Goal: Task Accomplishment & Management: Use online tool/utility

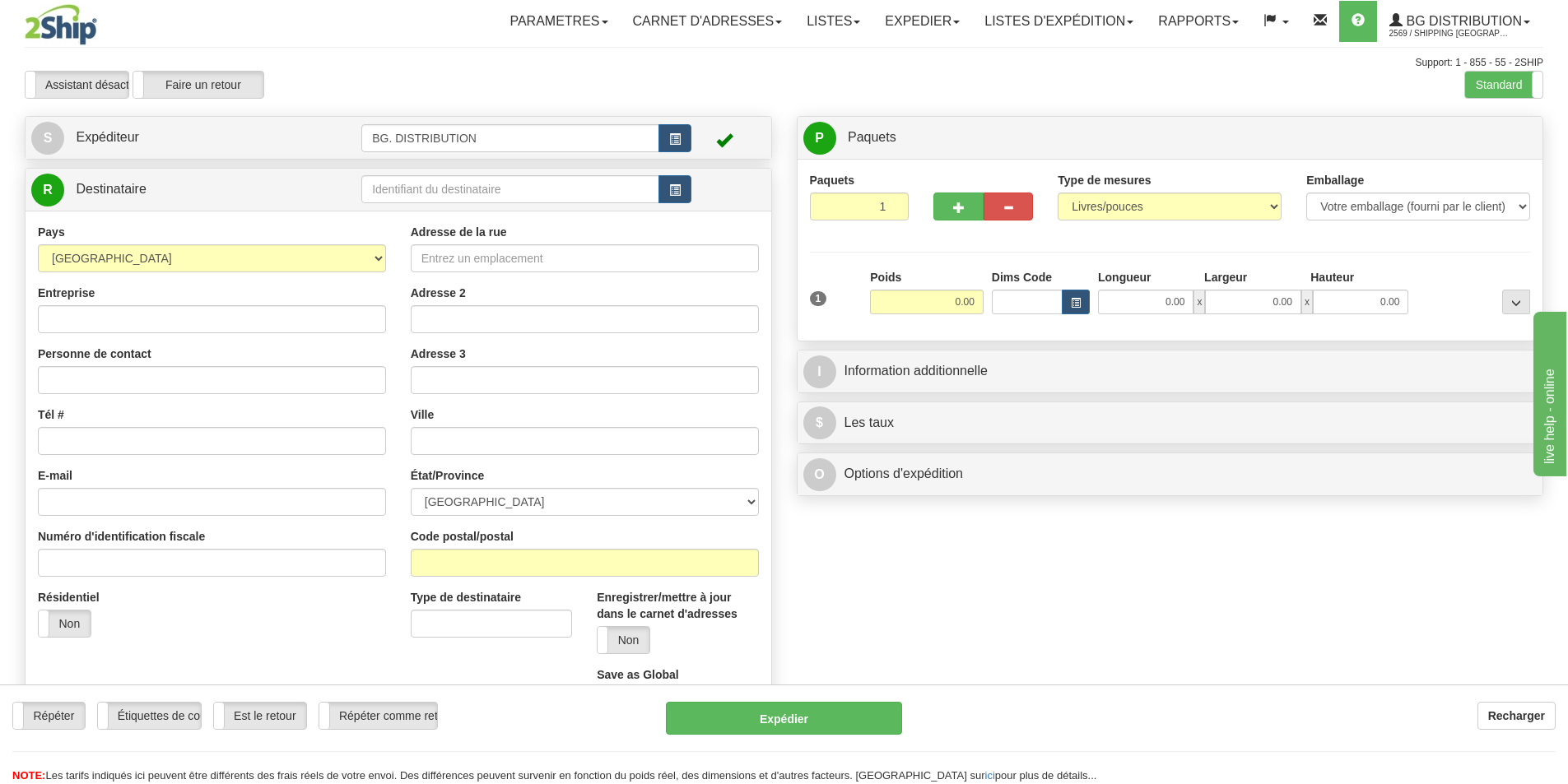
click at [499, 173] on td at bounding box center [526, 189] width 330 height 34
click at [490, 184] on input "text" at bounding box center [510, 189] width 298 height 28
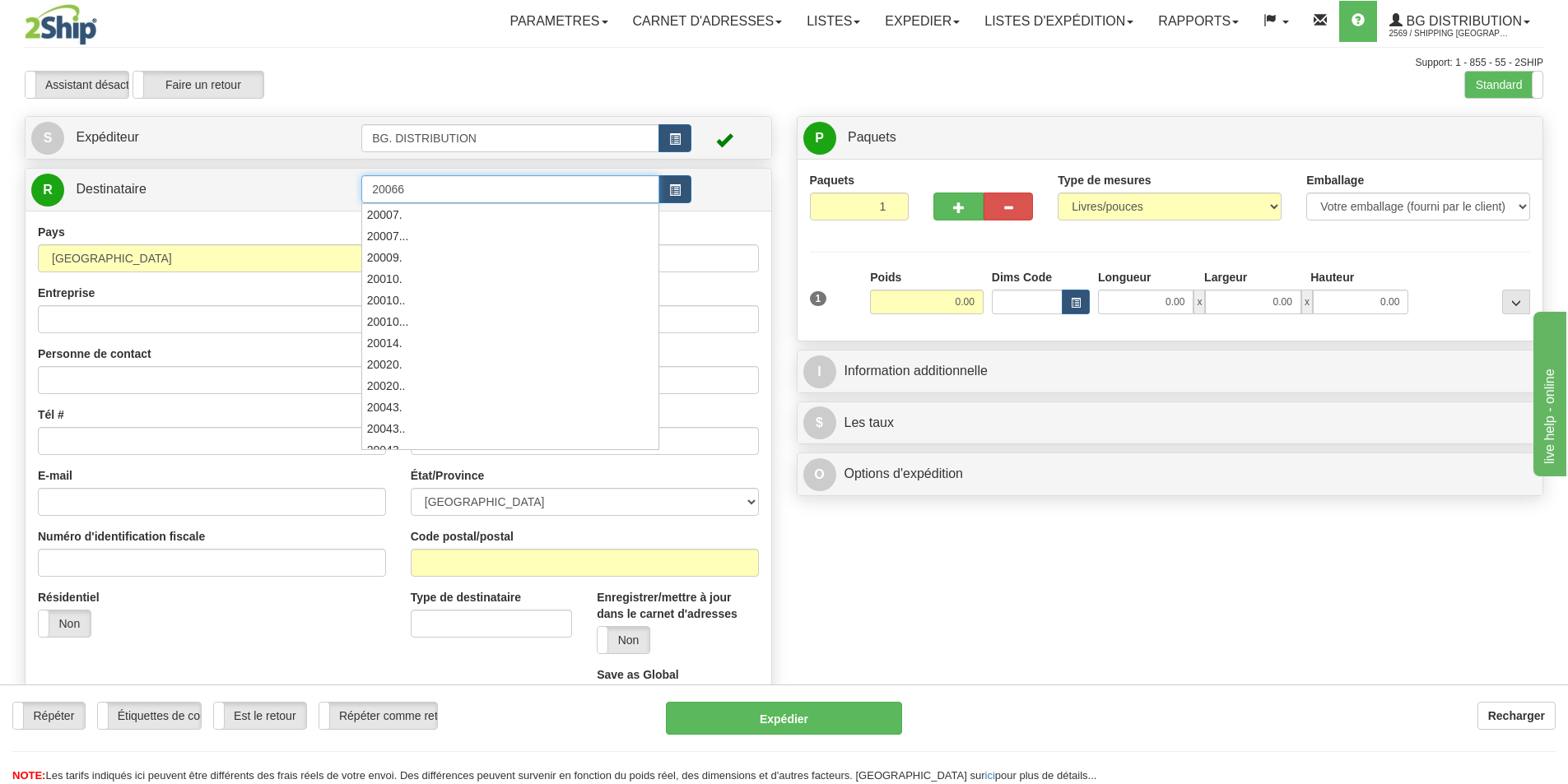
type input "20066"
click button "Supprimer" at bounding box center [0, 0] width 0 height 0
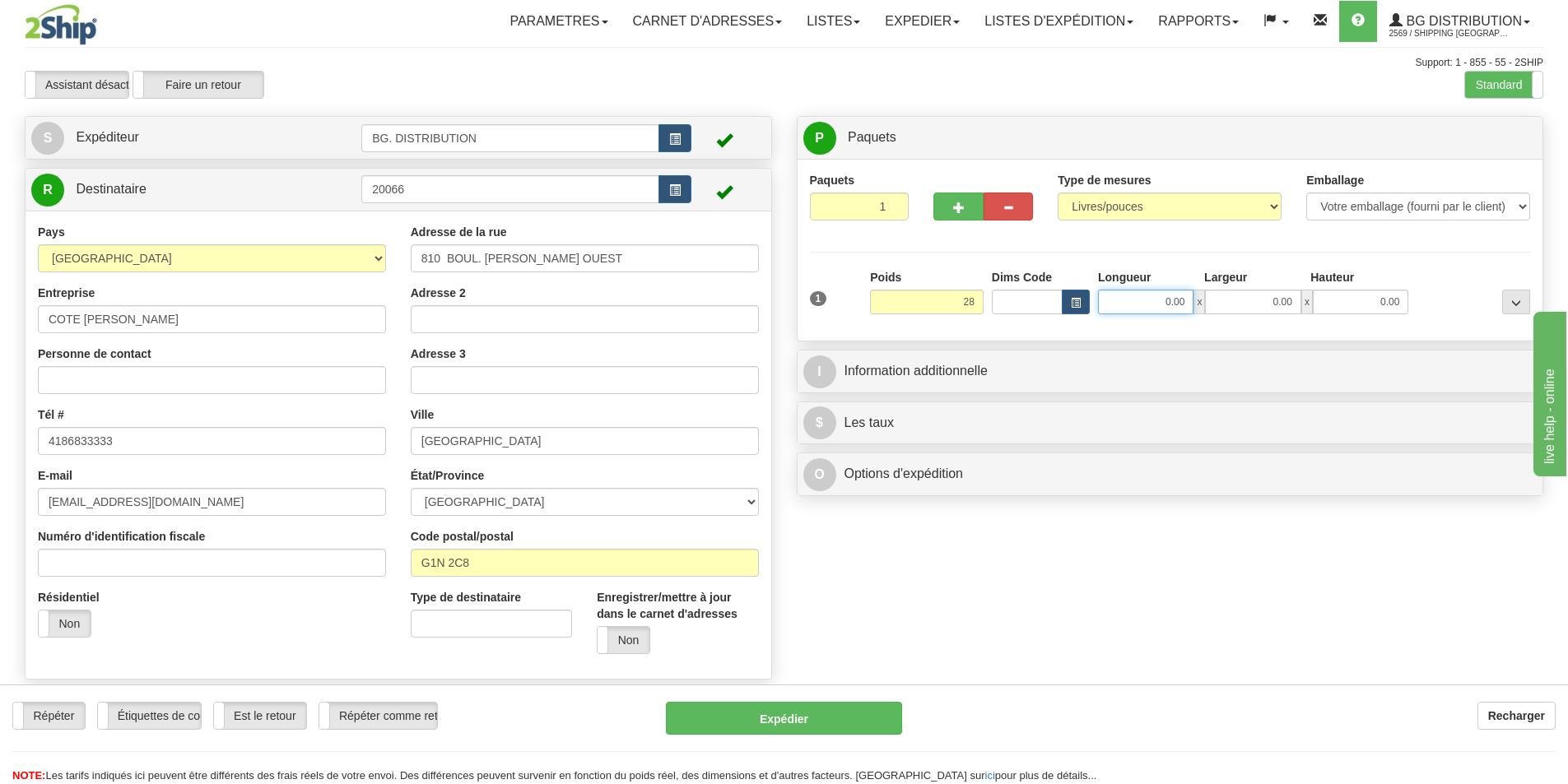
type input "28.00"
click at [1172, 307] on input "0.00" at bounding box center [1145, 302] width 95 height 25
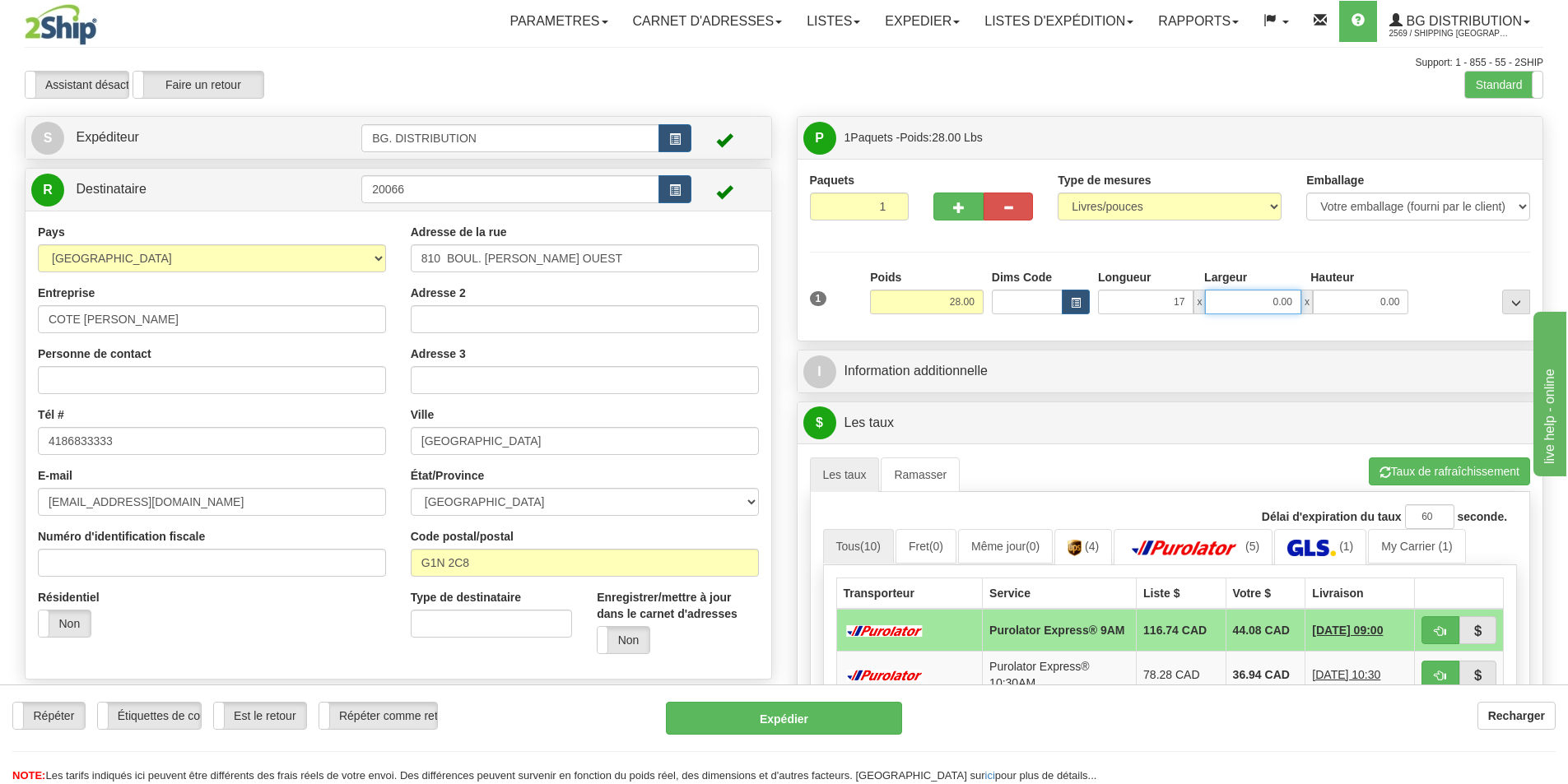
type input "17.00"
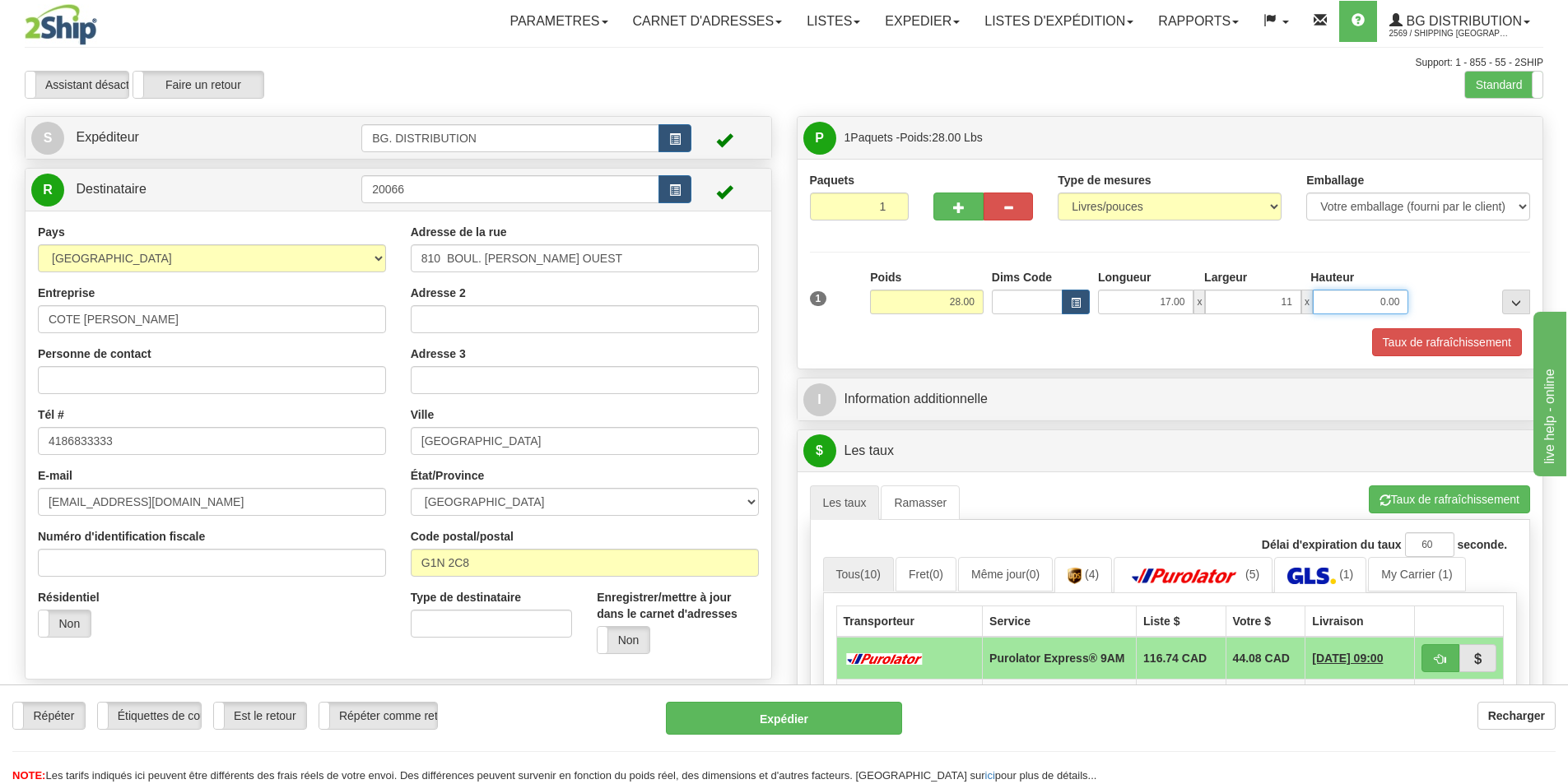
type input "11.00"
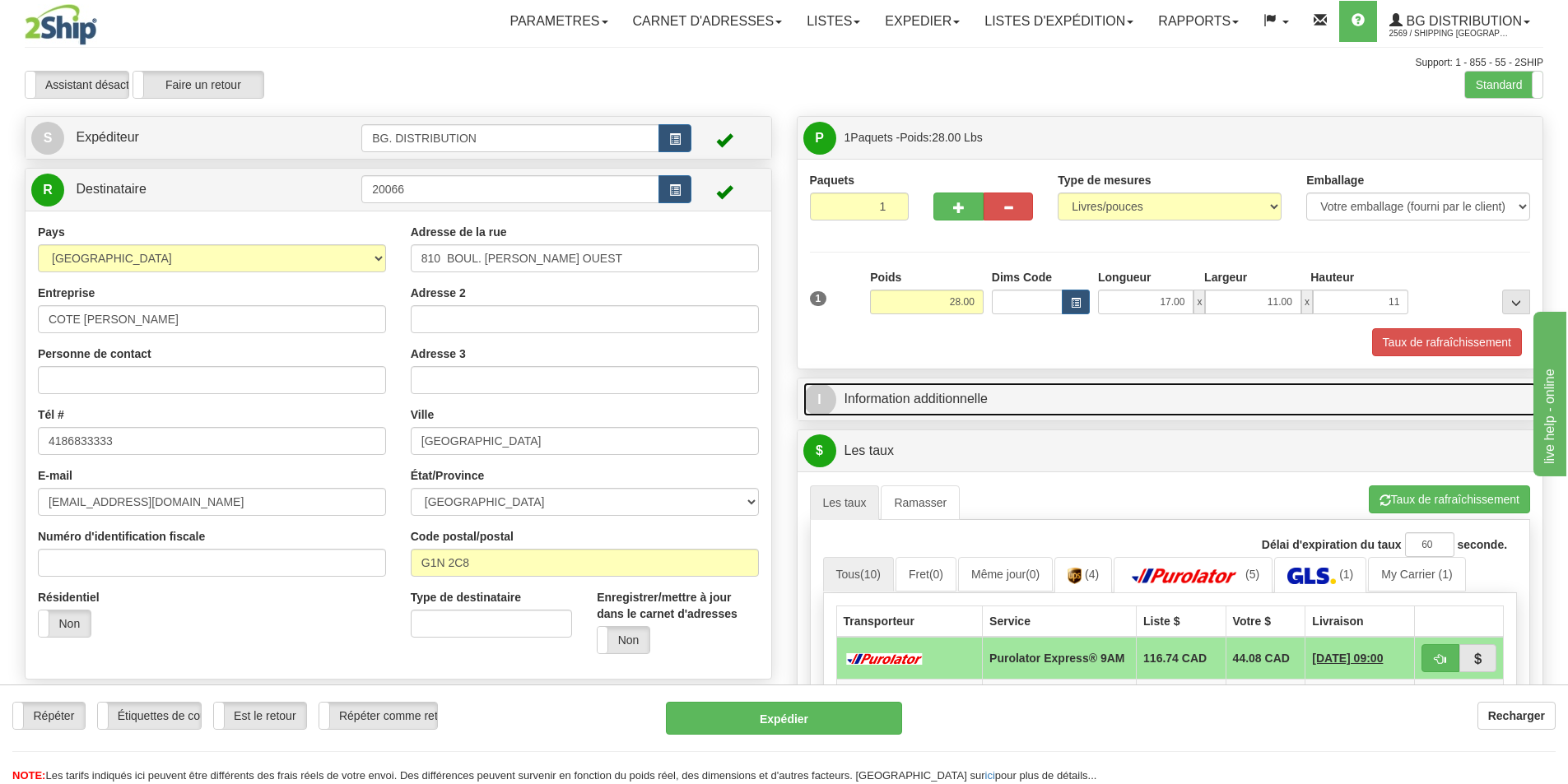
type input "11.00"
click at [829, 409] on span "I" at bounding box center [820, 400] width 33 height 33
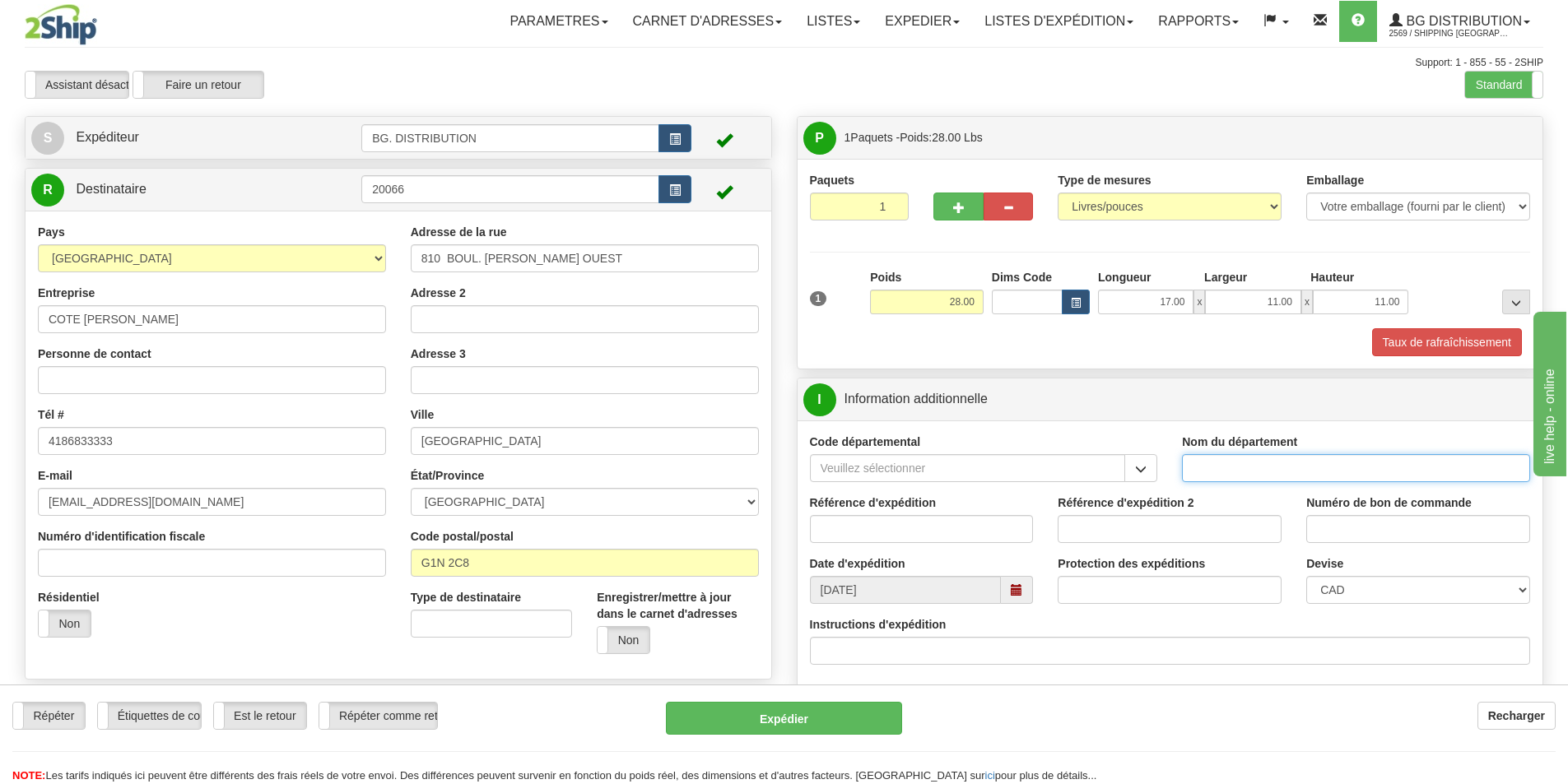
click at [1182, 476] on input "Nom du département" at bounding box center [1355, 468] width 348 height 28
type input "."
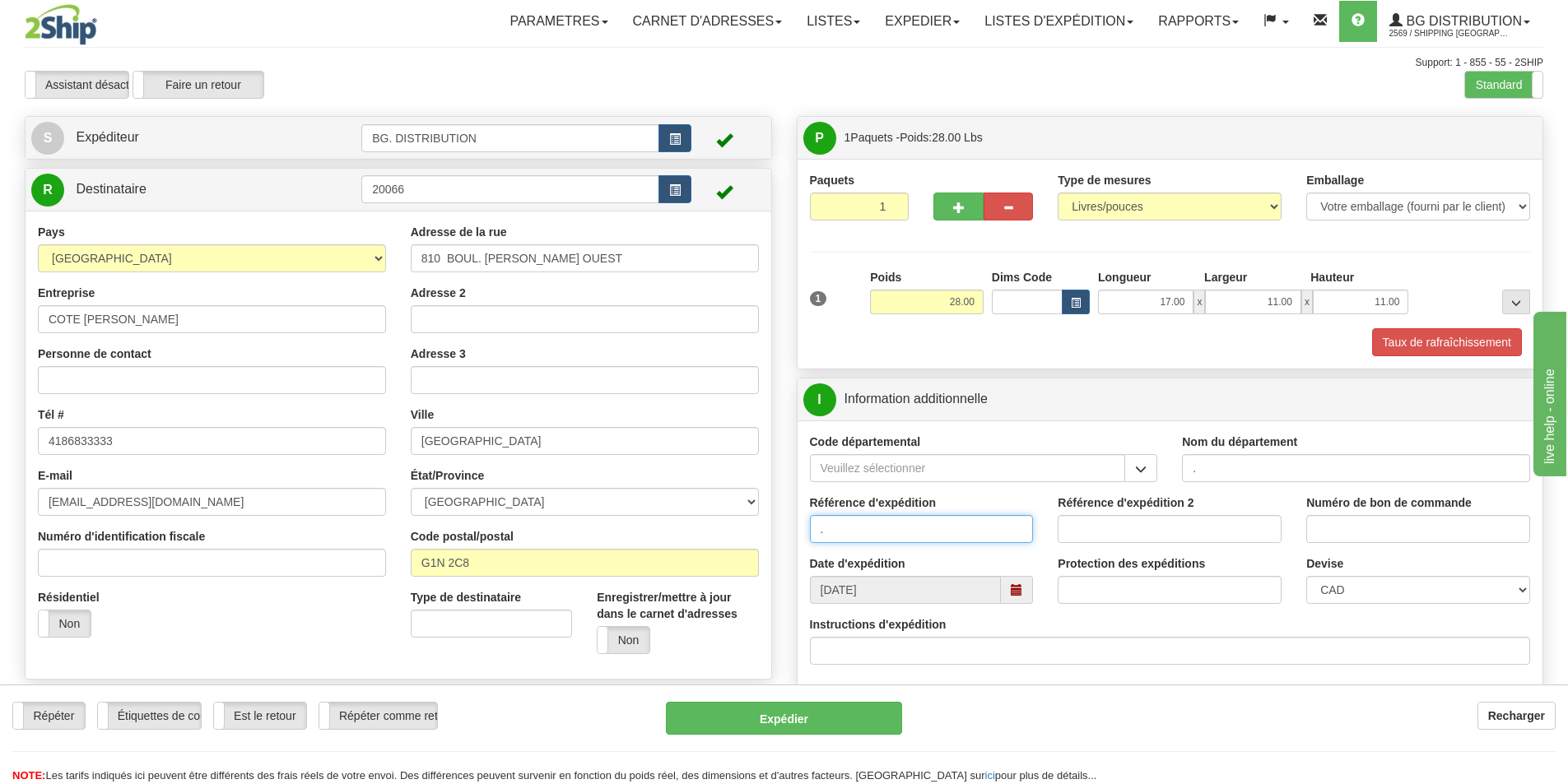
type input "."
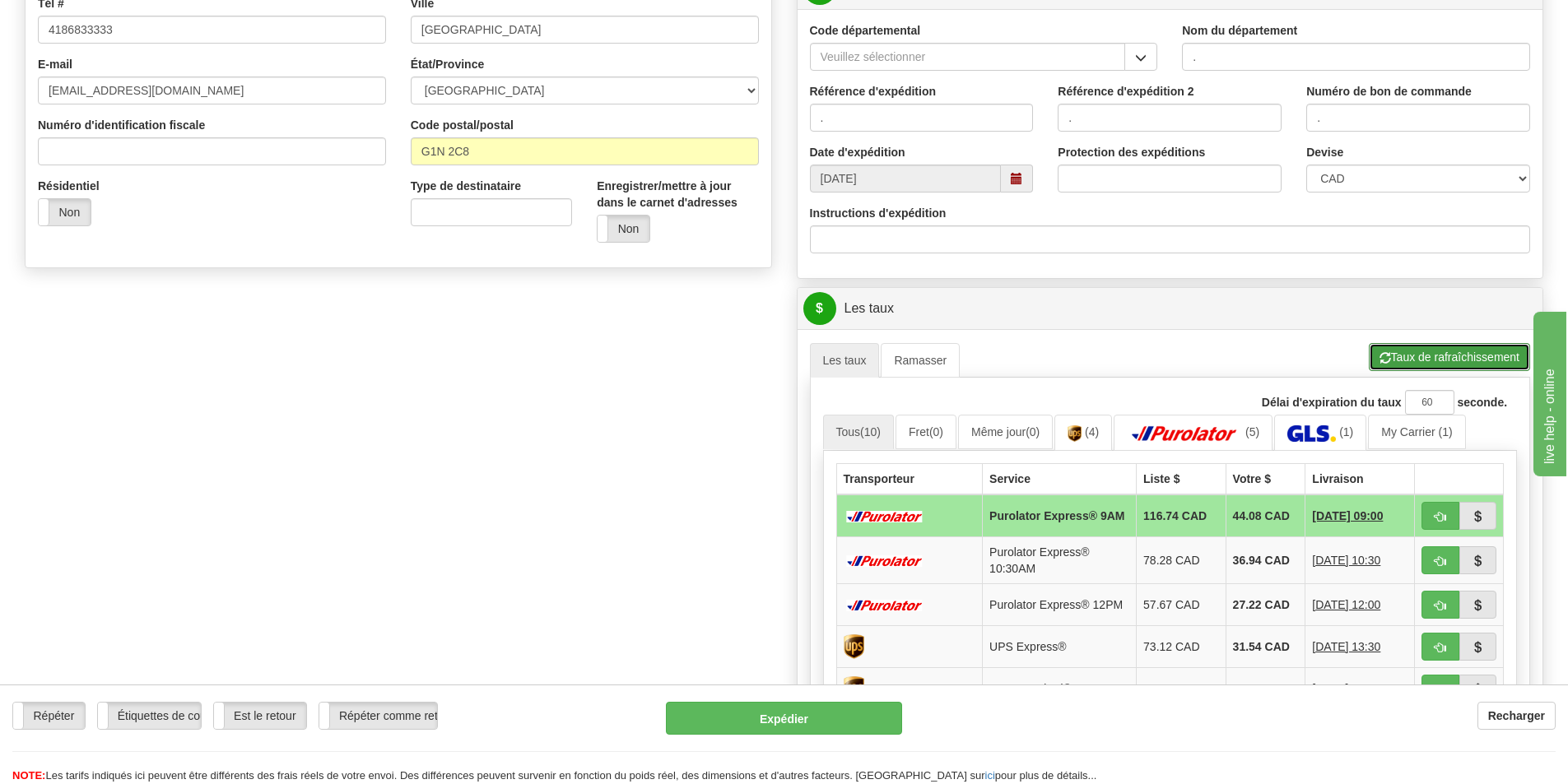
click at [1379, 358] on span "button" at bounding box center [1385, 358] width 12 height 11
click at [1307, 428] on img at bounding box center [1311, 434] width 49 height 17
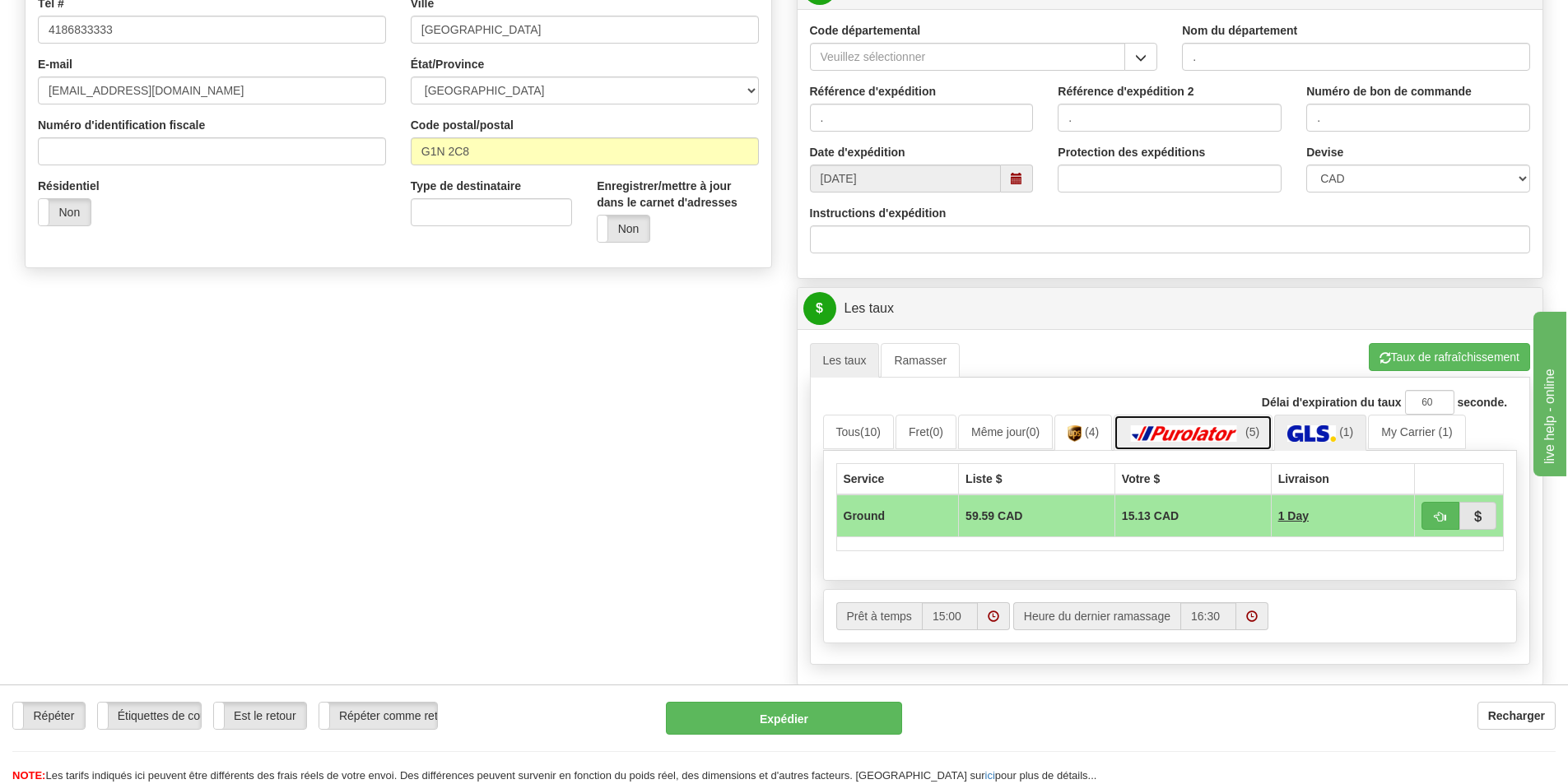
click at [1211, 445] on link "(5)" at bounding box center [1193, 433] width 159 height 36
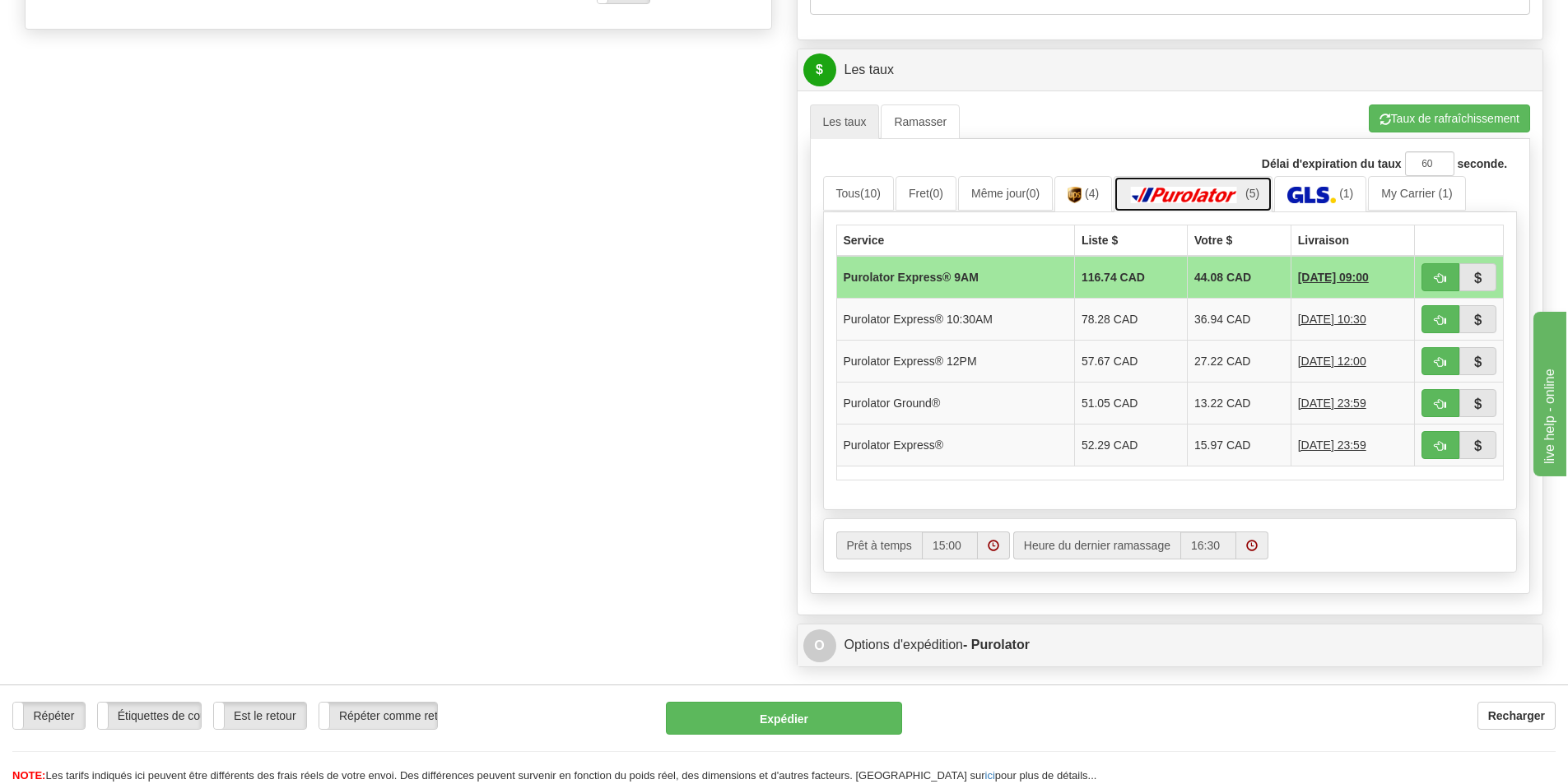
scroll to position [658, 0]
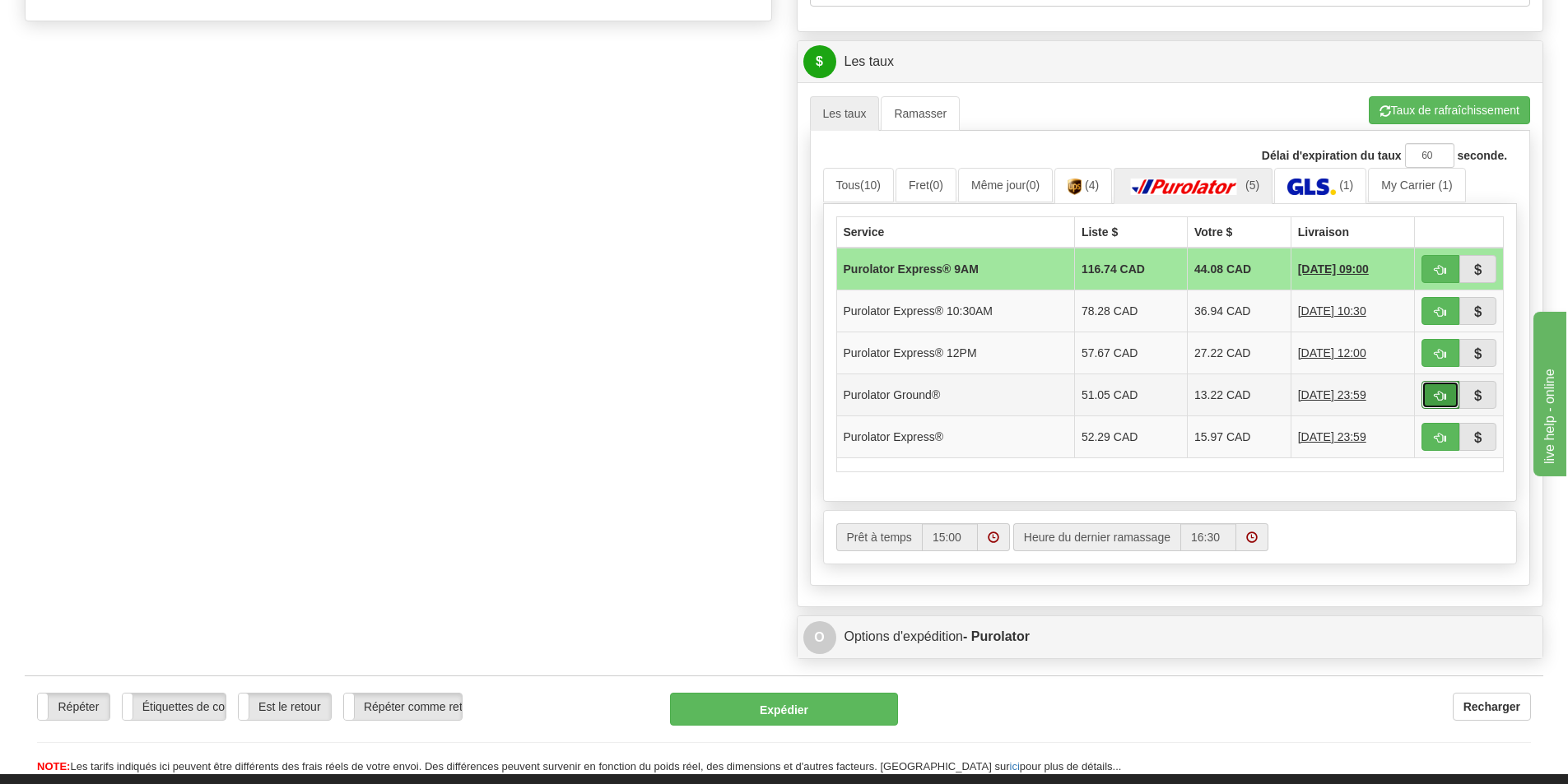
click at [1442, 395] on span "button" at bounding box center [1441, 396] width 12 height 11
type input "260"
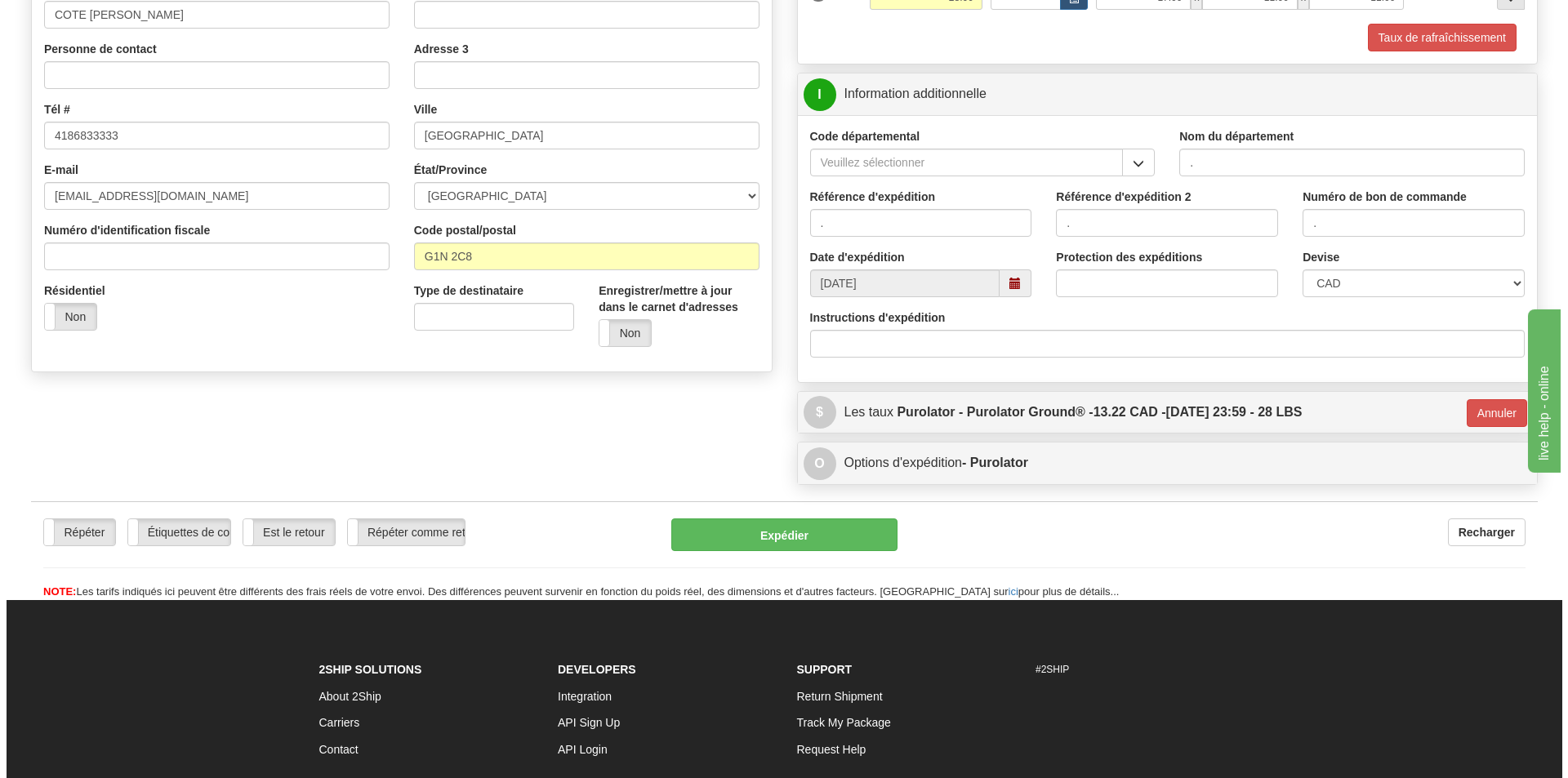
scroll to position [55, 0]
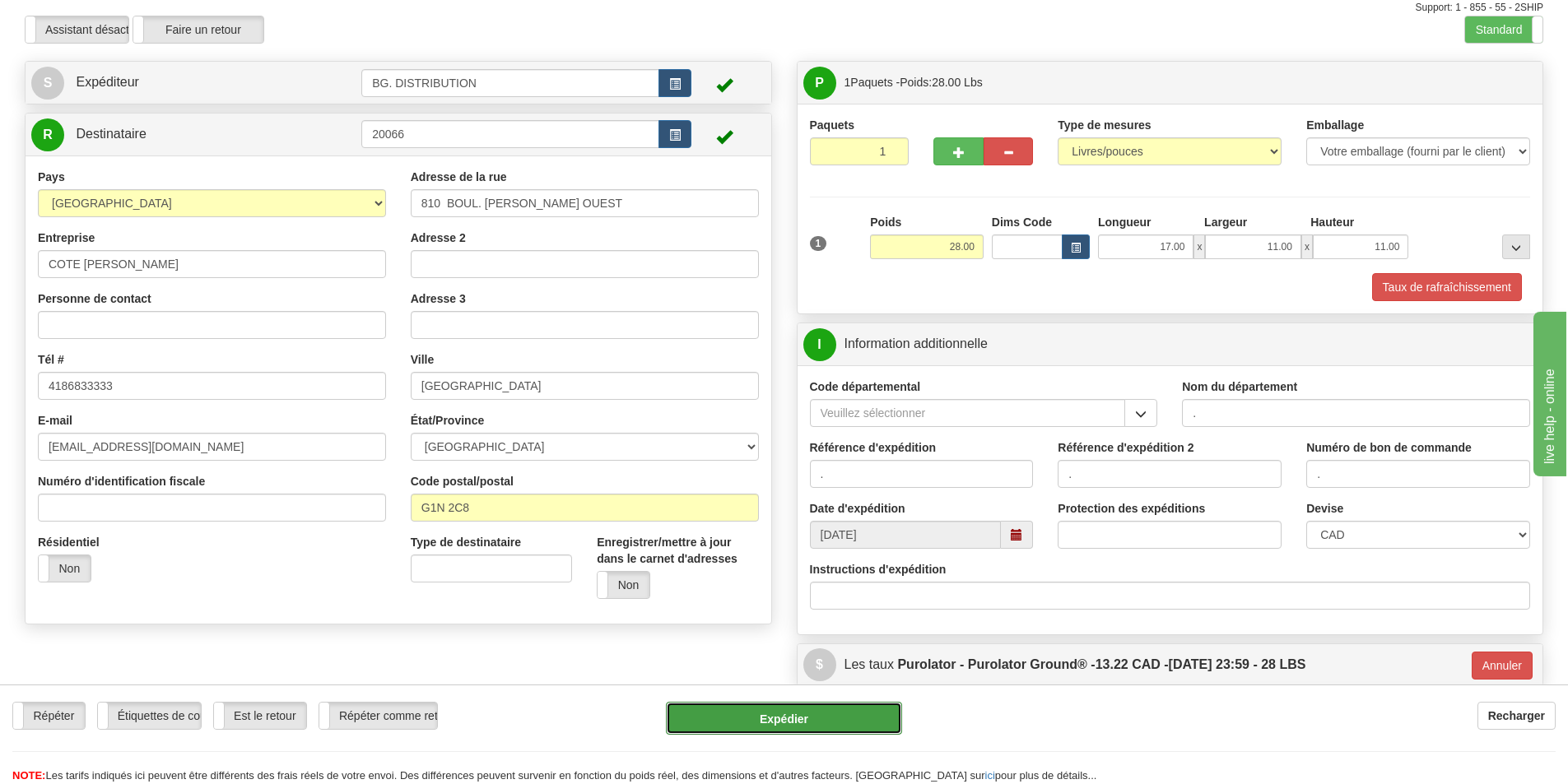
click at [794, 727] on button "Expédier" at bounding box center [784, 719] width 237 height 33
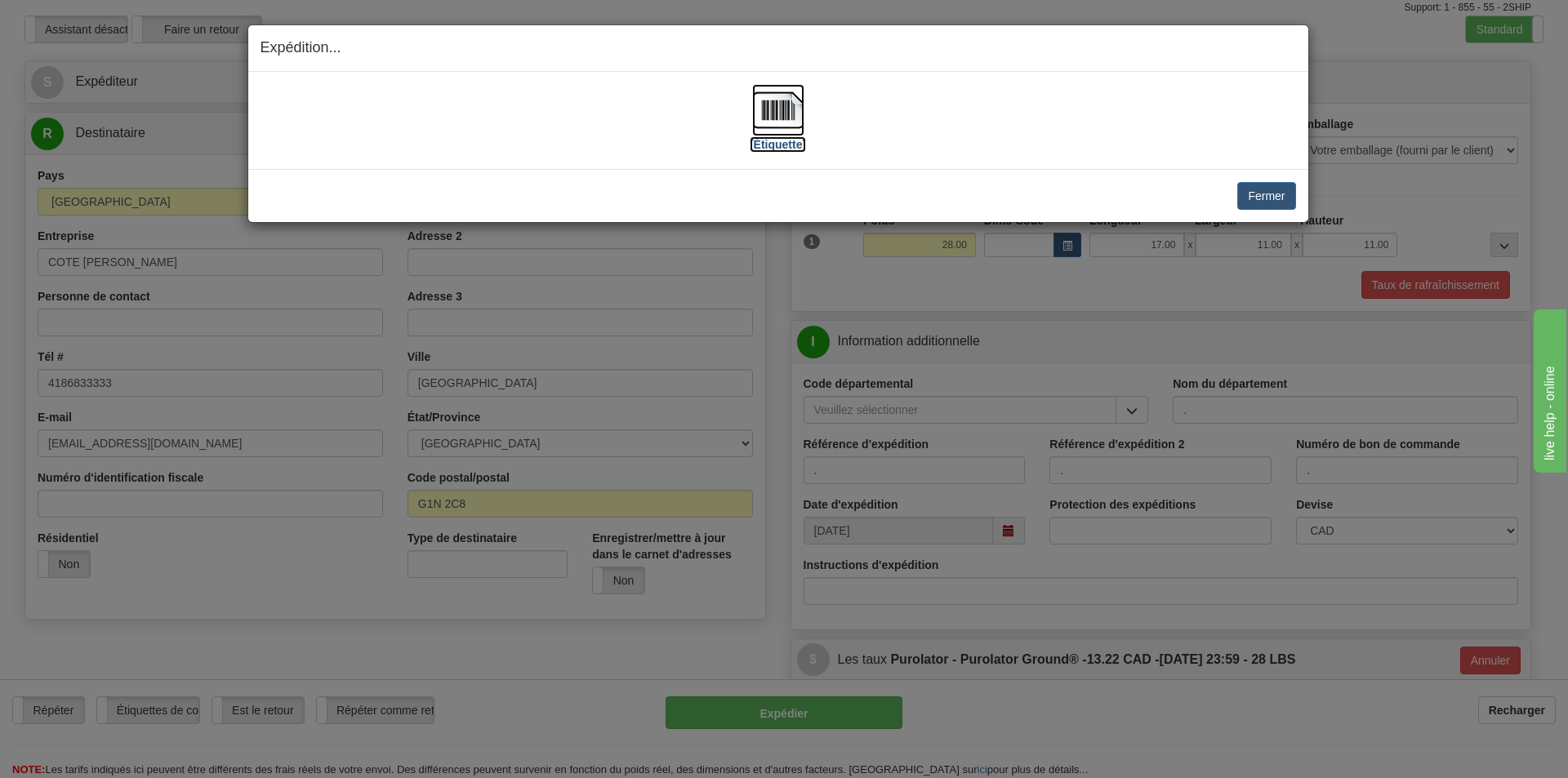
click at [787, 143] on label "[Étiquette]" at bounding box center [778, 144] width 57 height 16
click at [1268, 184] on button "Fermer" at bounding box center [1266, 196] width 58 height 28
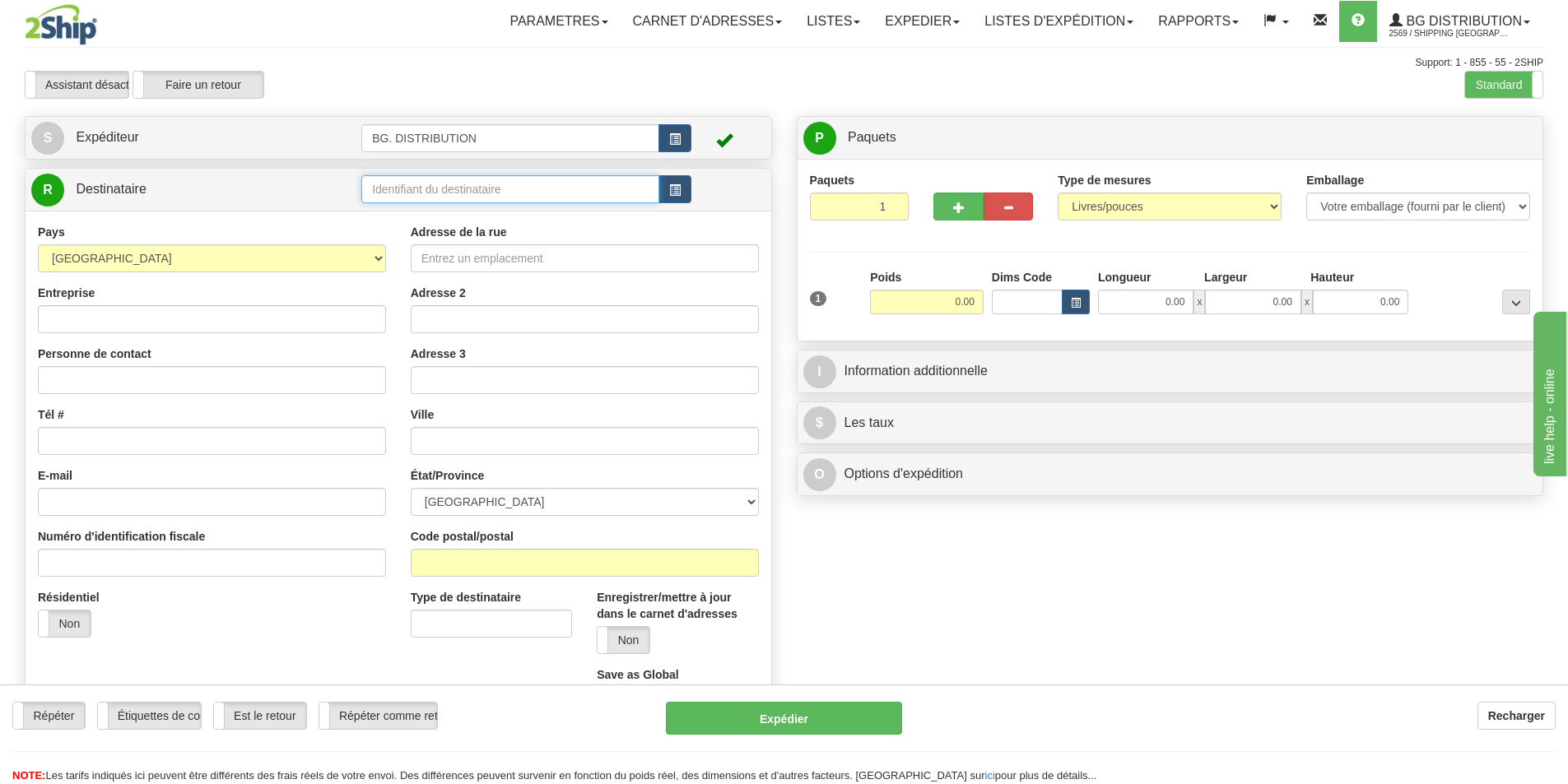
click at [566, 198] on input "text" at bounding box center [510, 189] width 298 height 28
type input "20064"
click button "Supprimer" at bounding box center [0, 0] width 0 height 0
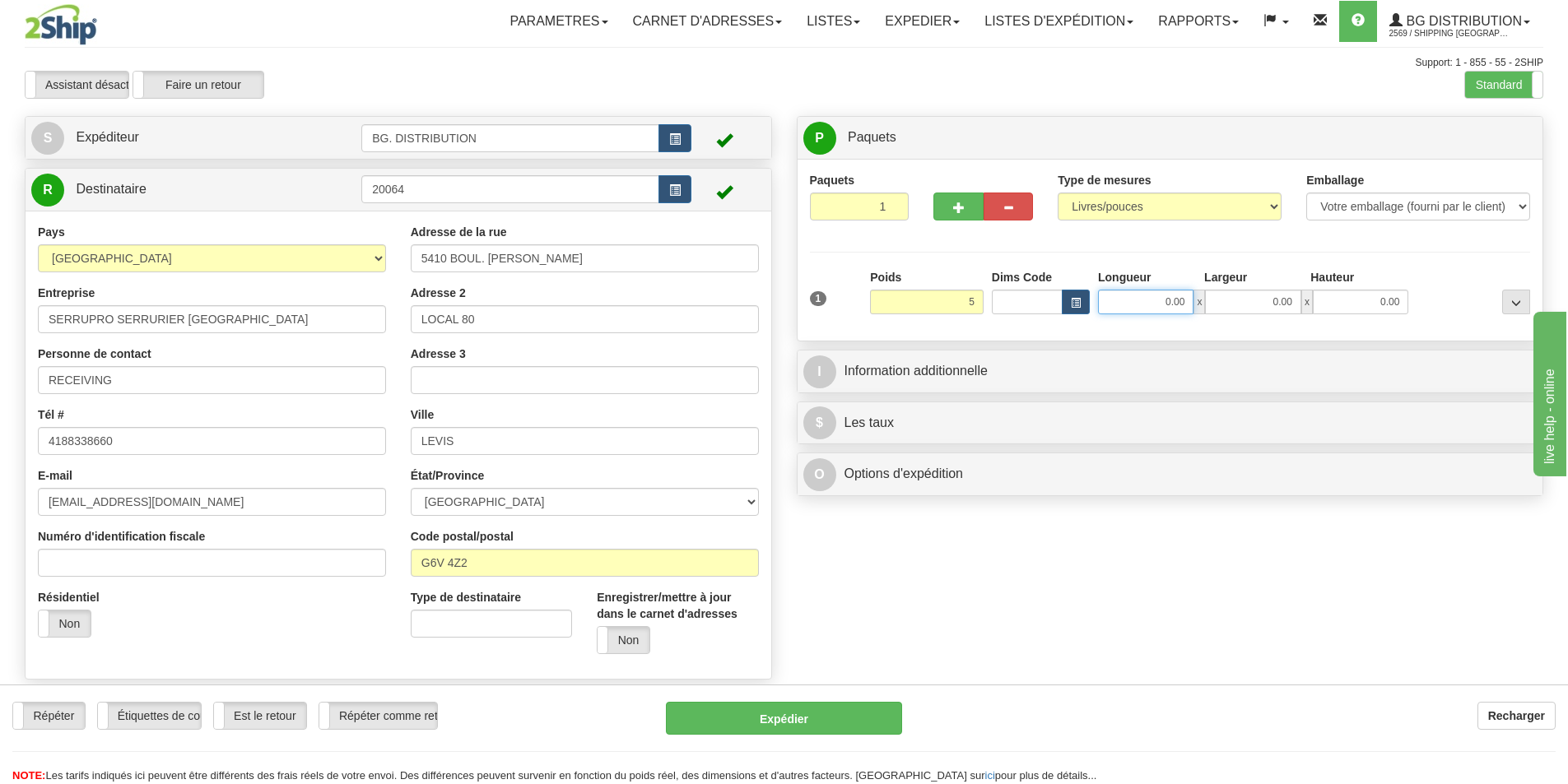
type input "5.00"
click at [1143, 298] on input "0.00" at bounding box center [1145, 302] width 95 height 25
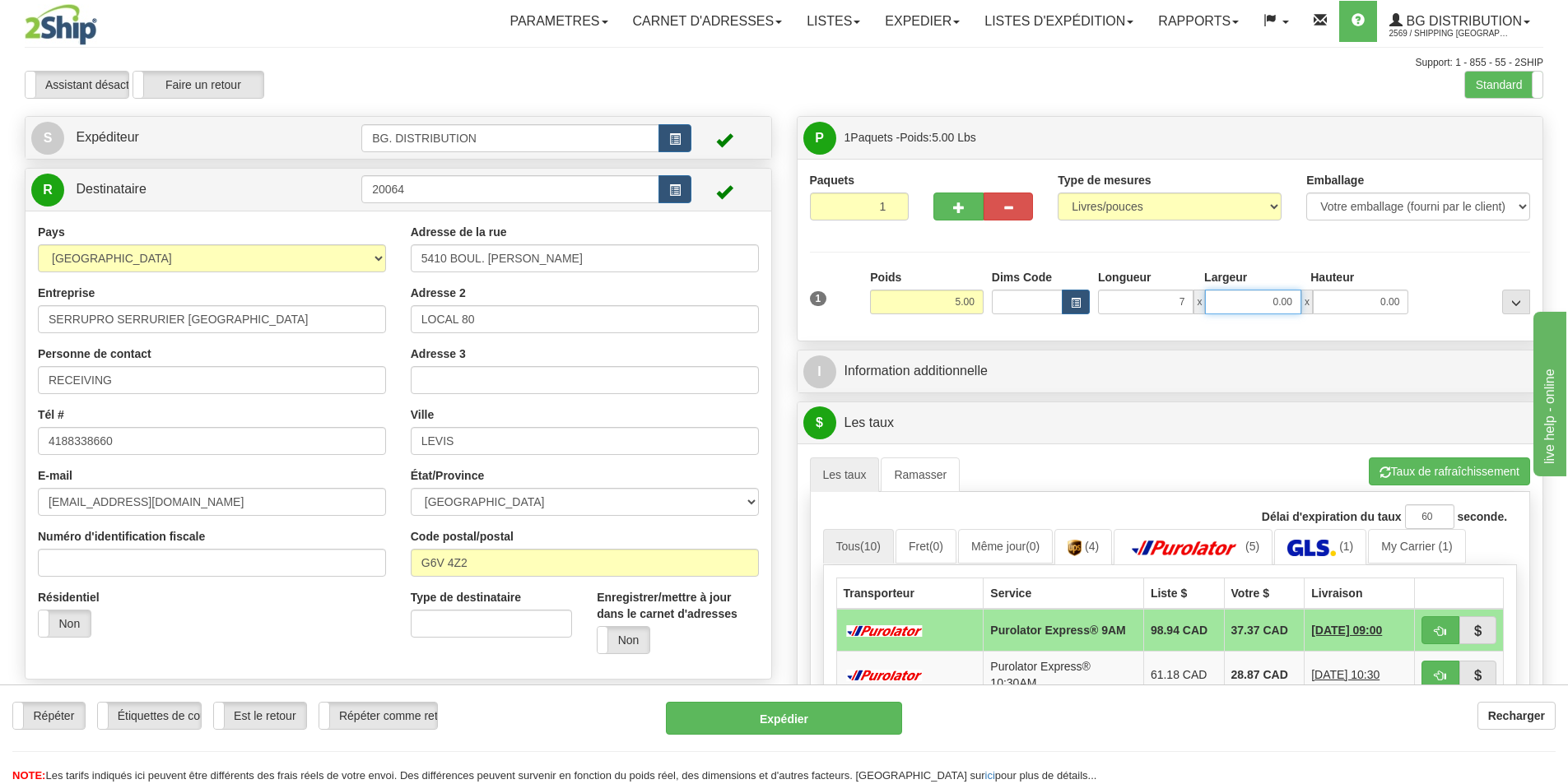
type input "7.00"
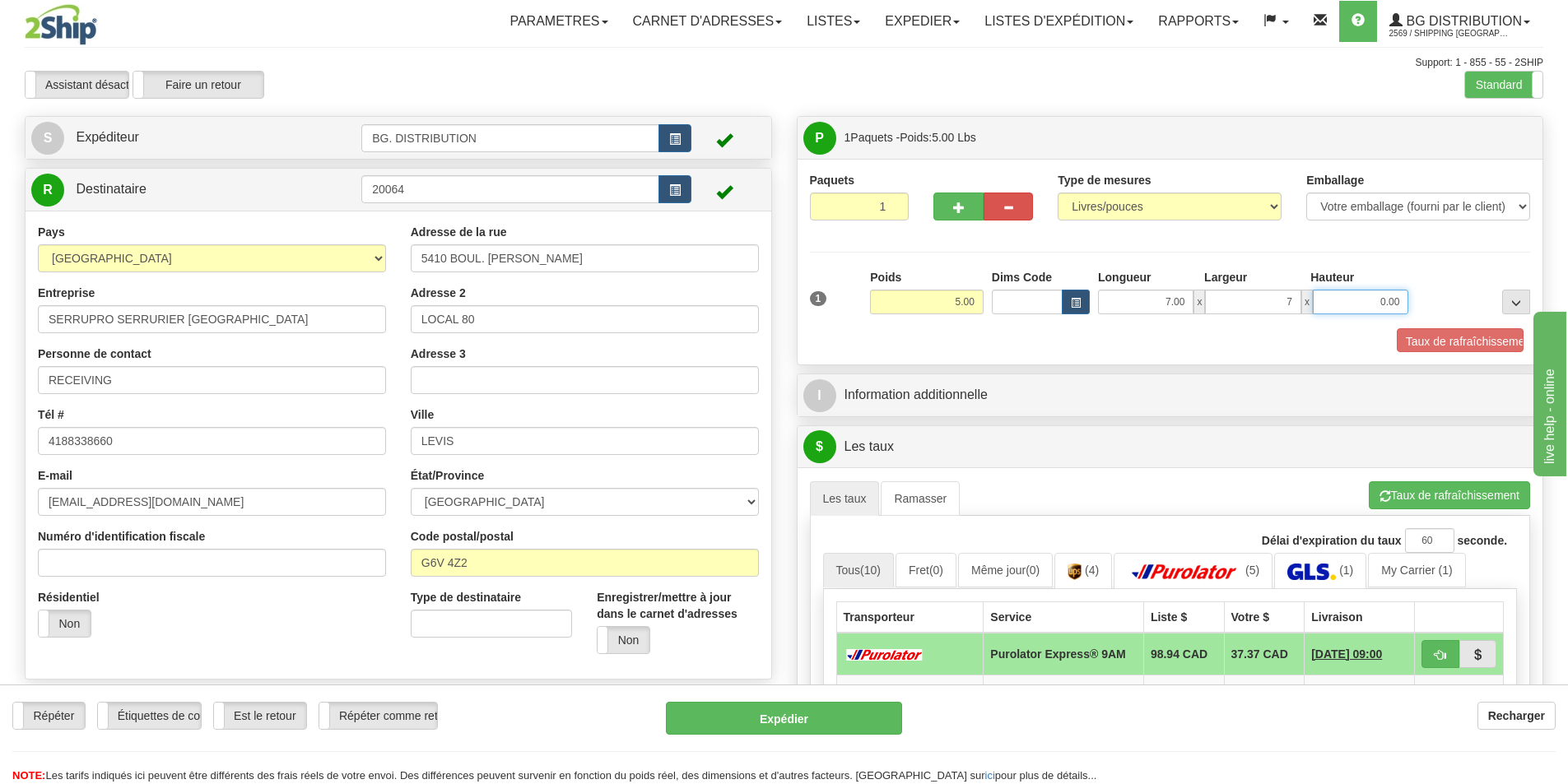
type input "7.00"
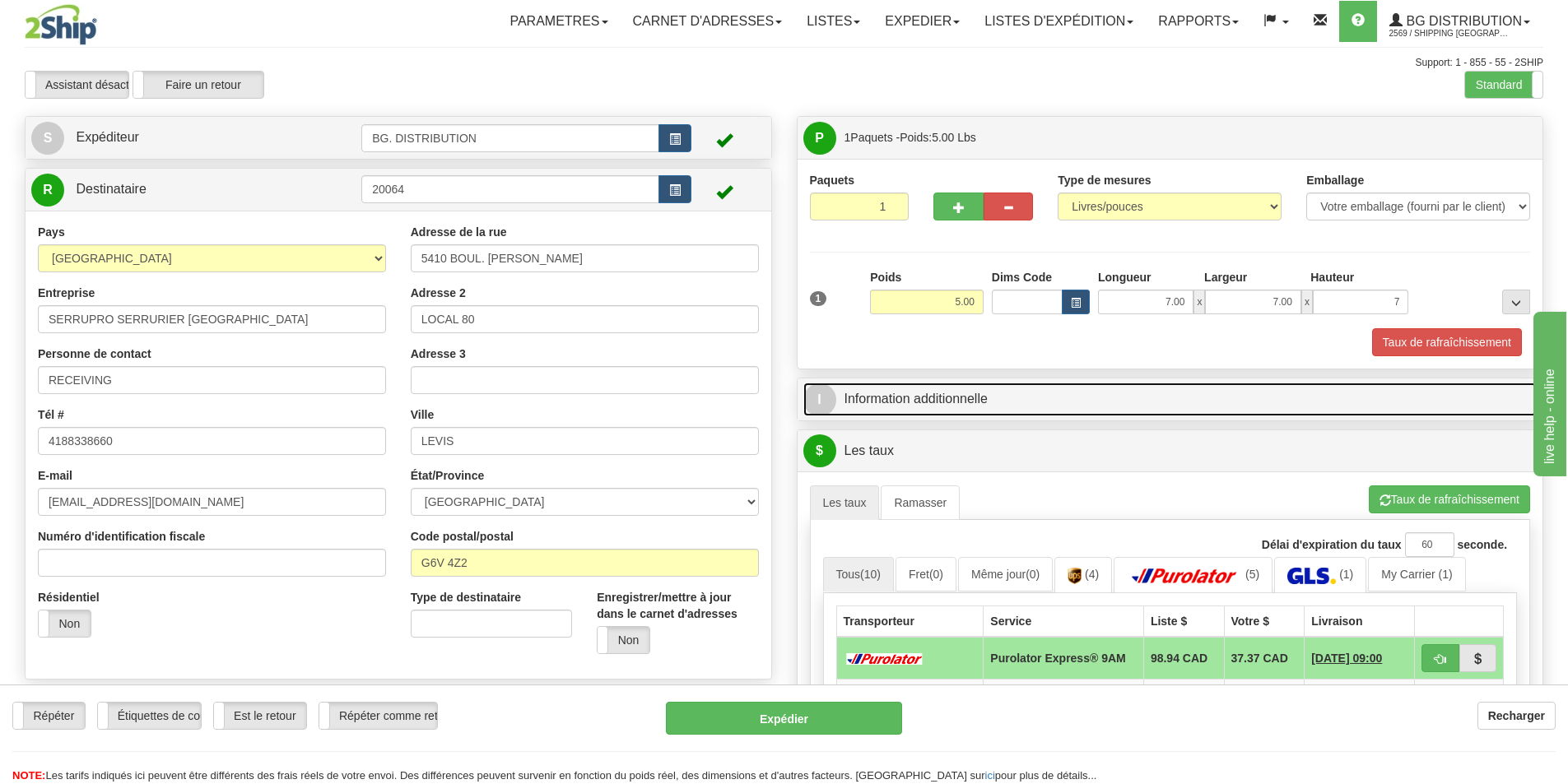
type input "7.00"
click at [829, 412] on span "I" at bounding box center [820, 400] width 33 height 33
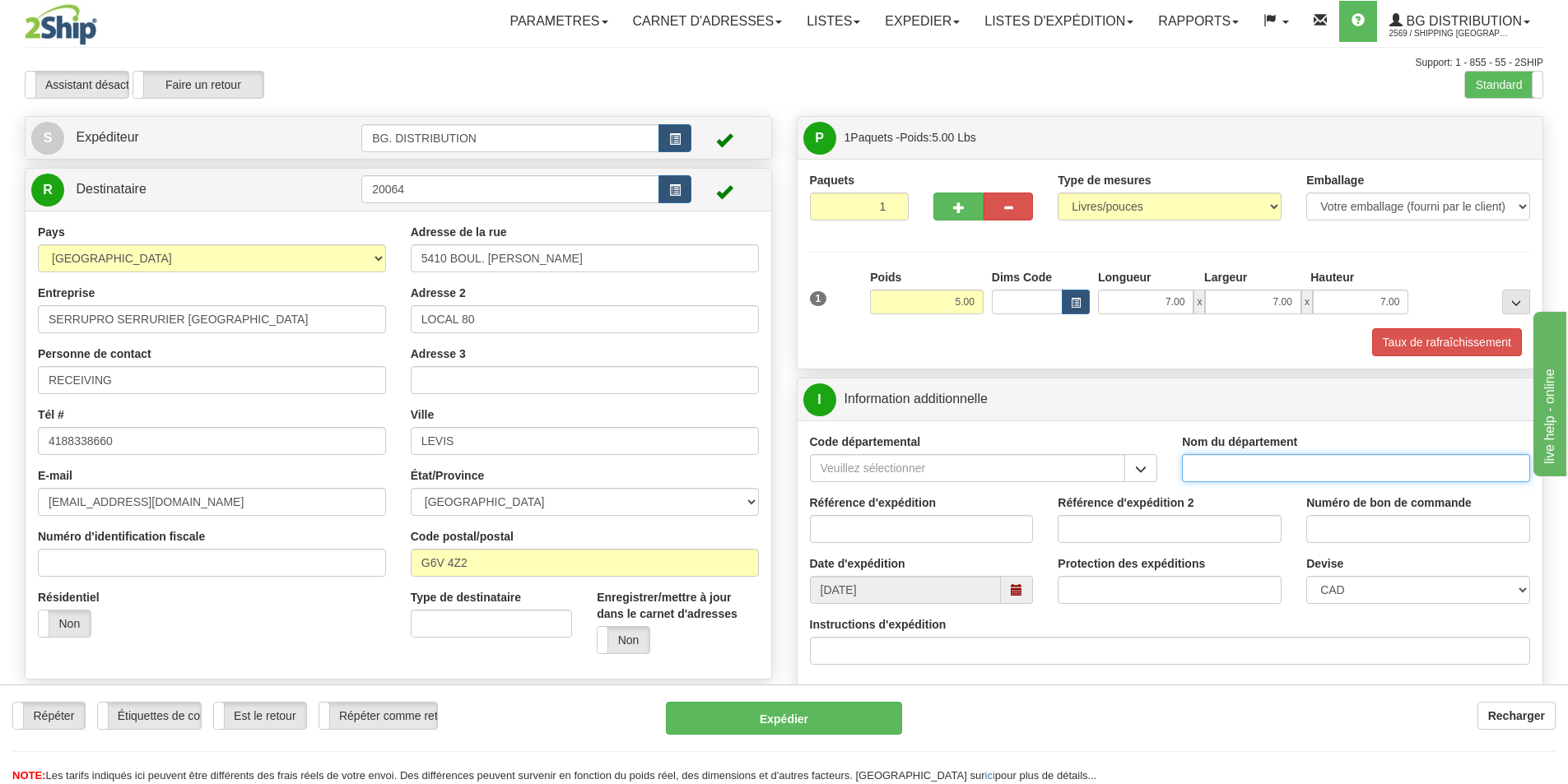
click at [1212, 456] on input "Nom du département" at bounding box center [1355, 468] width 348 height 28
type input "."
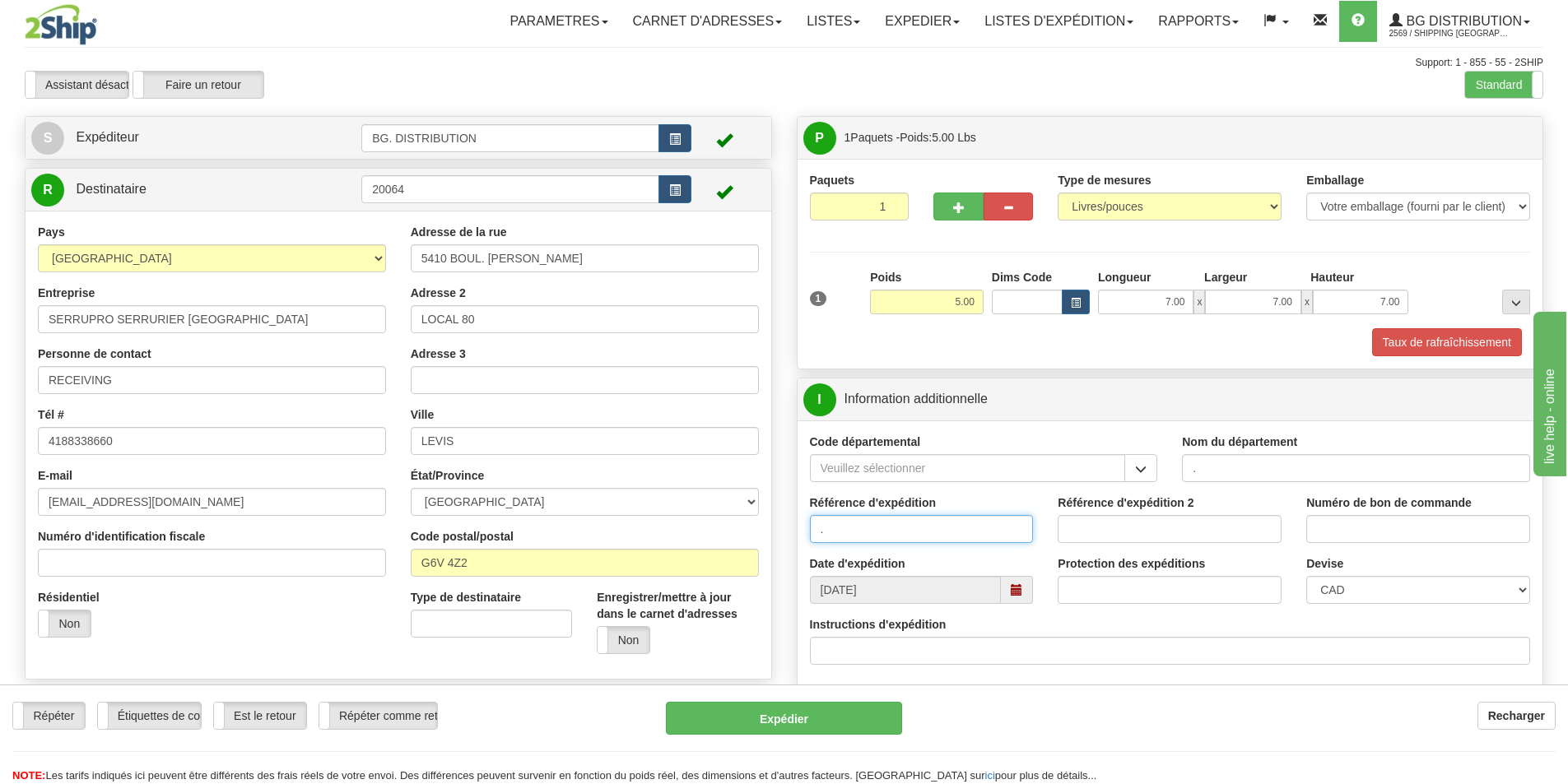
type input "."
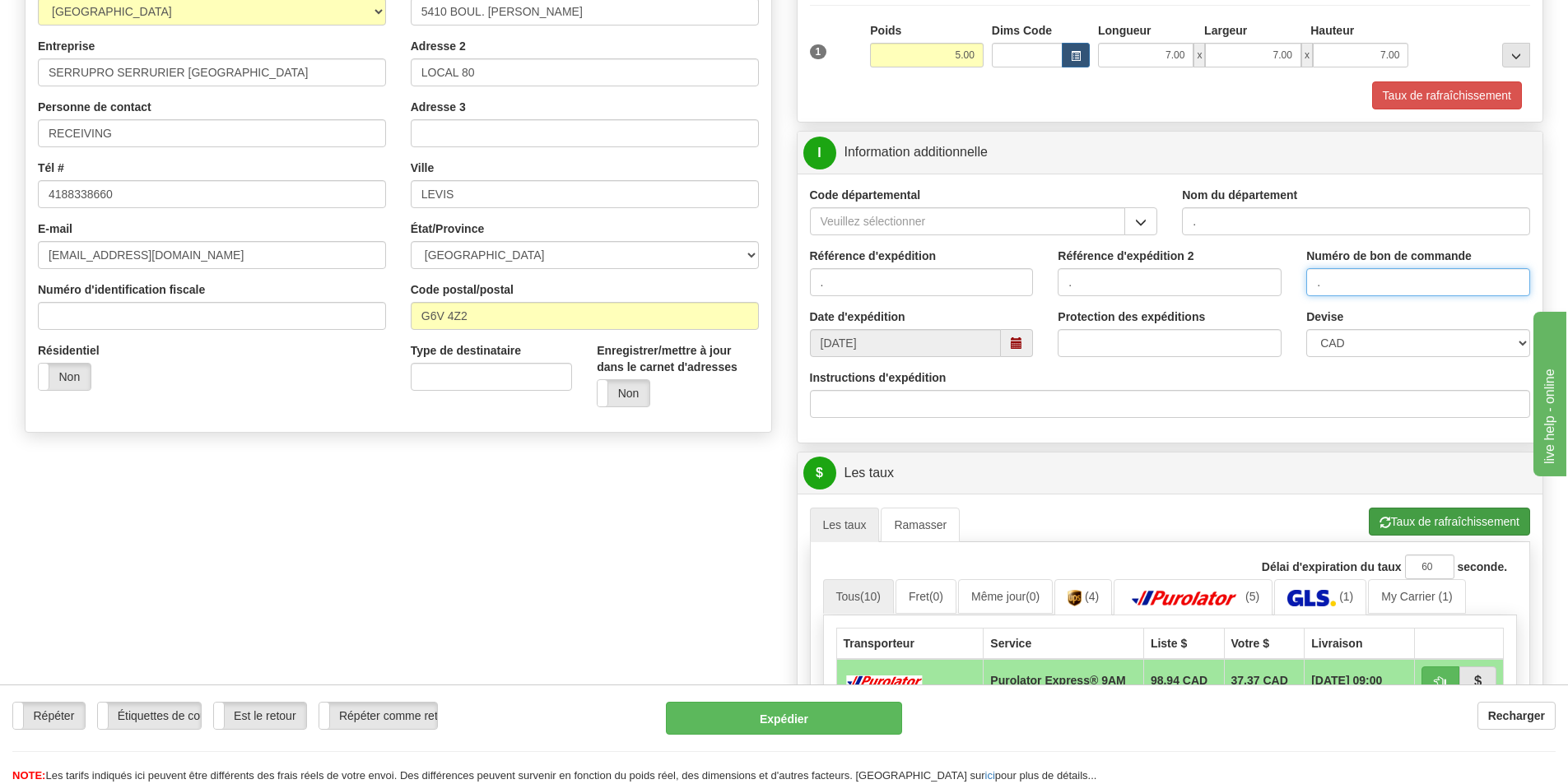
type input "."
click at [1457, 514] on button "Taux de rafraîchissement" at bounding box center [1449, 522] width 161 height 28
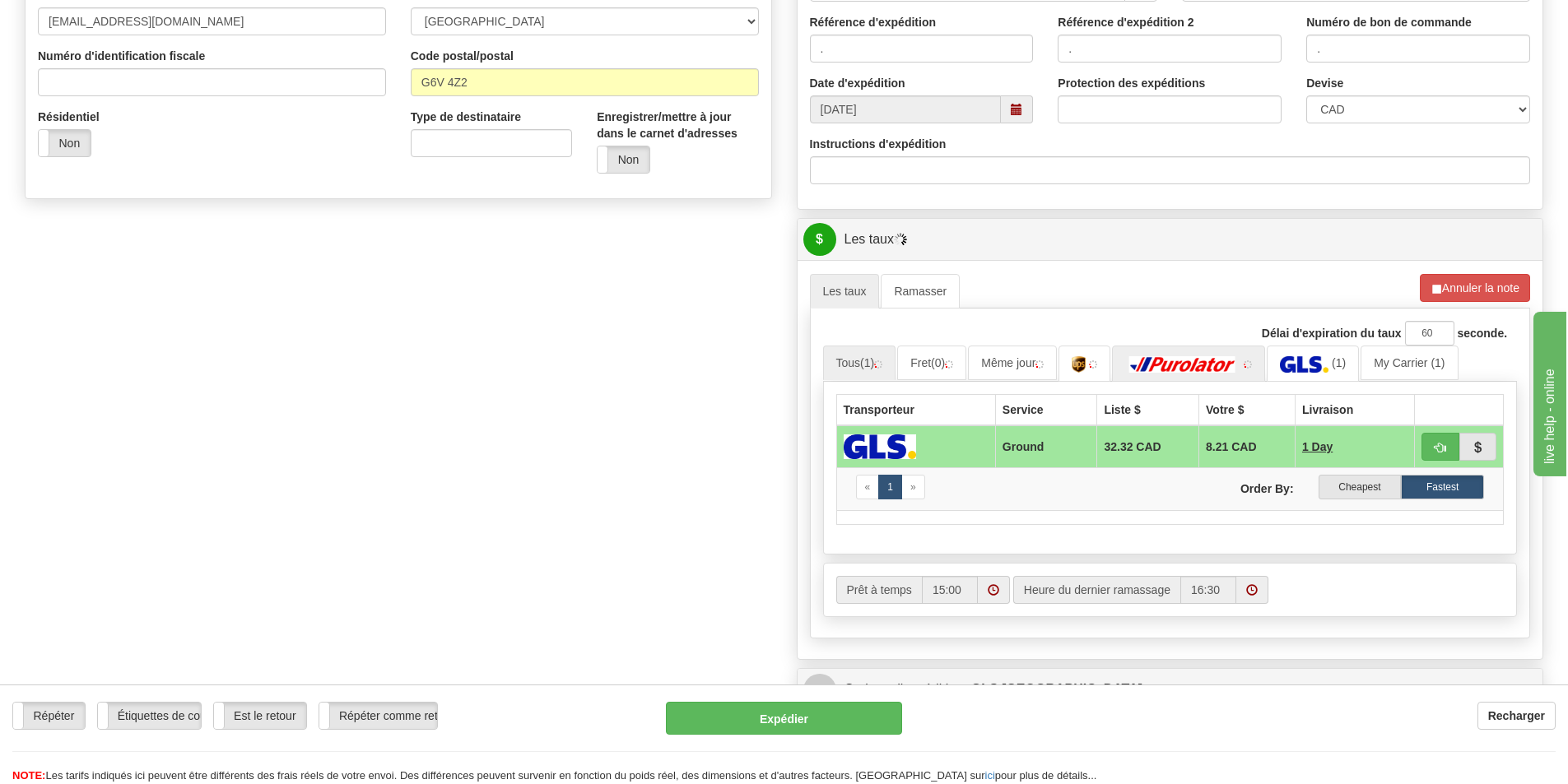
scroll to position [494, 0]
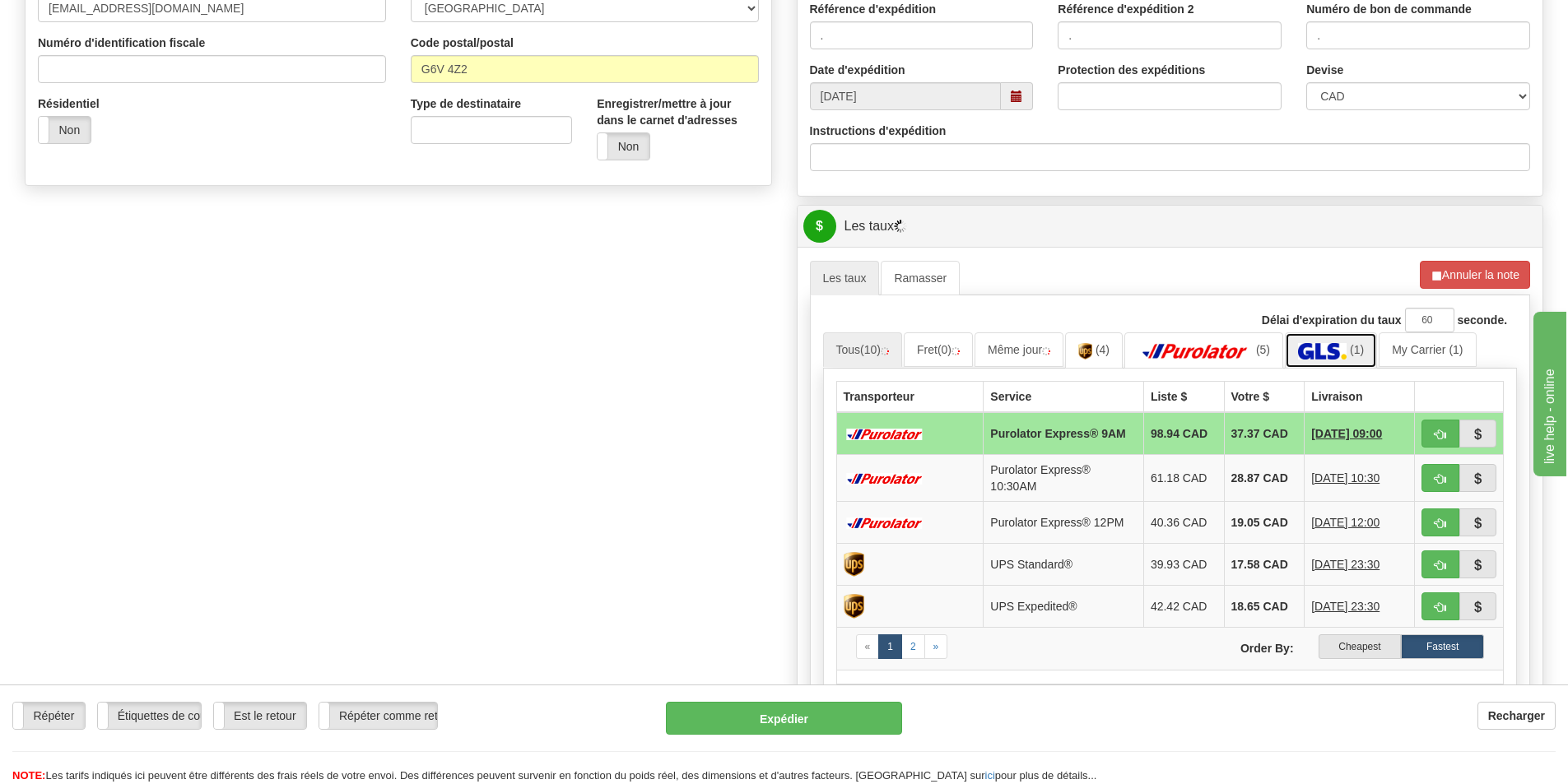
click at [1338, 354] on img at bounding box center [1322, 351] width 49 height 17
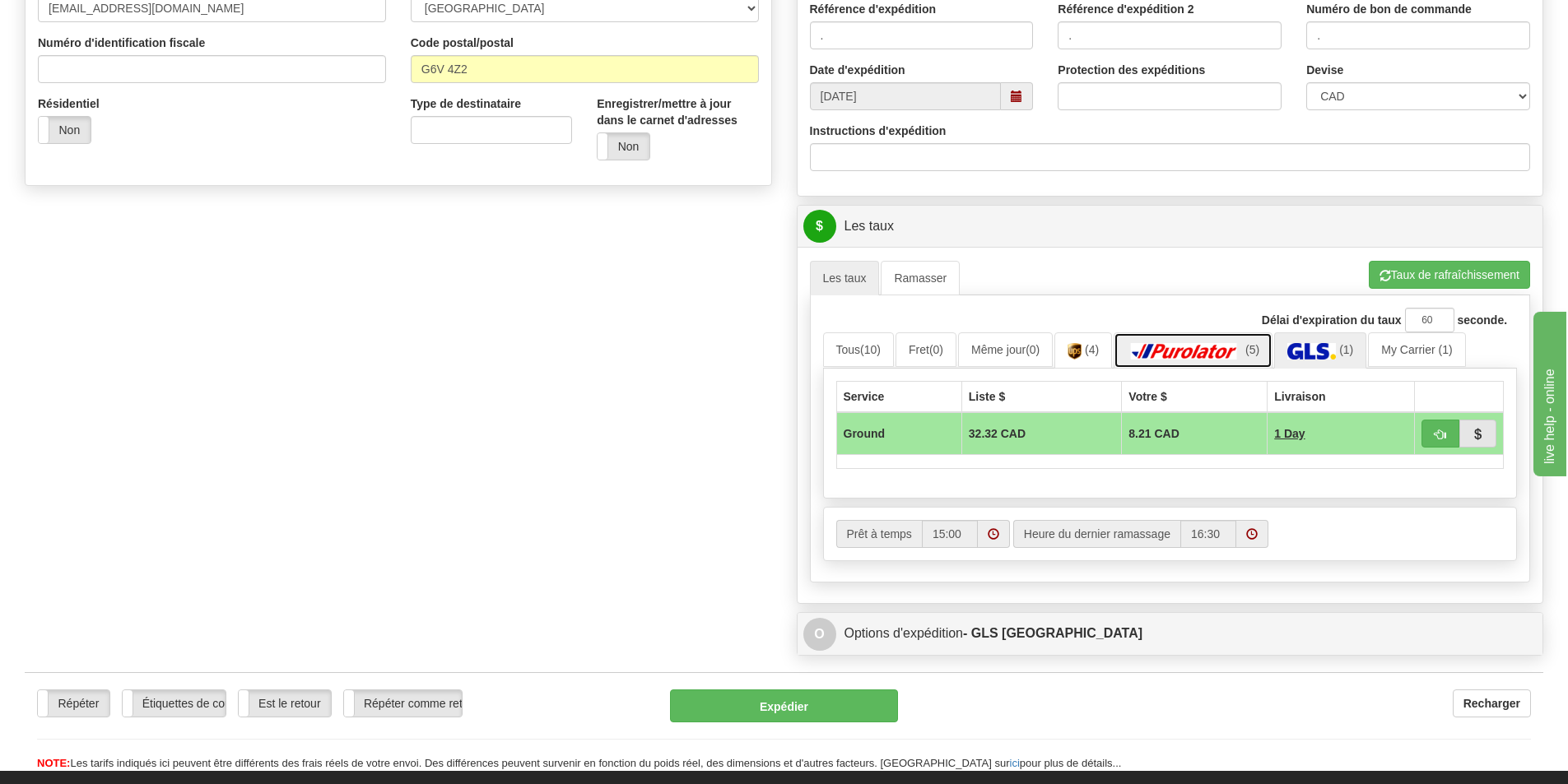
click at [1186, 344] on img at bounding box center [1183, 351] width 115 height 17
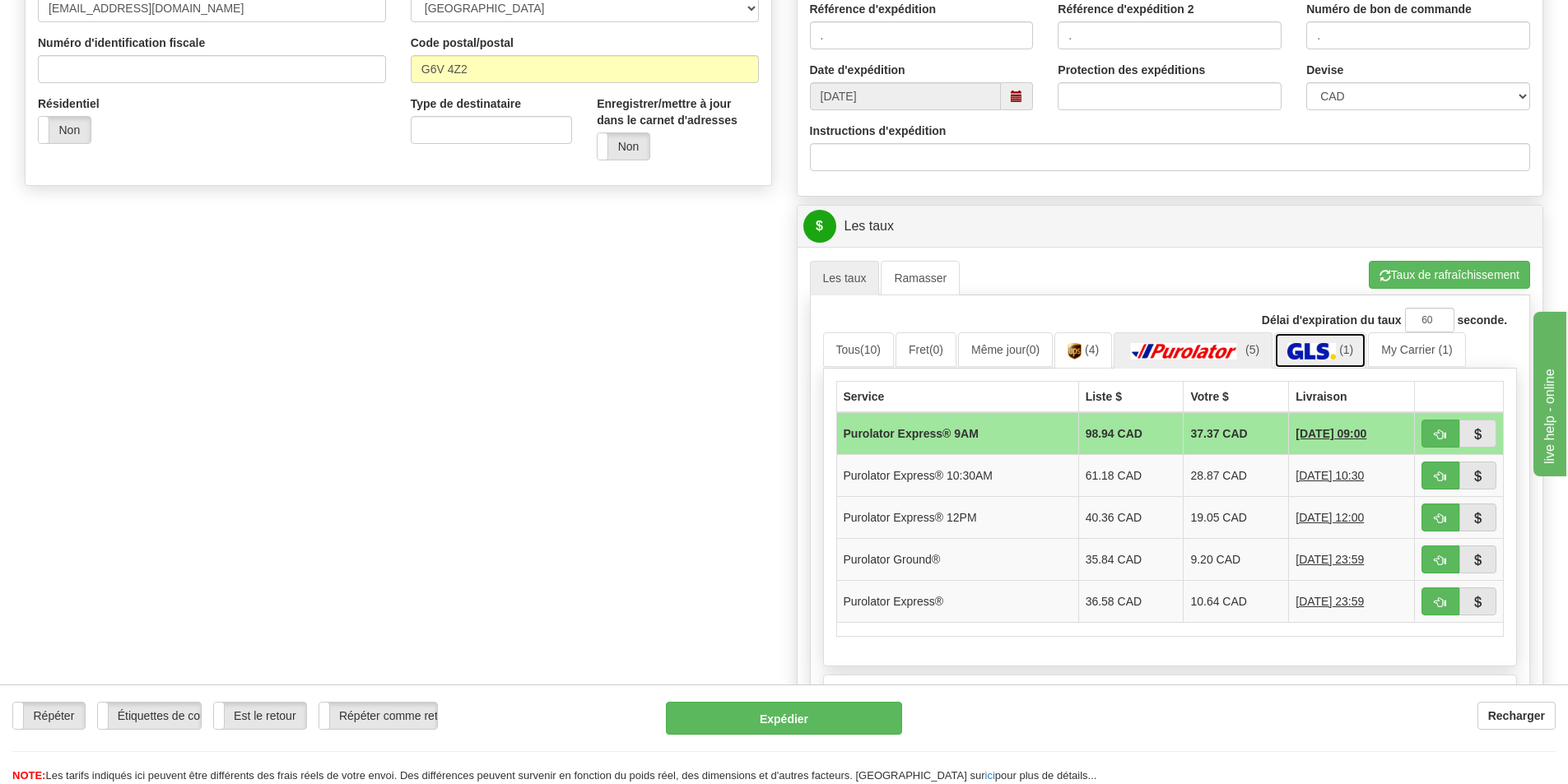
click at [1311, 354] on img at bounding box center [1311, 351] width 49 height 17
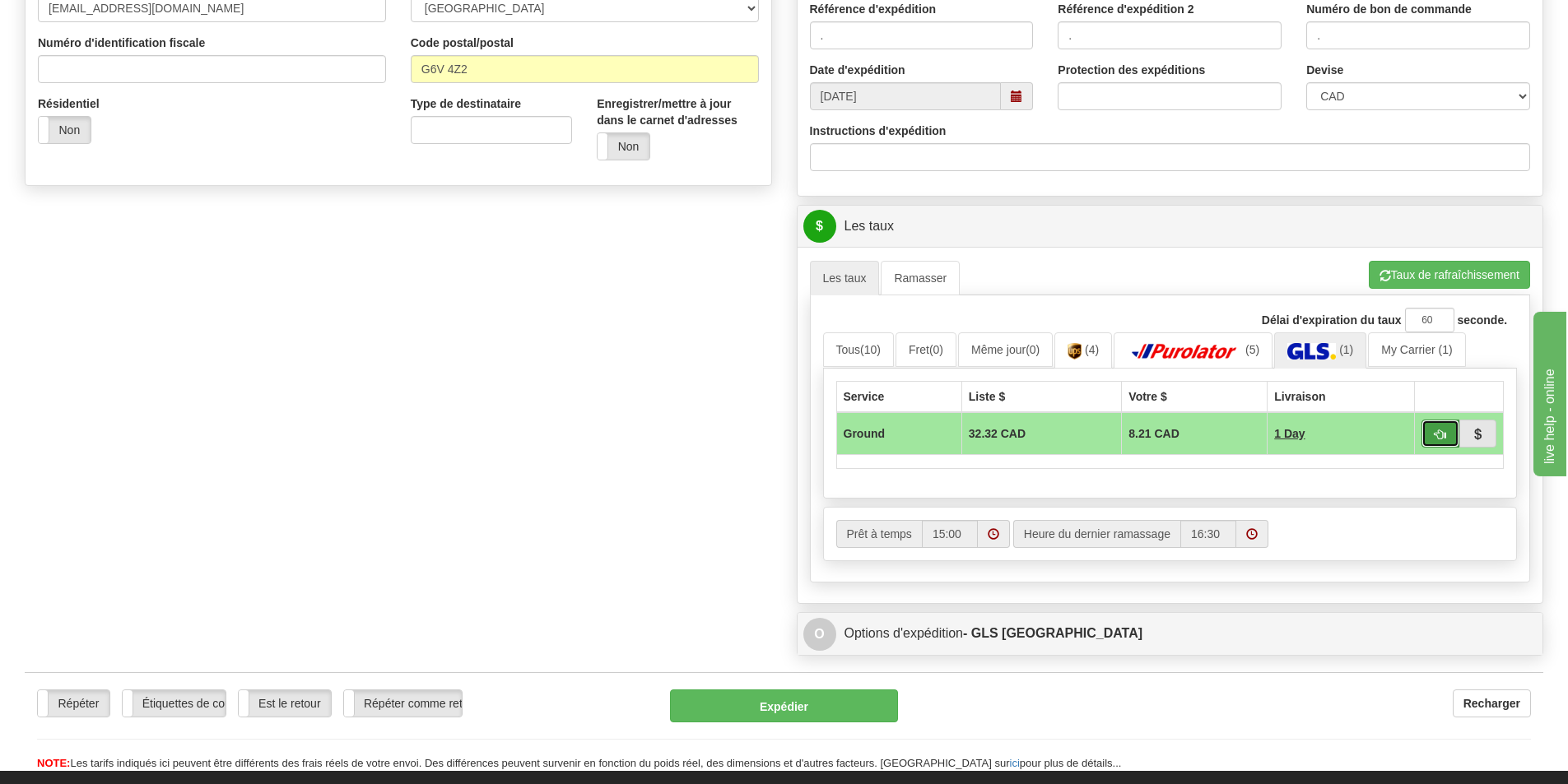
click at [1428, 437] on button "button" at bounding box center [1441, 434] width 38 height 28
type input "1"
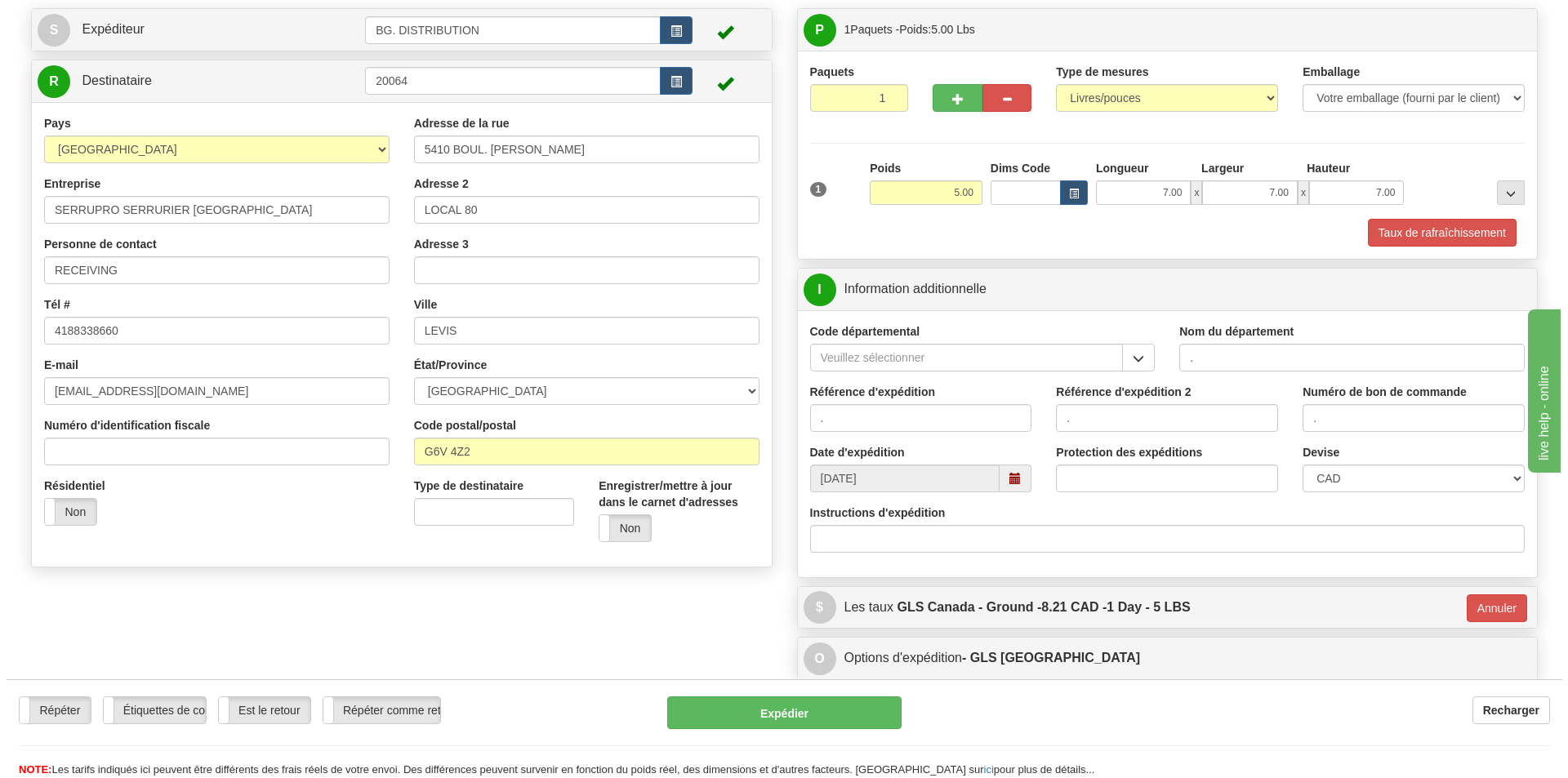
scroll to position [55, 0]
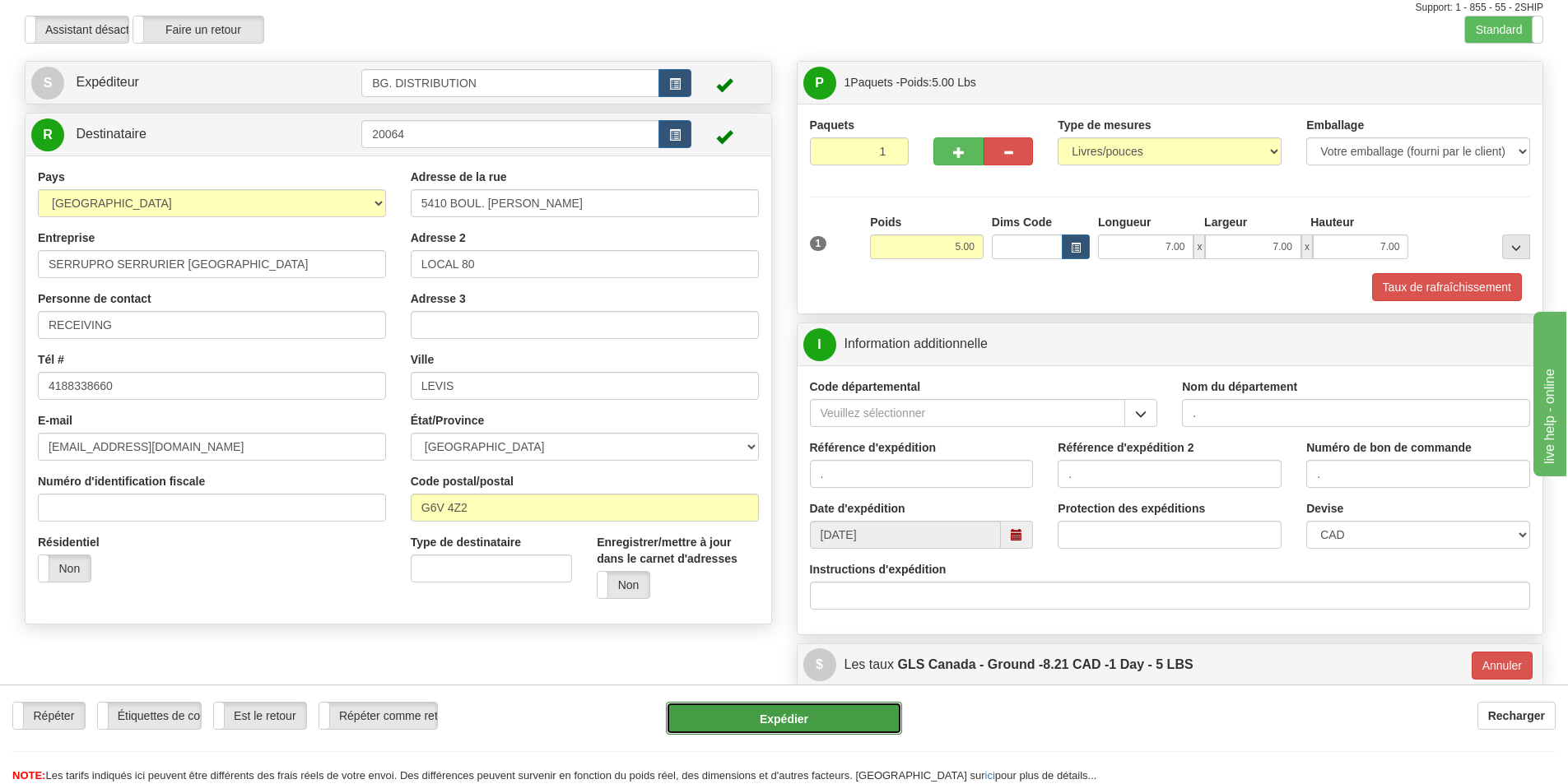
click at [841, 717] on button "Expédier" at bounding box center [784, 719] width 237 height 33
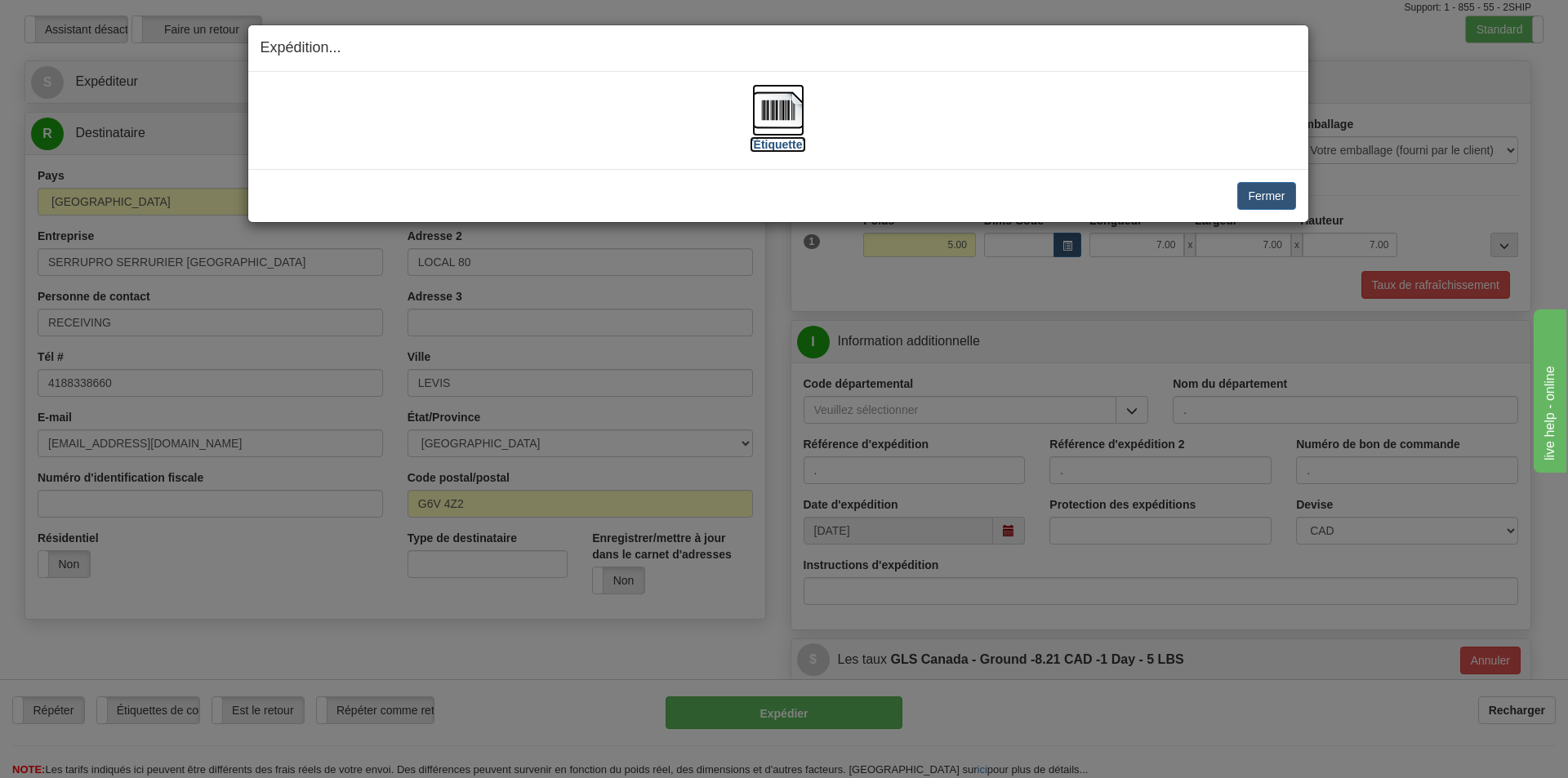
click at [791, 142] on label "[Étiquette]" at bounding box center [778, 144] width 57 height 16
click at [1252, 204] on button "Fermer" at bounding box center [1266, 196] width 58 height 28
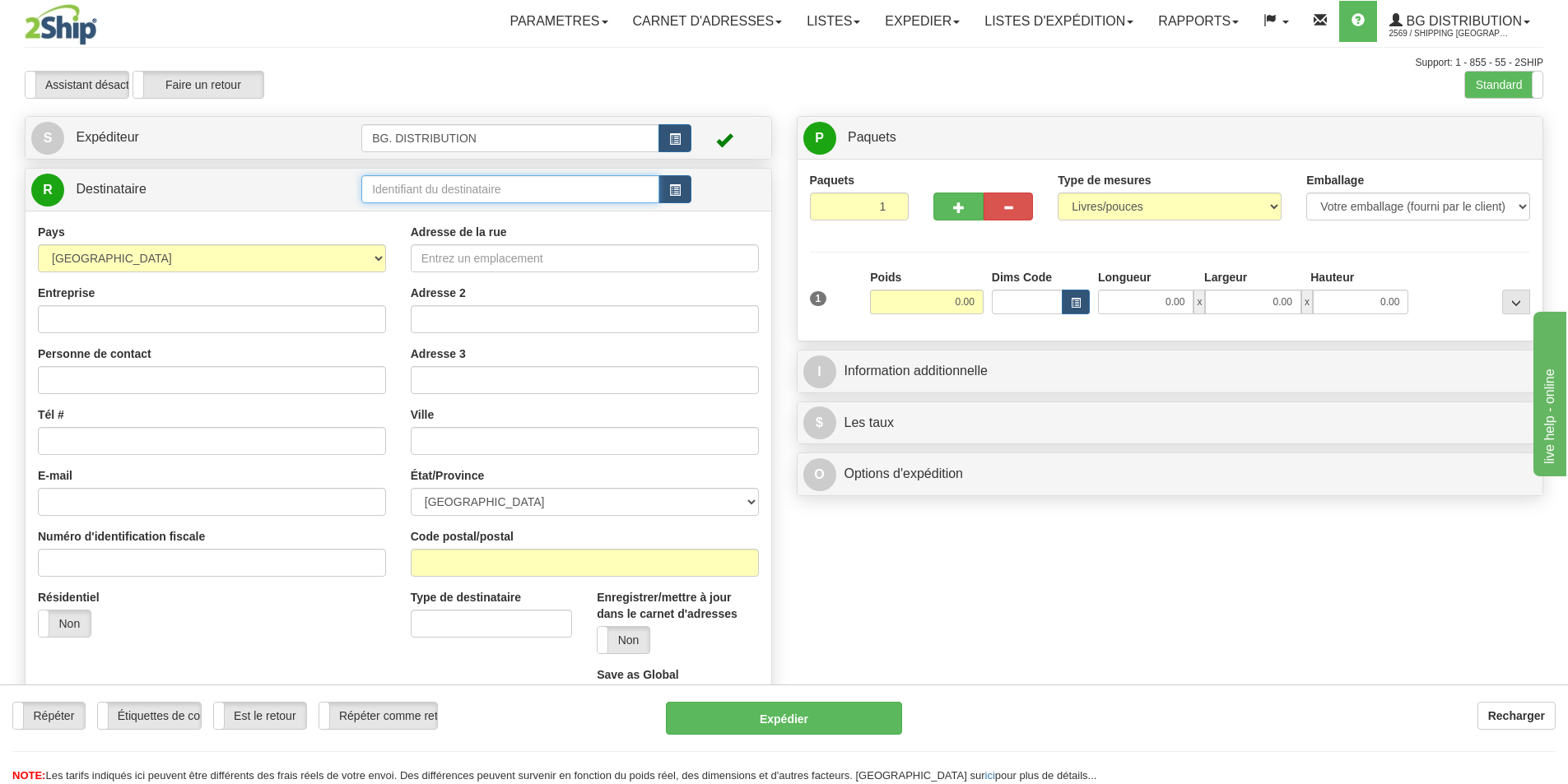
click at [529, 185] on input "text" at bounding box center [510, 189] width 298 height 28
type input "20222"
click button "Supprimer" at bounding box center [0, 0] width 0 height 0
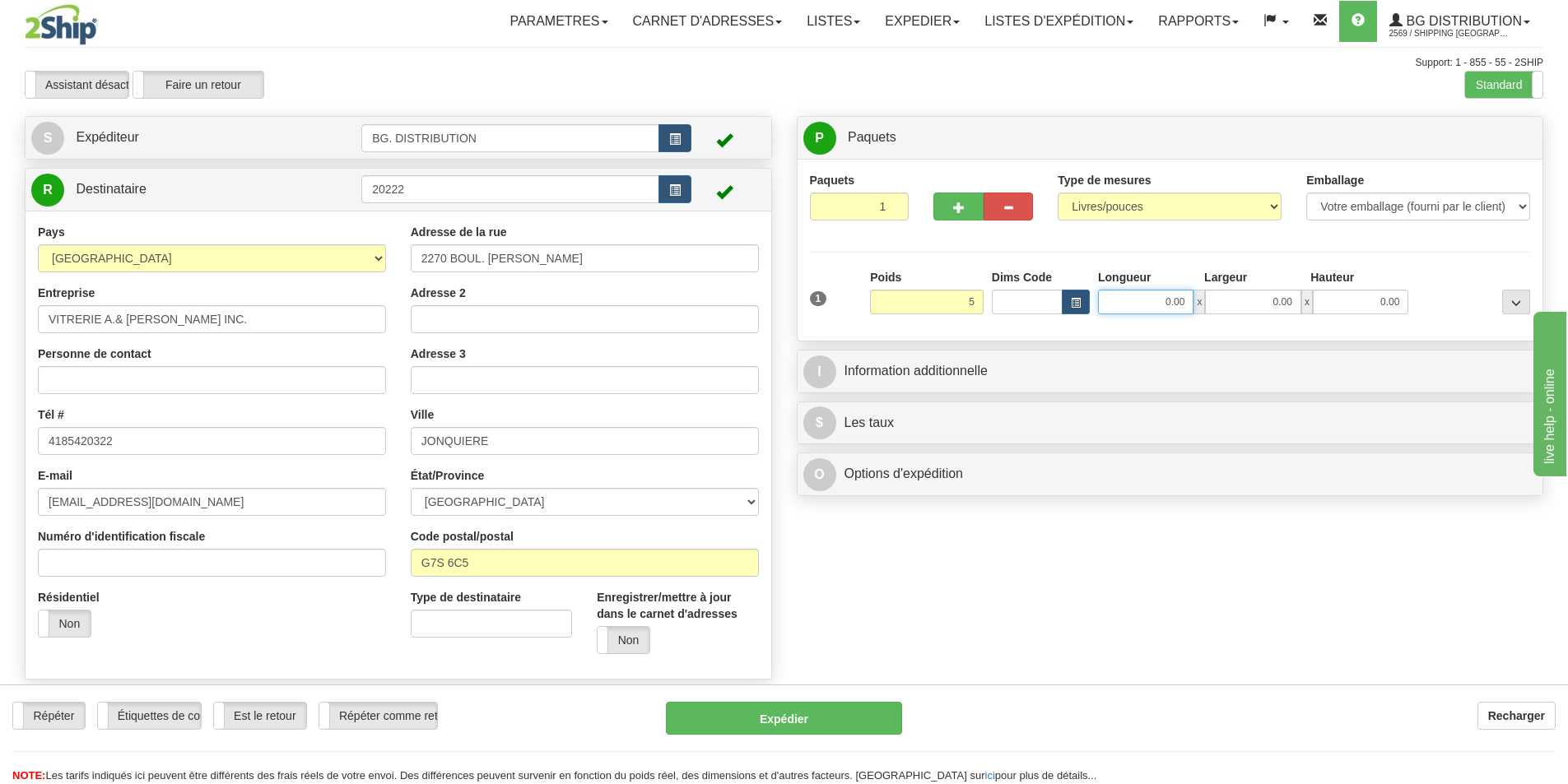
type input "5.00"
click at [1130, 293] on input "0.00" at bounding box center [1145, 302] width 95 height 25
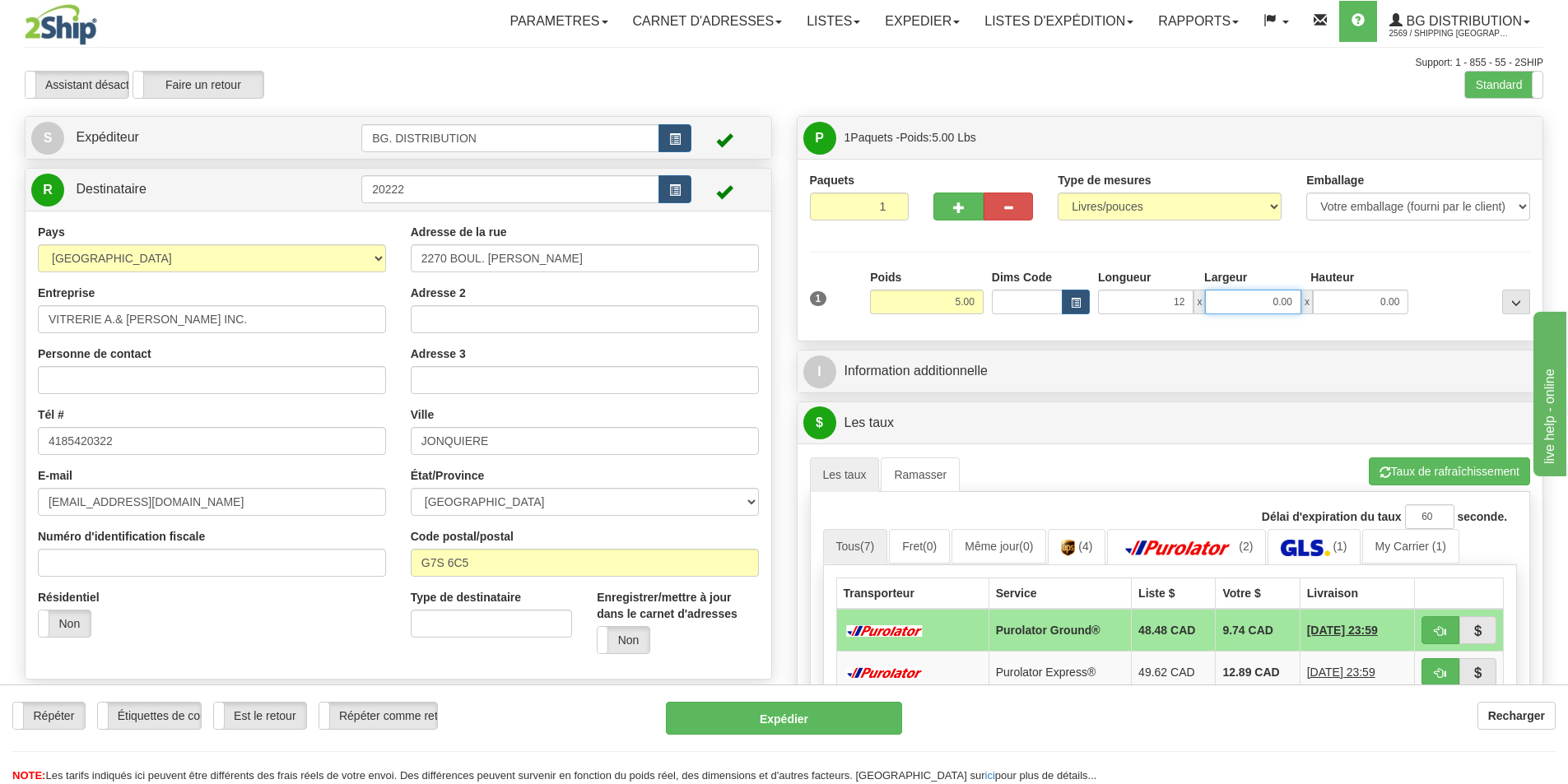
type input "12.00"
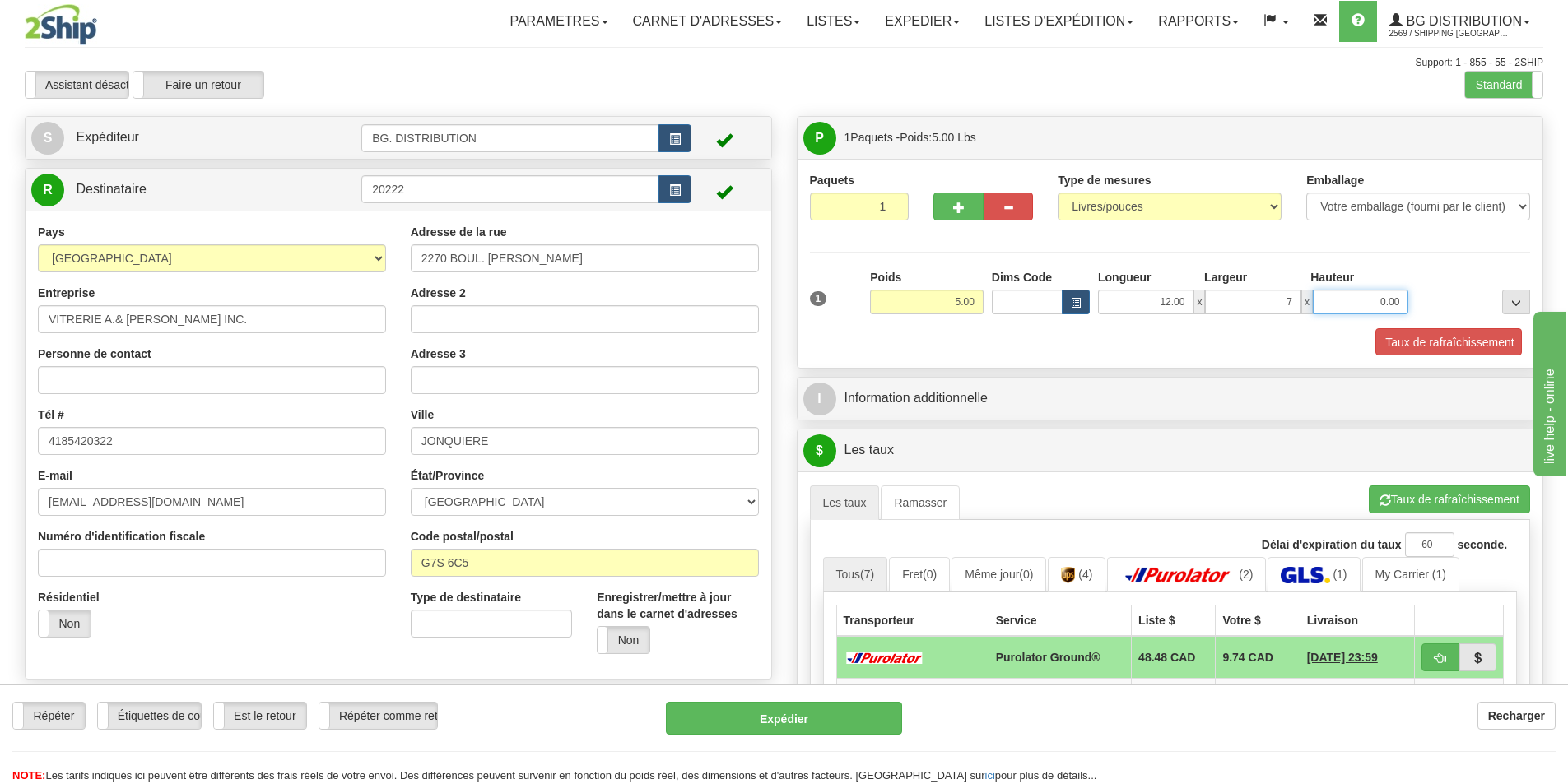
type input "7.00"
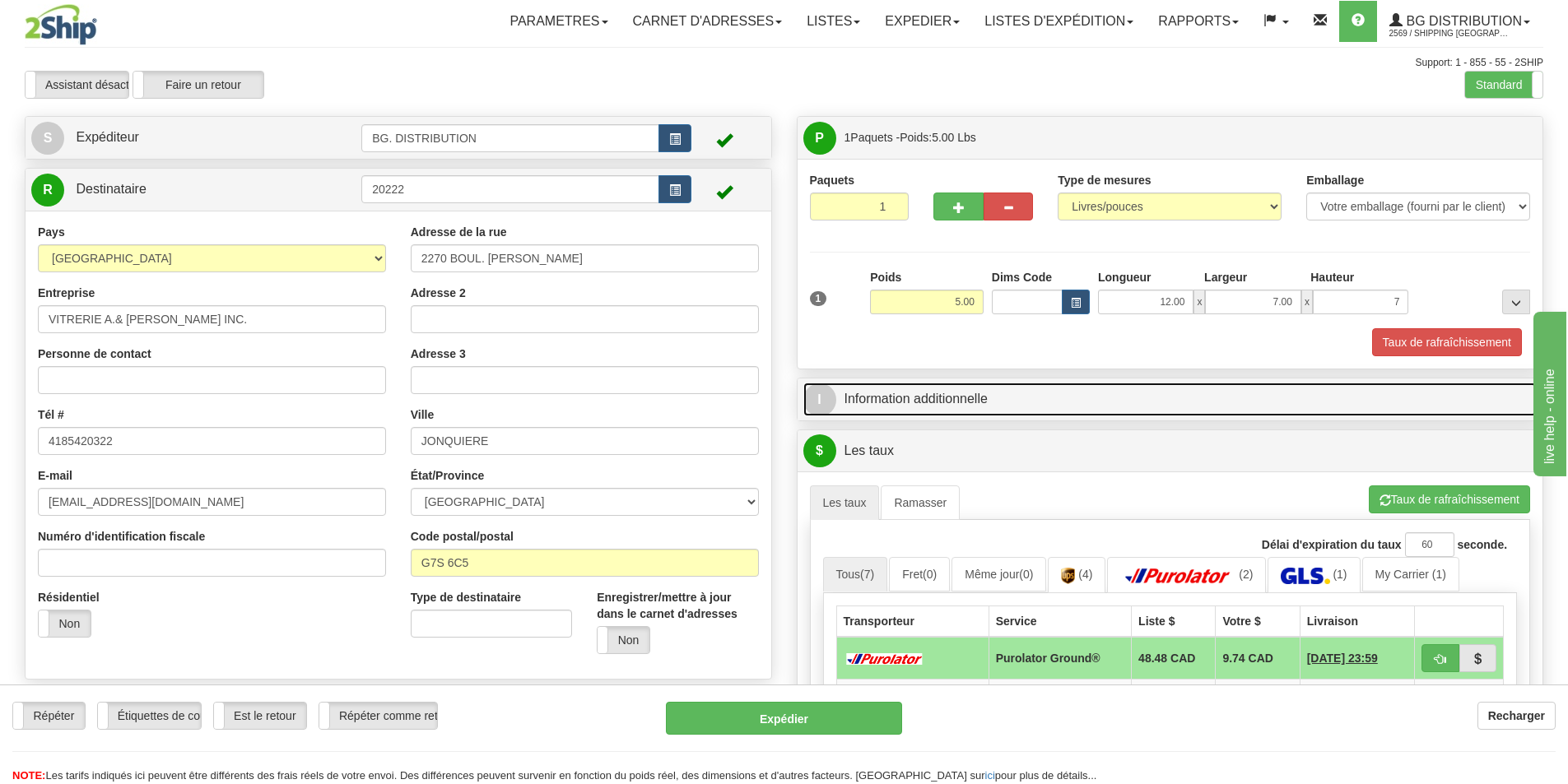
type input "7.00"
click at [820, 388] on span "I" at bounding box center [820, 400] width 33 height 33
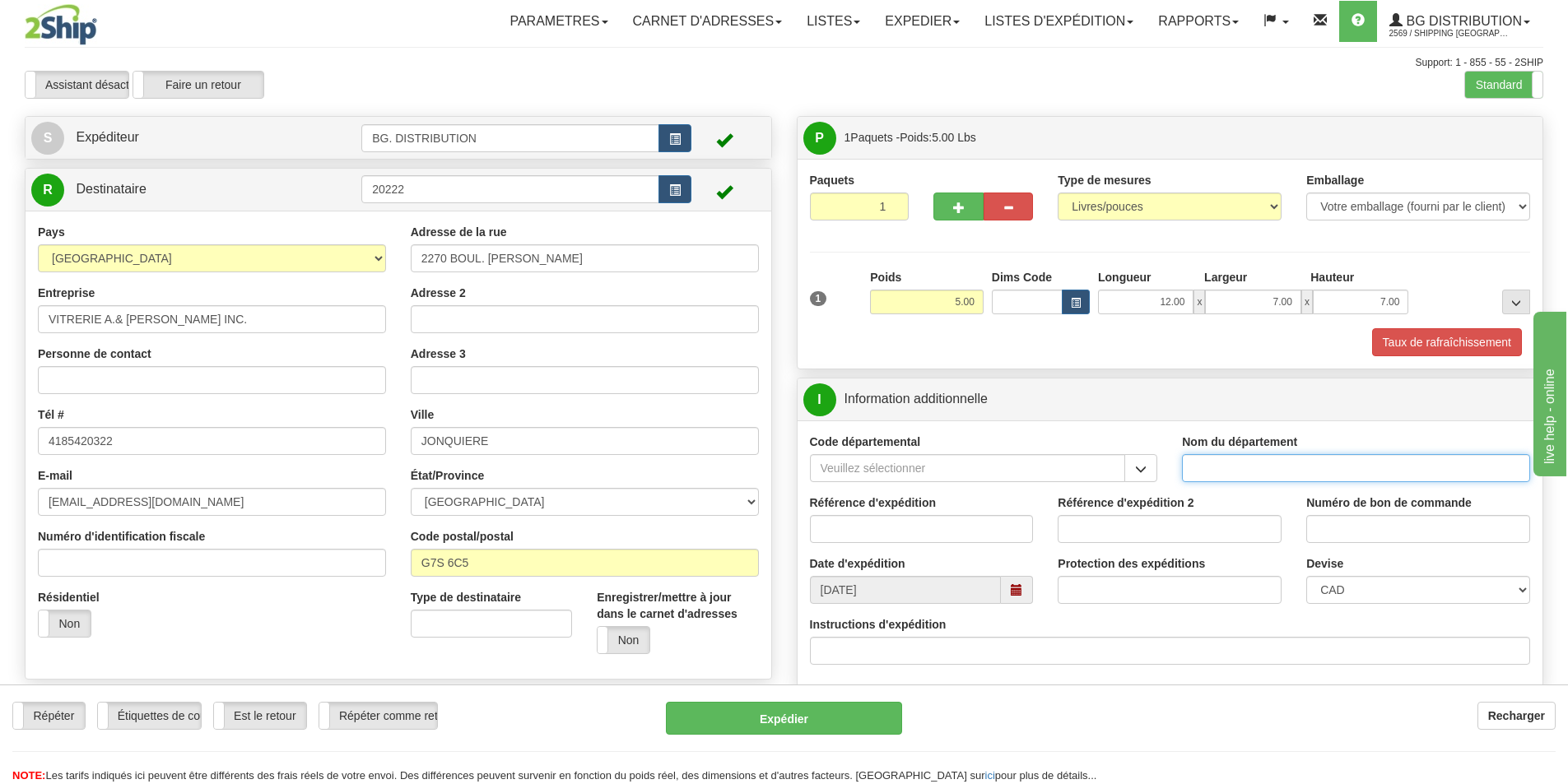
click at [1279, 458] on input "Nom du département" at bounding box center [1355, 468] width 348 height 28
type input "."
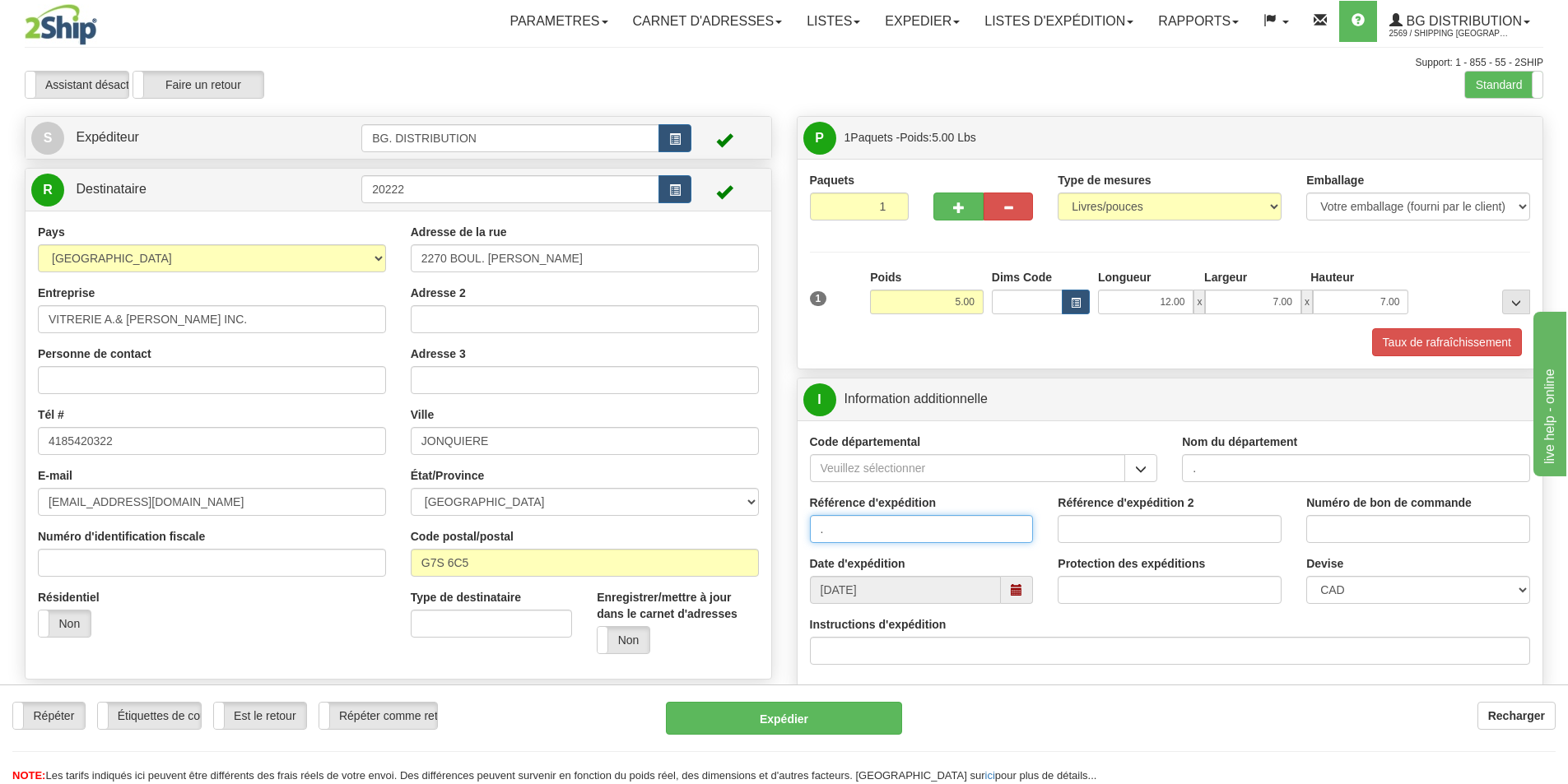
type input "."
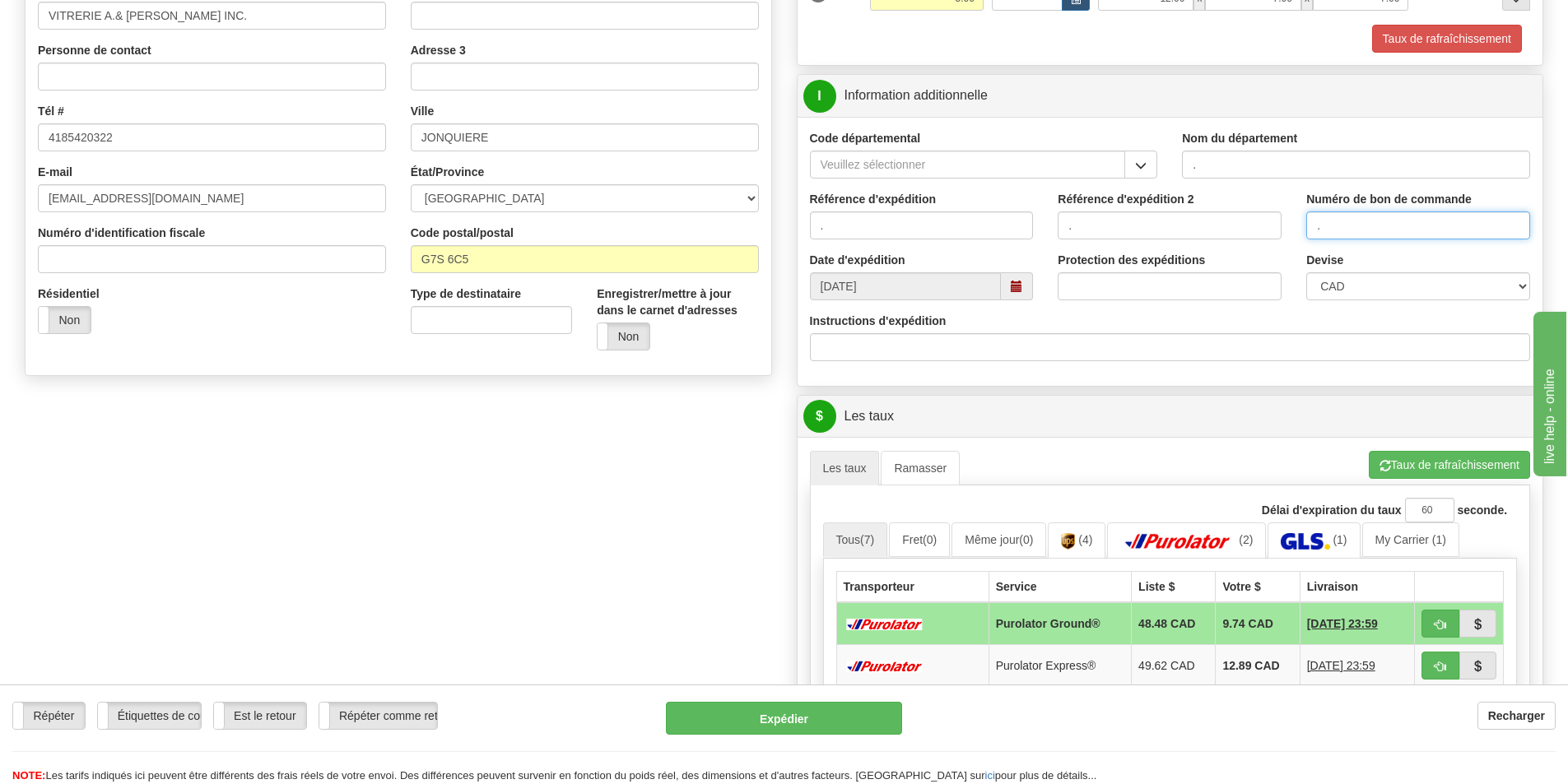
scroll to position [329, 0]
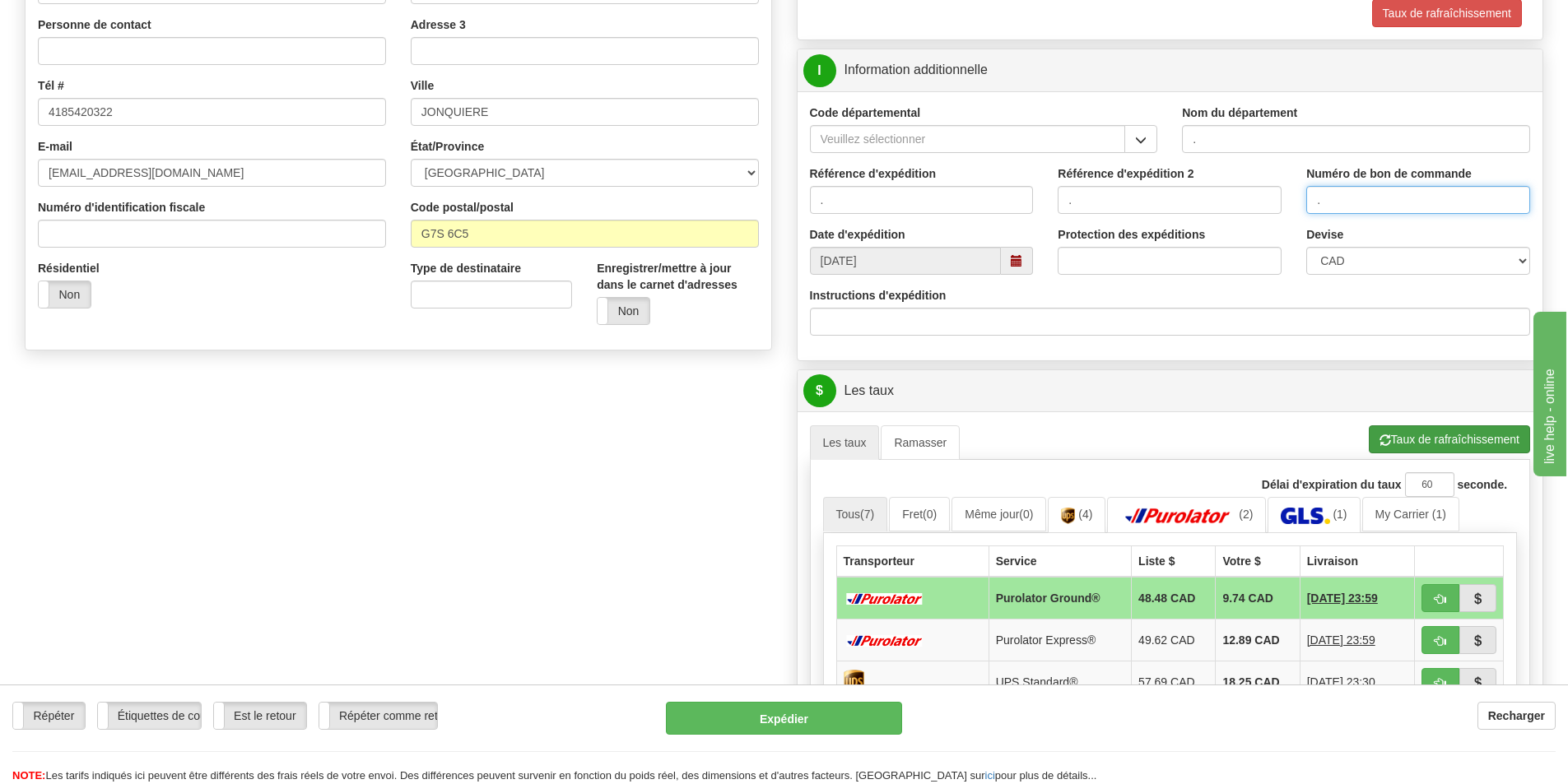
type input "."
click at [1391, 430] on button "Taux de rafraîchissement" at bounding box center [1449, 440] width 161 height 28
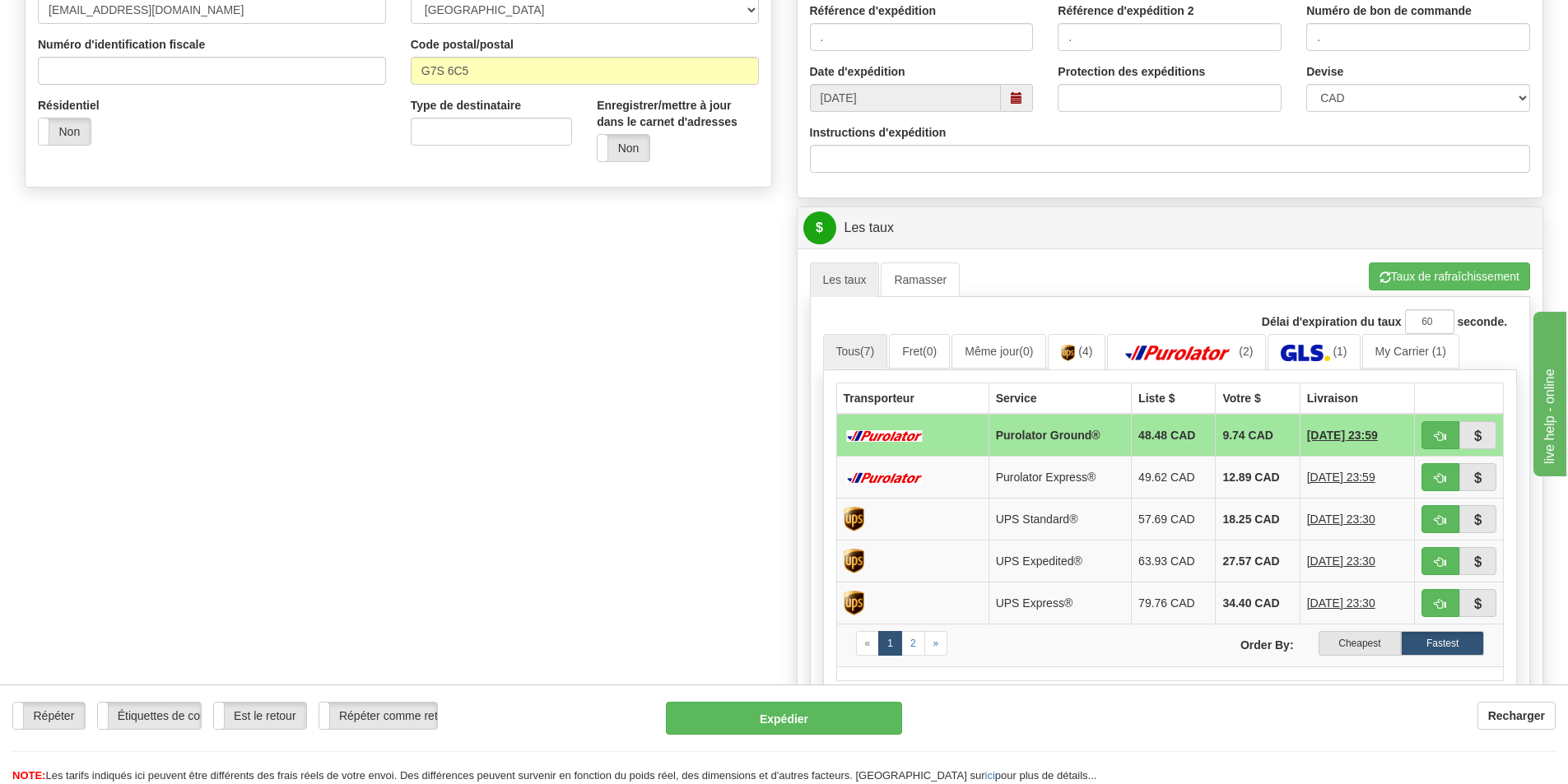
scroll to position [494, 0]
click at [1247, 355] on link "(2)" at bounding box center [1187, 350] width 159 height 36
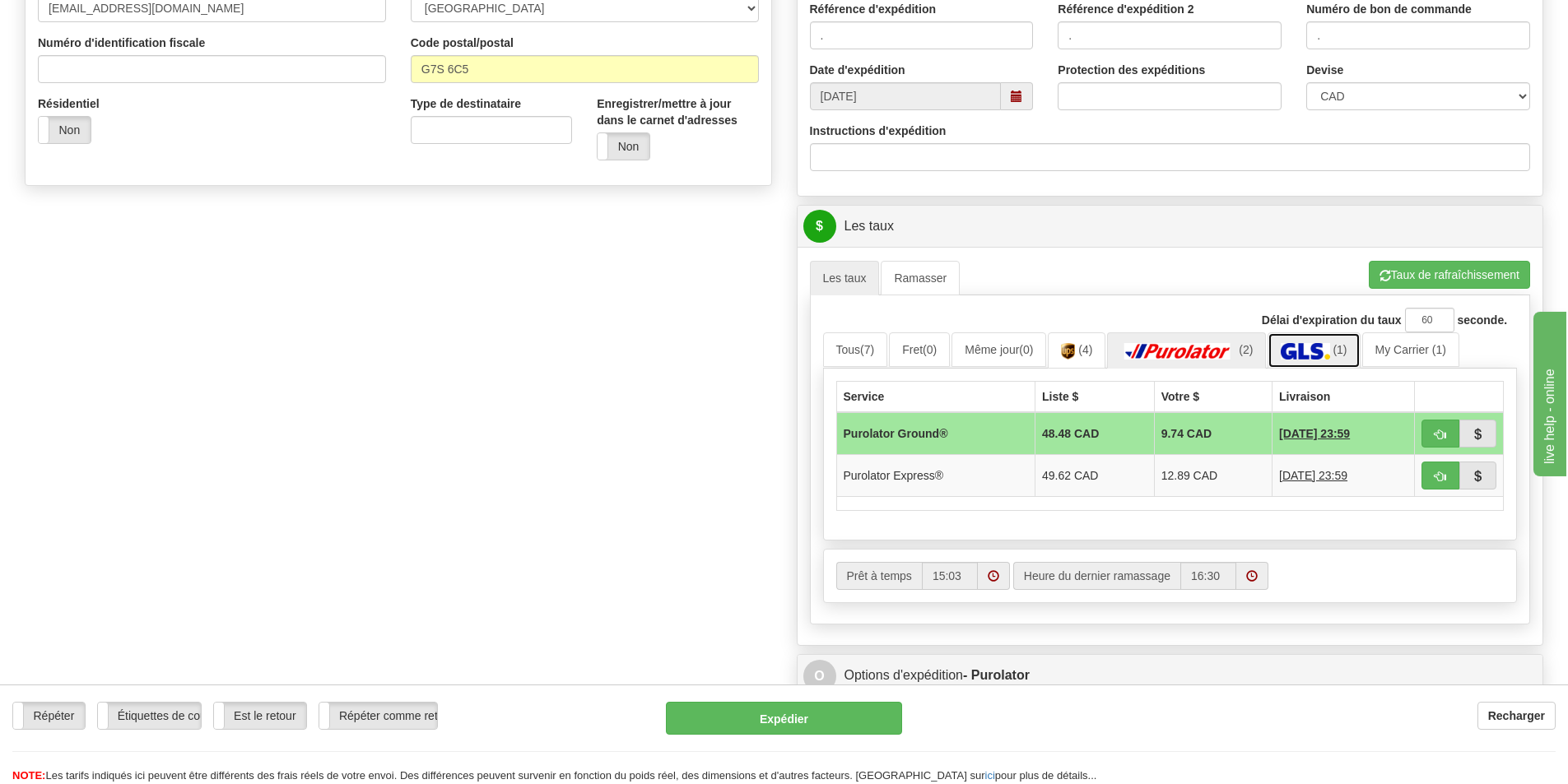
click at [1323, 338] on link "(1)" at bounding box center [1313, 350] width 92 height 36
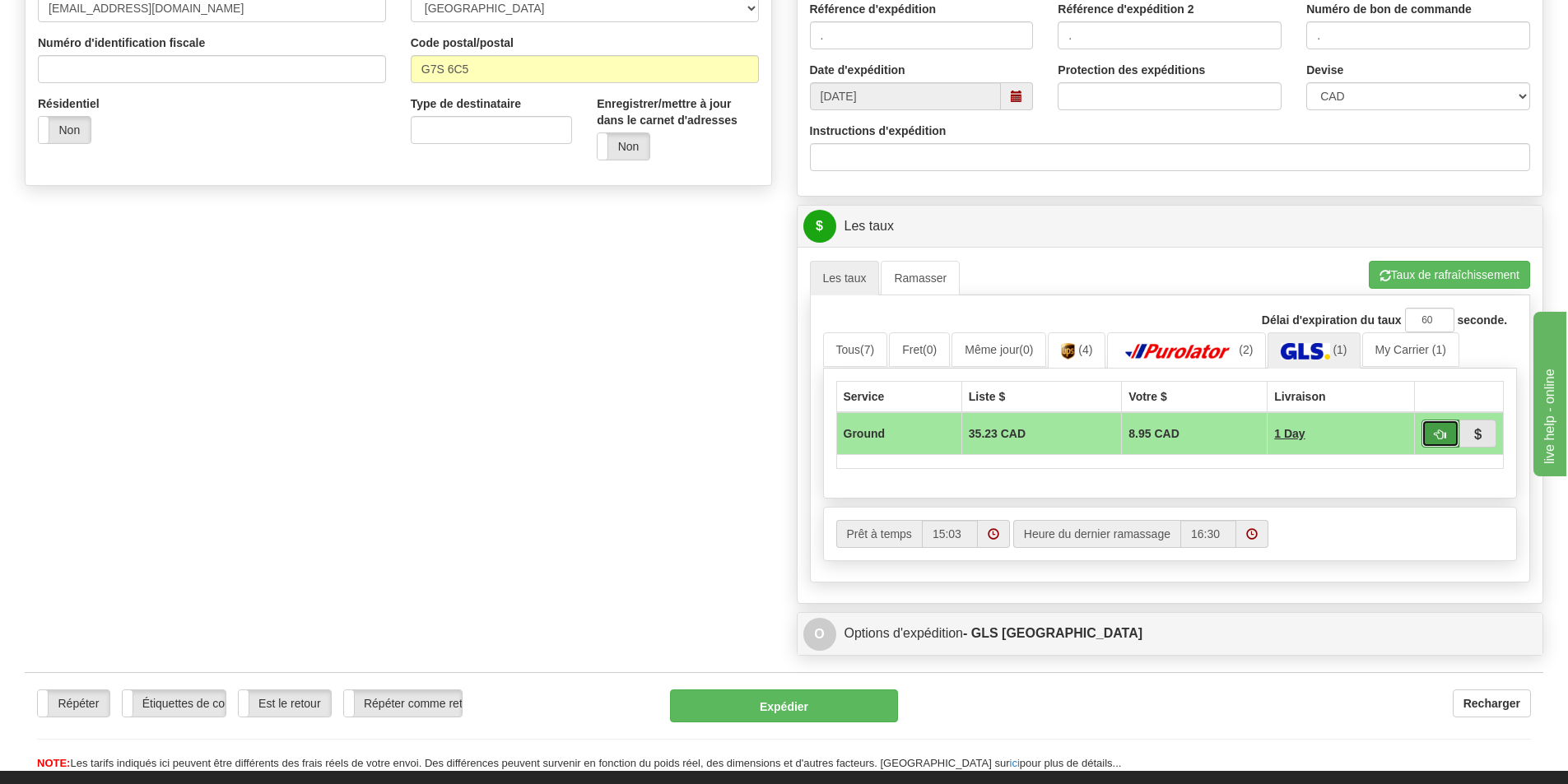
click at [1454, 422] on button "button" at bounding box center [1441, 434] width 38 height 28
type input "1"
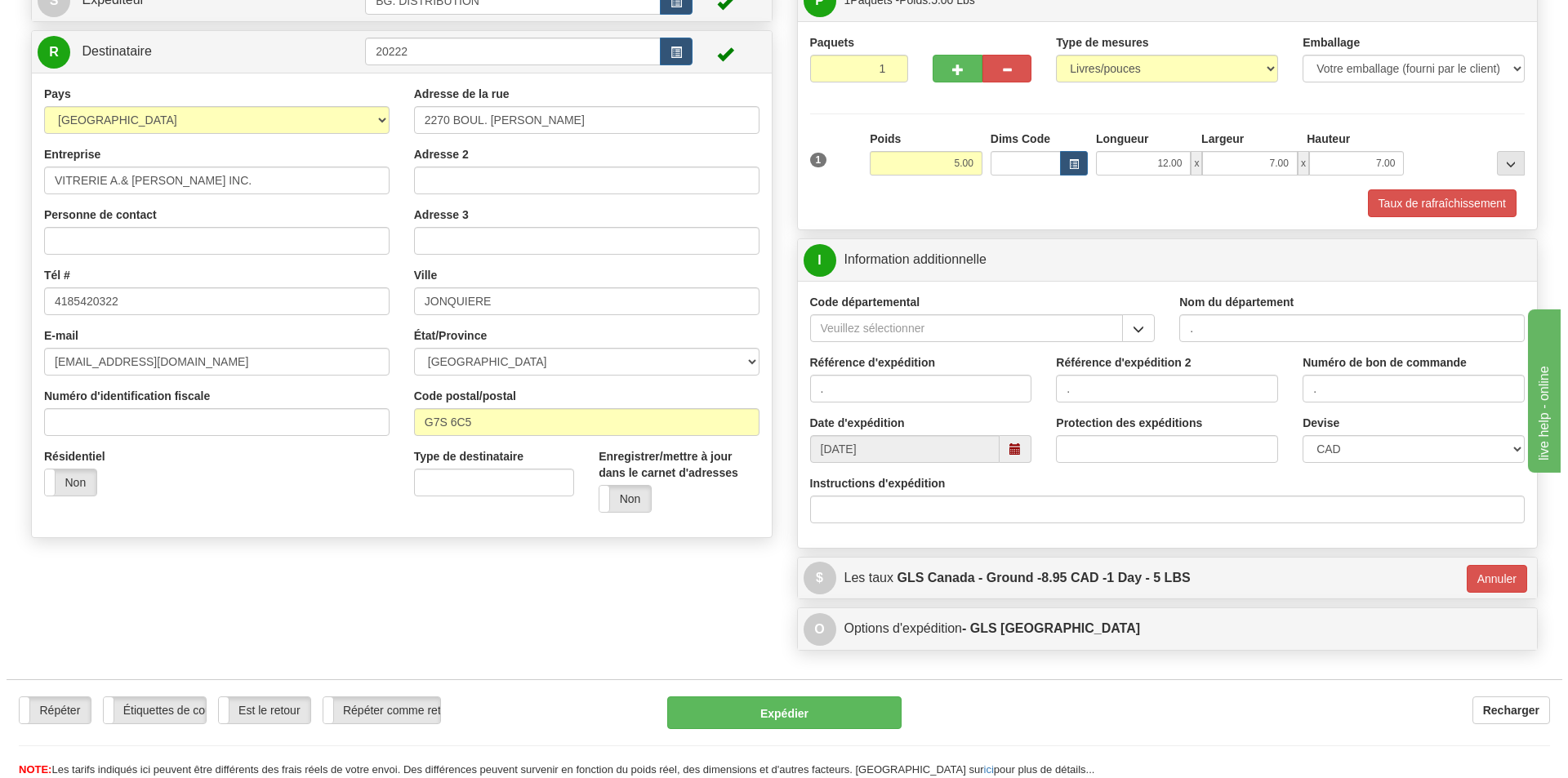
scroll to position [55, 0]
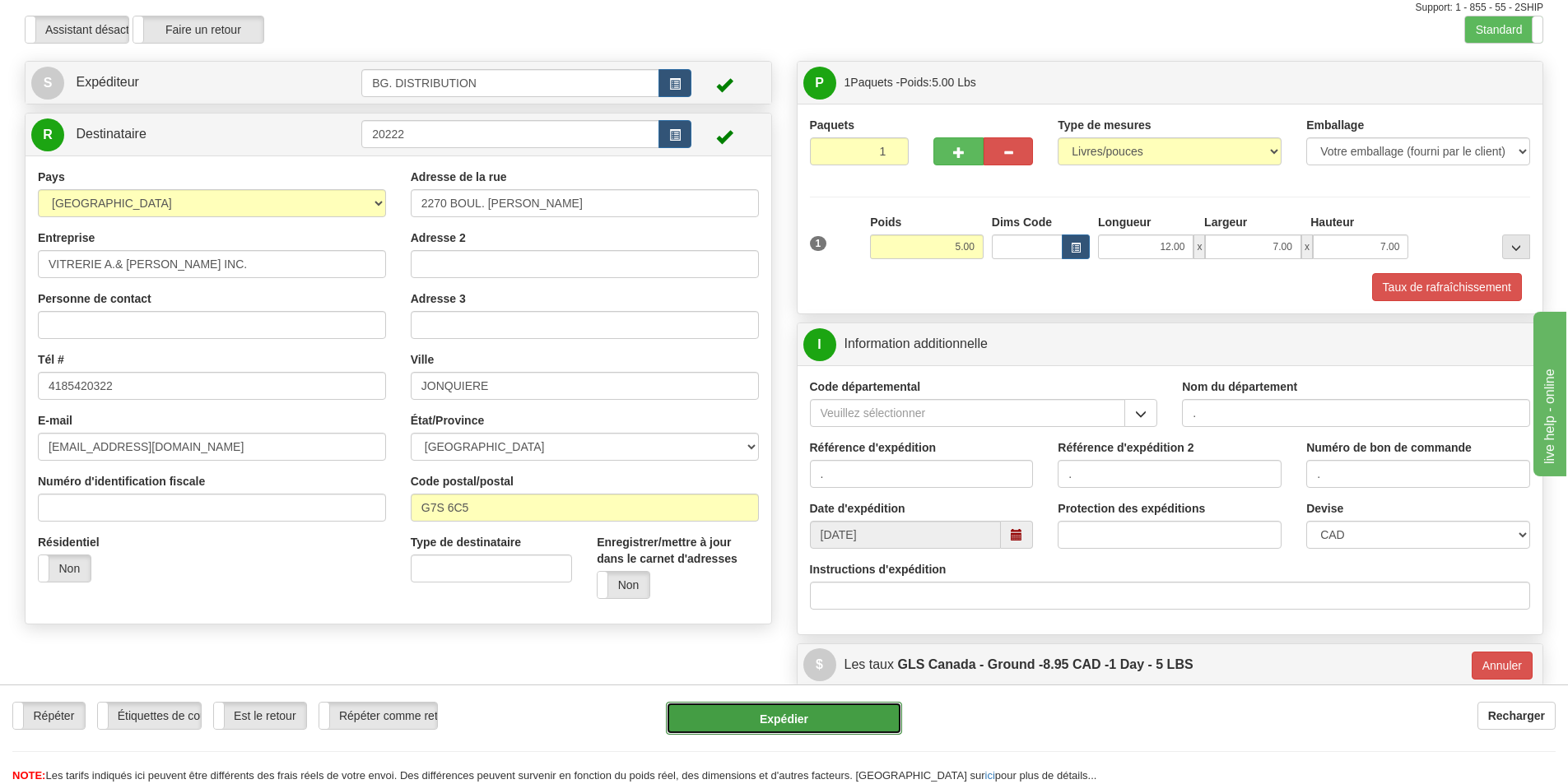
click at [820, 718] on button "Expédier" at bounding box center [784, 719] width 237 height 33
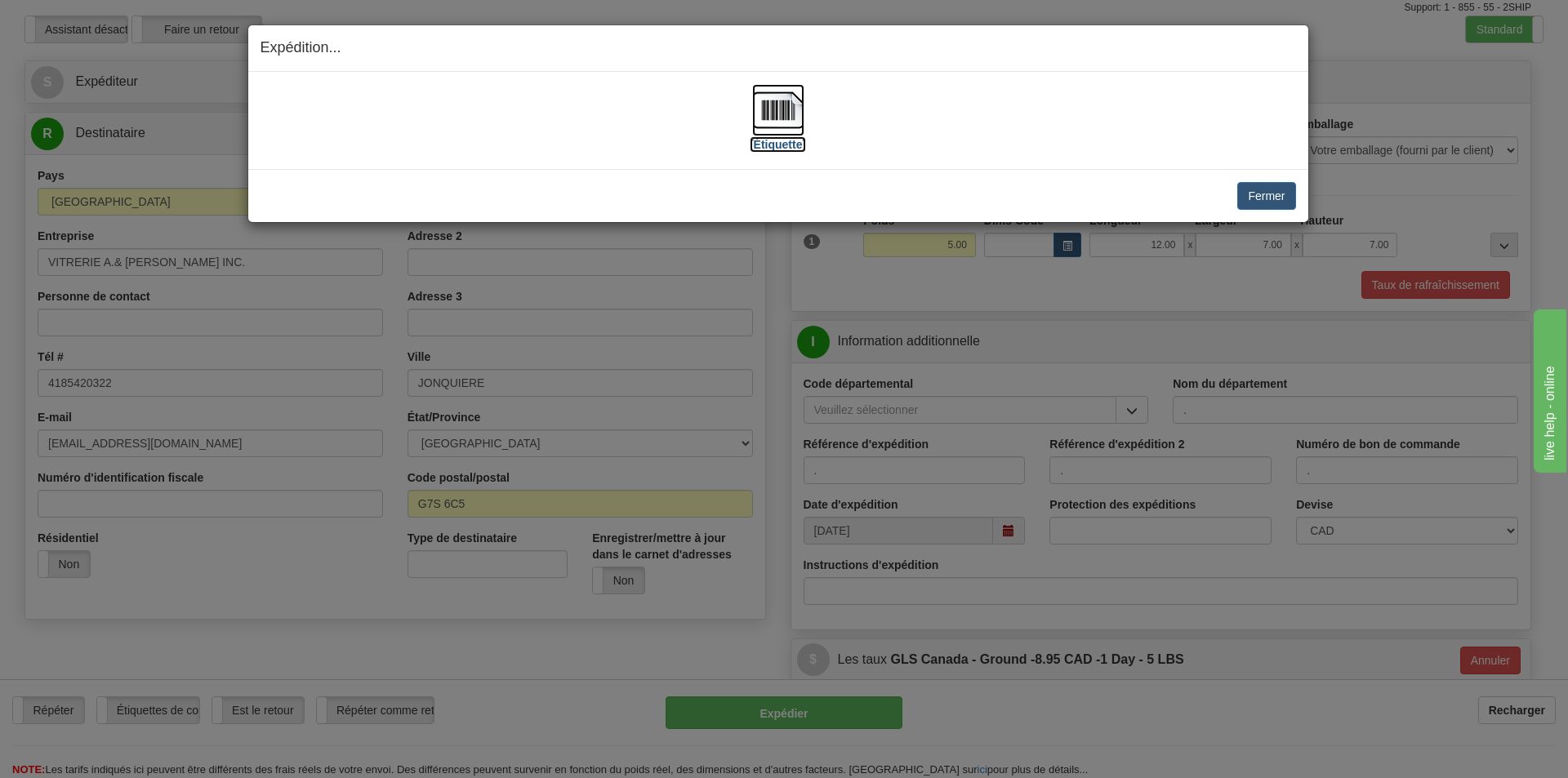
click at [782, 136] on label "[Étiquette]" at bounding box center [778, 144] width 57 height 16
click at [1265, 189] on button "Fermer" at bounding box center [1266, 196] width 58 height 28
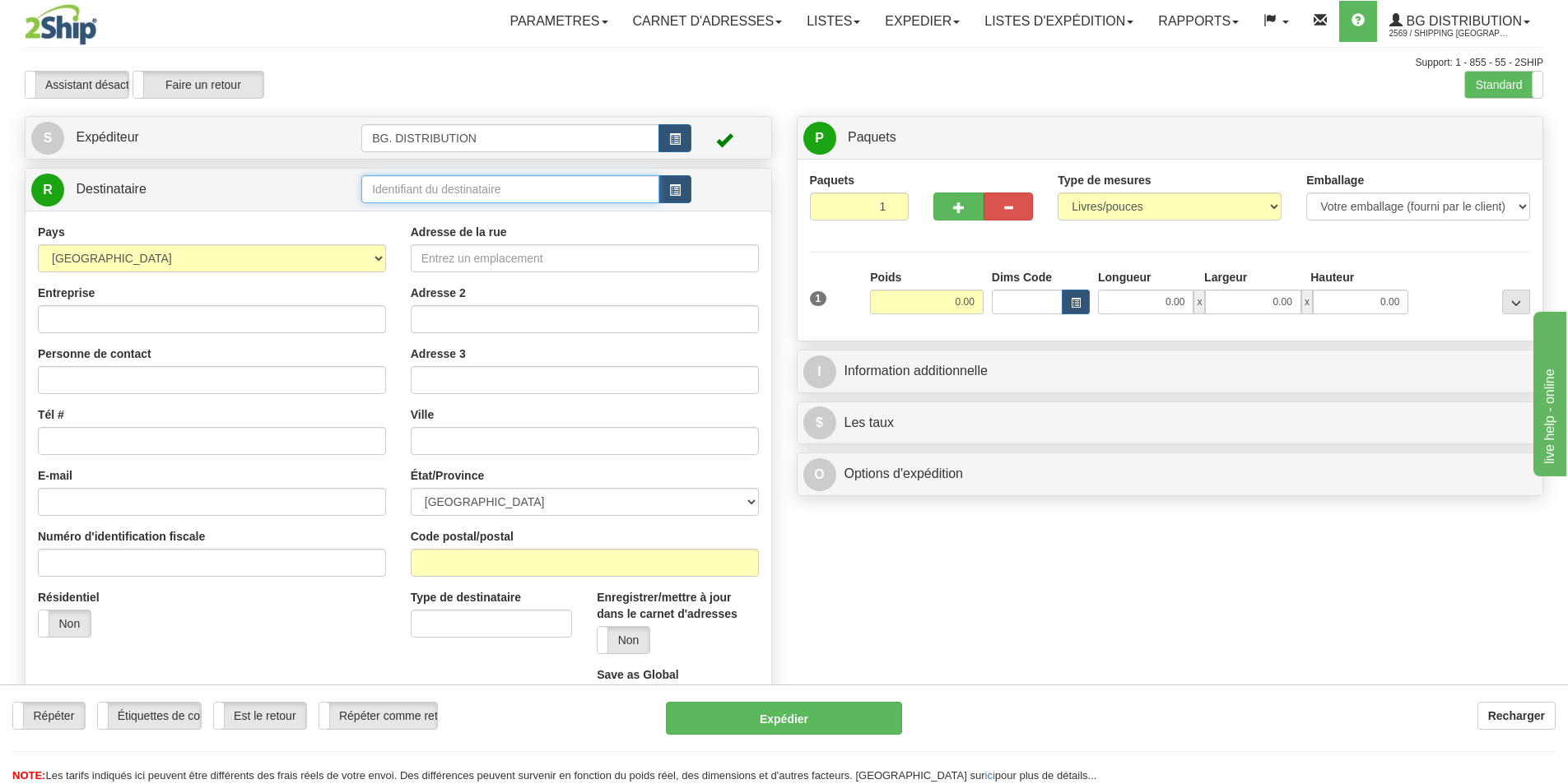
click at [391, 183] on input "text" at bounding box center [510, 189] width 298 height 28
type input "20362"
click button "Supprimer" at bounding box center [0, 0] width 0 height 0
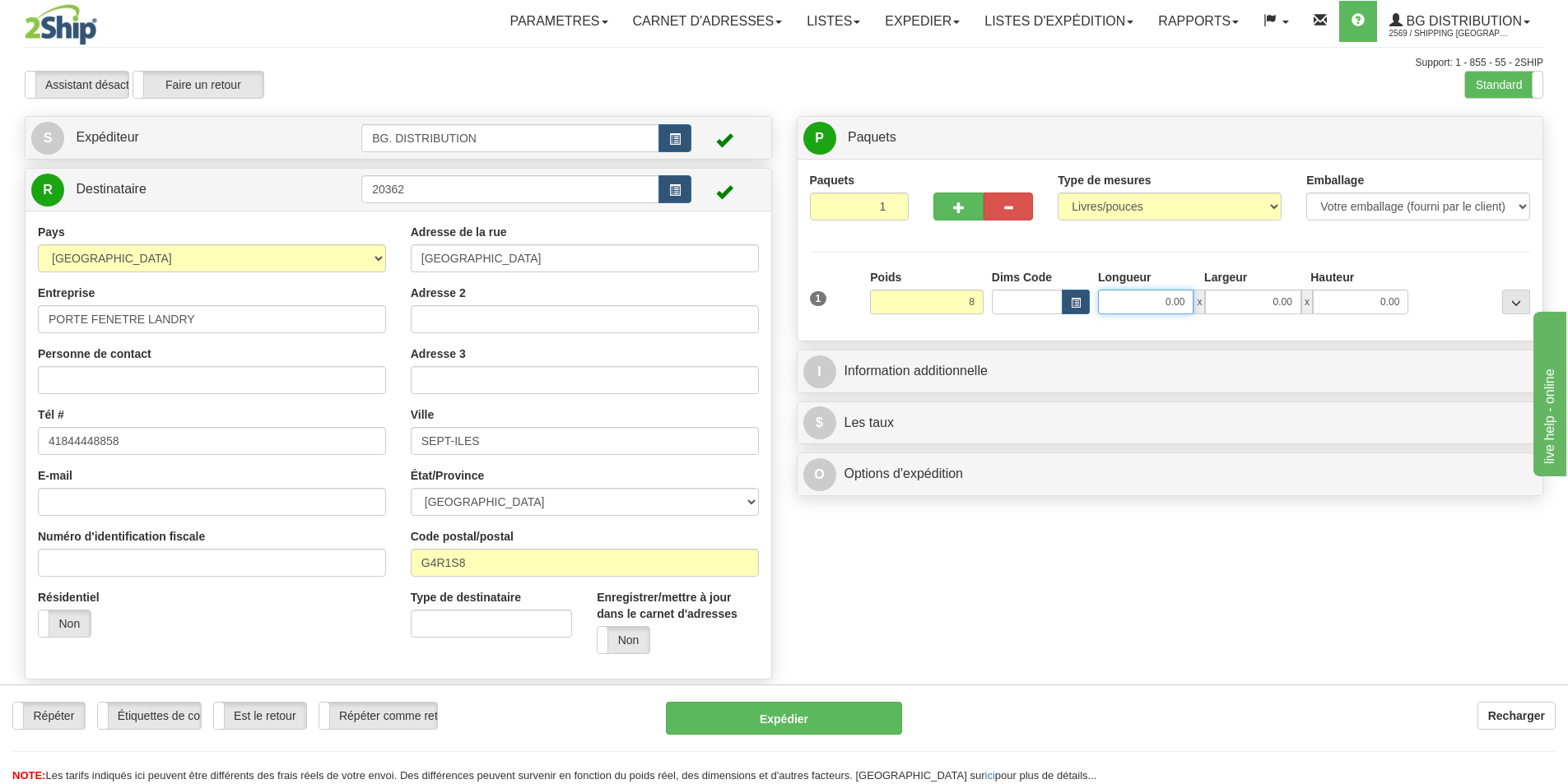
type input "8.00"
click at [1169, 301] on input "0.00" at bounding box center [1145, 302] width 95 height 25
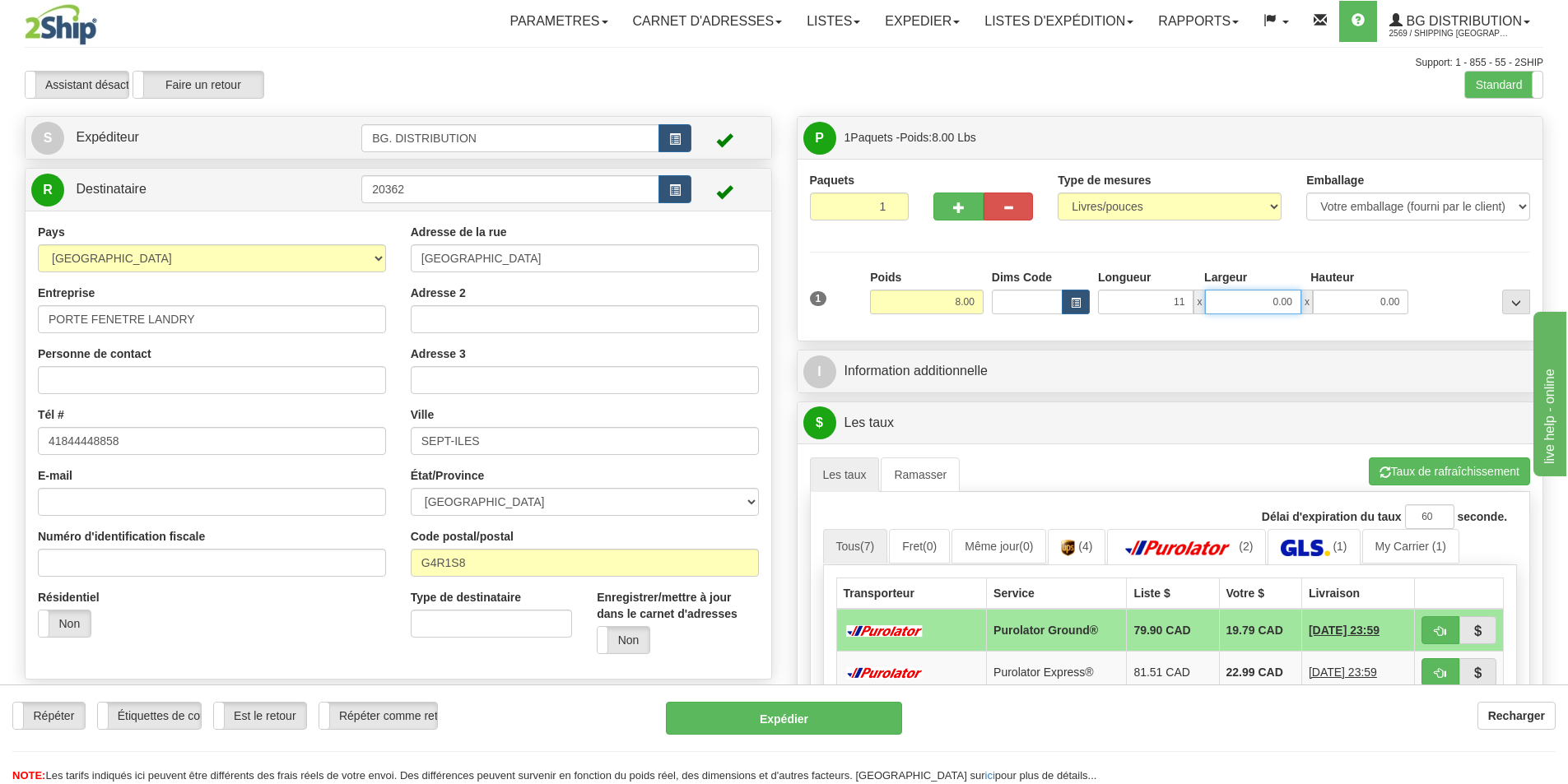
type input "11.00"
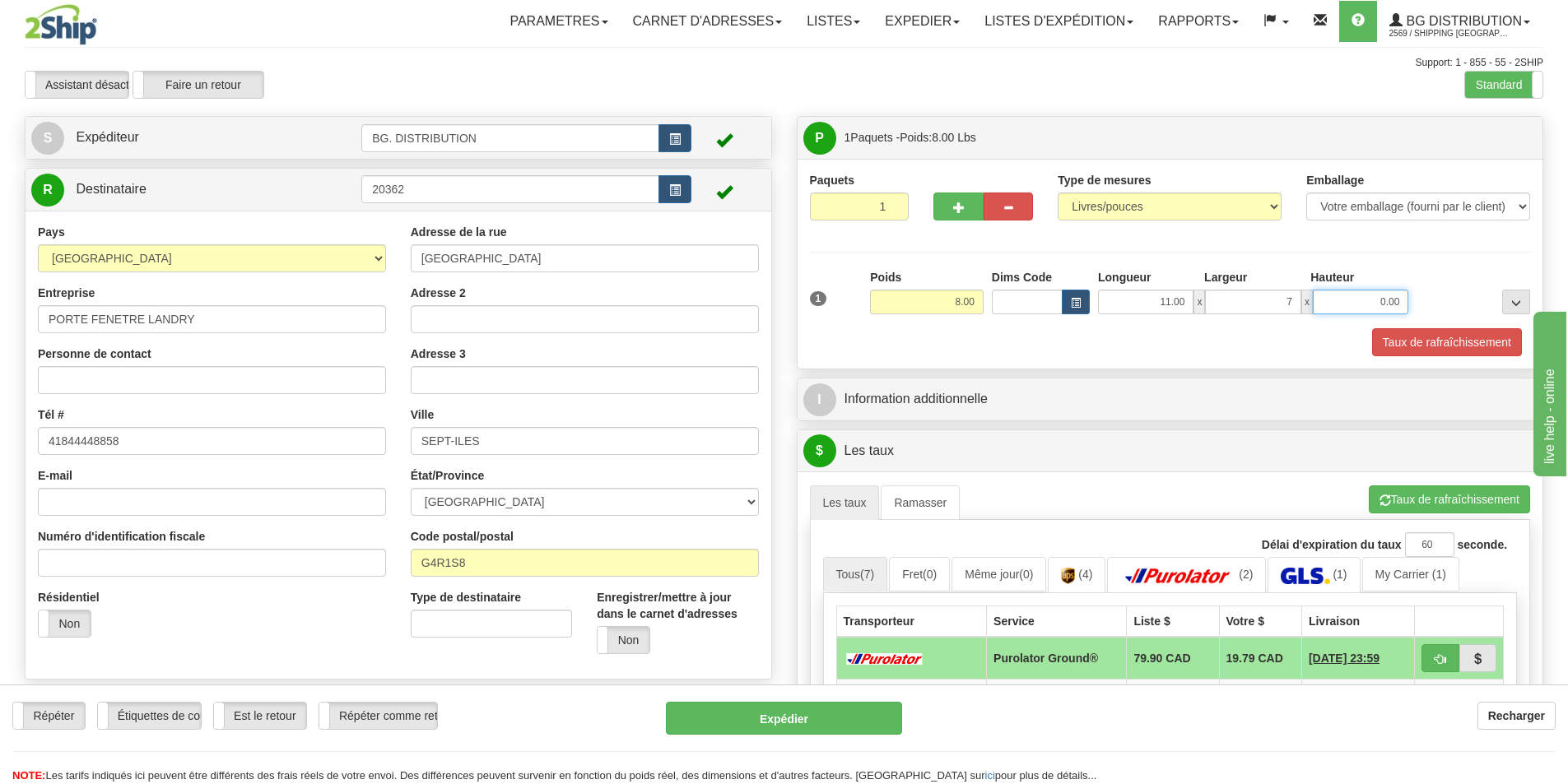
type input "7.00"
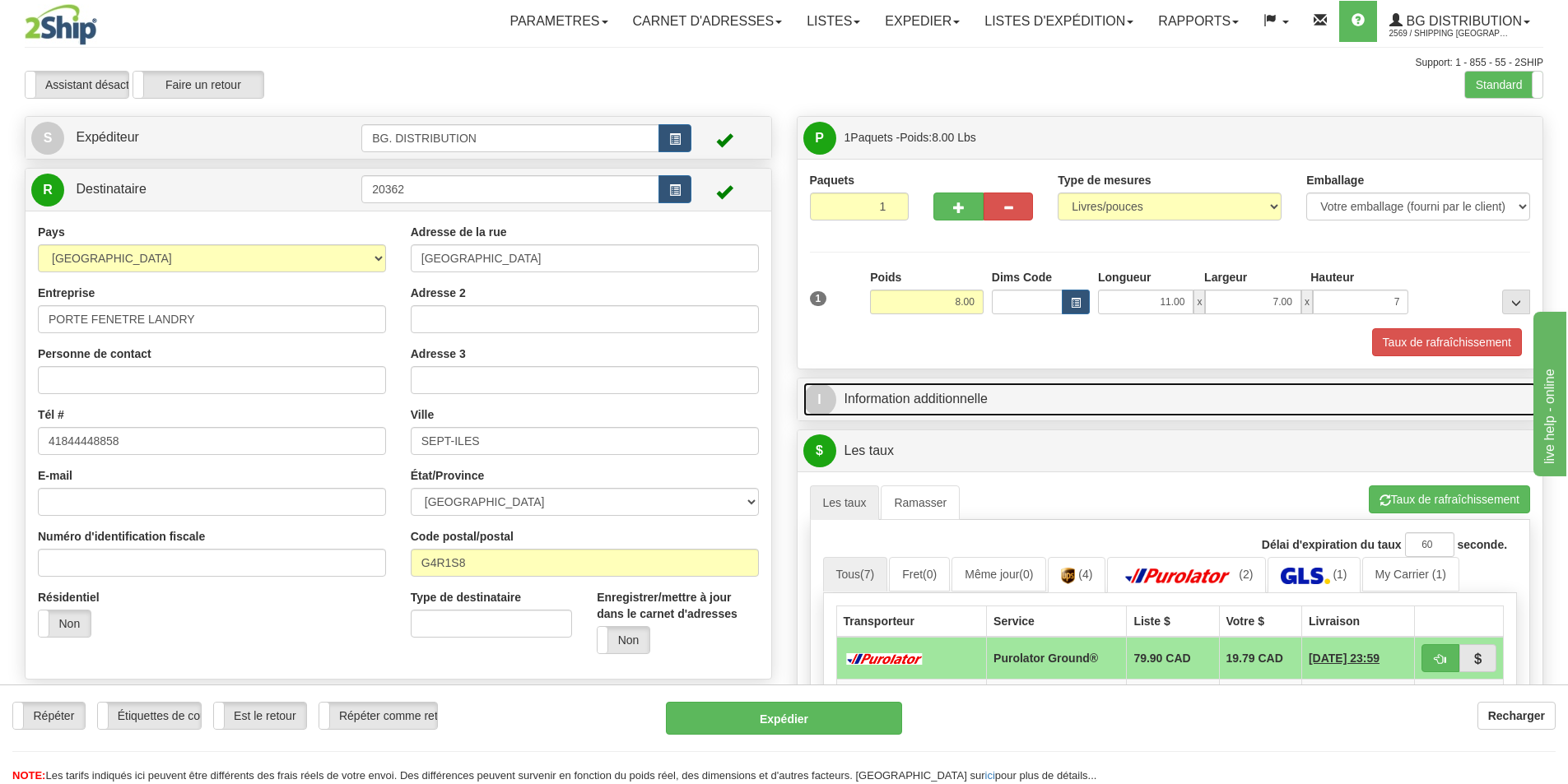
type input "7.00"
click at [822, 401] on span "I" at bounding box center [820, 400] width 33 height 33
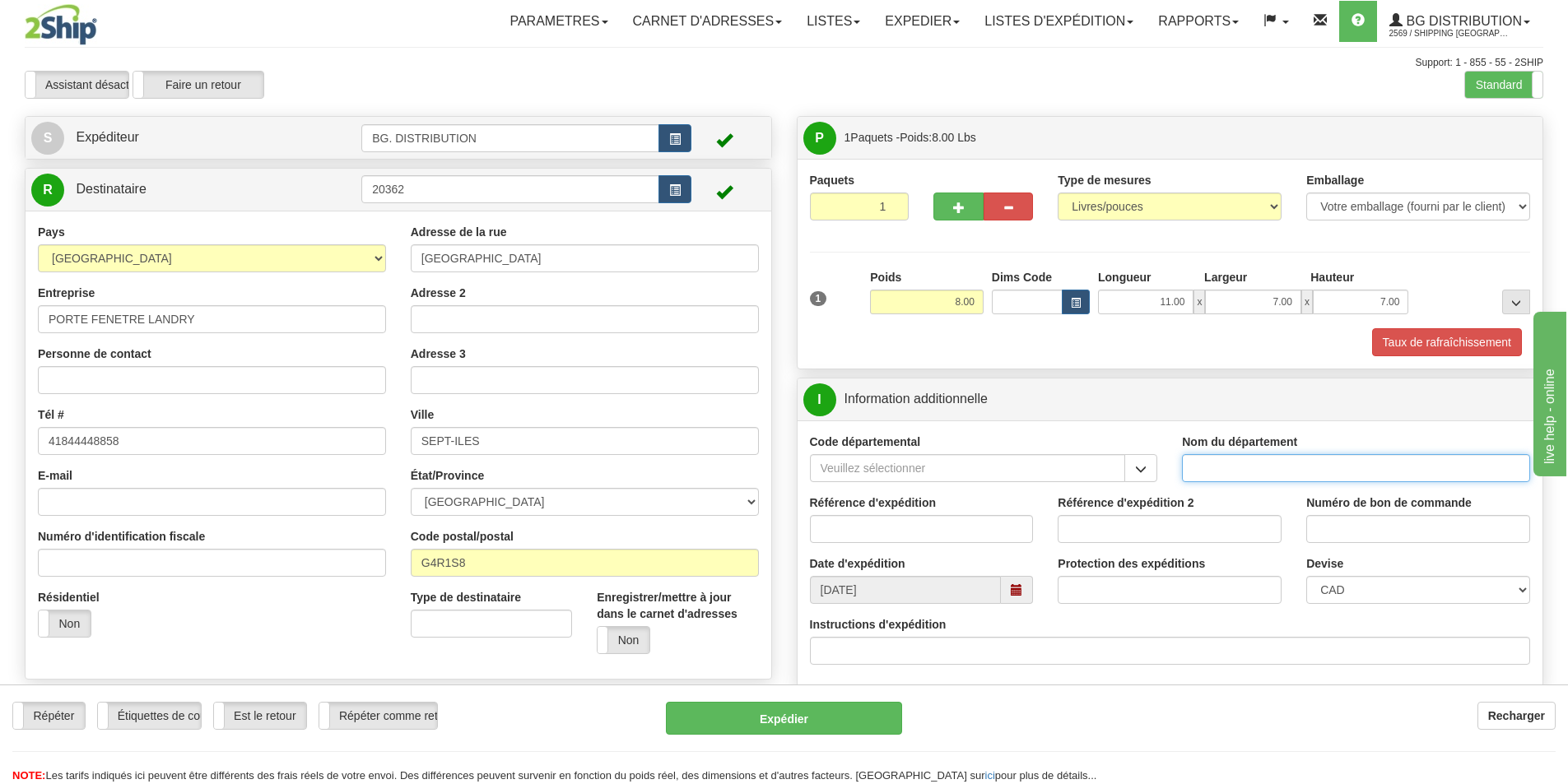
click at [1227, 459] on input "Nom du département" at bounding box center [1355, 468] width 348 height 28
type input "."
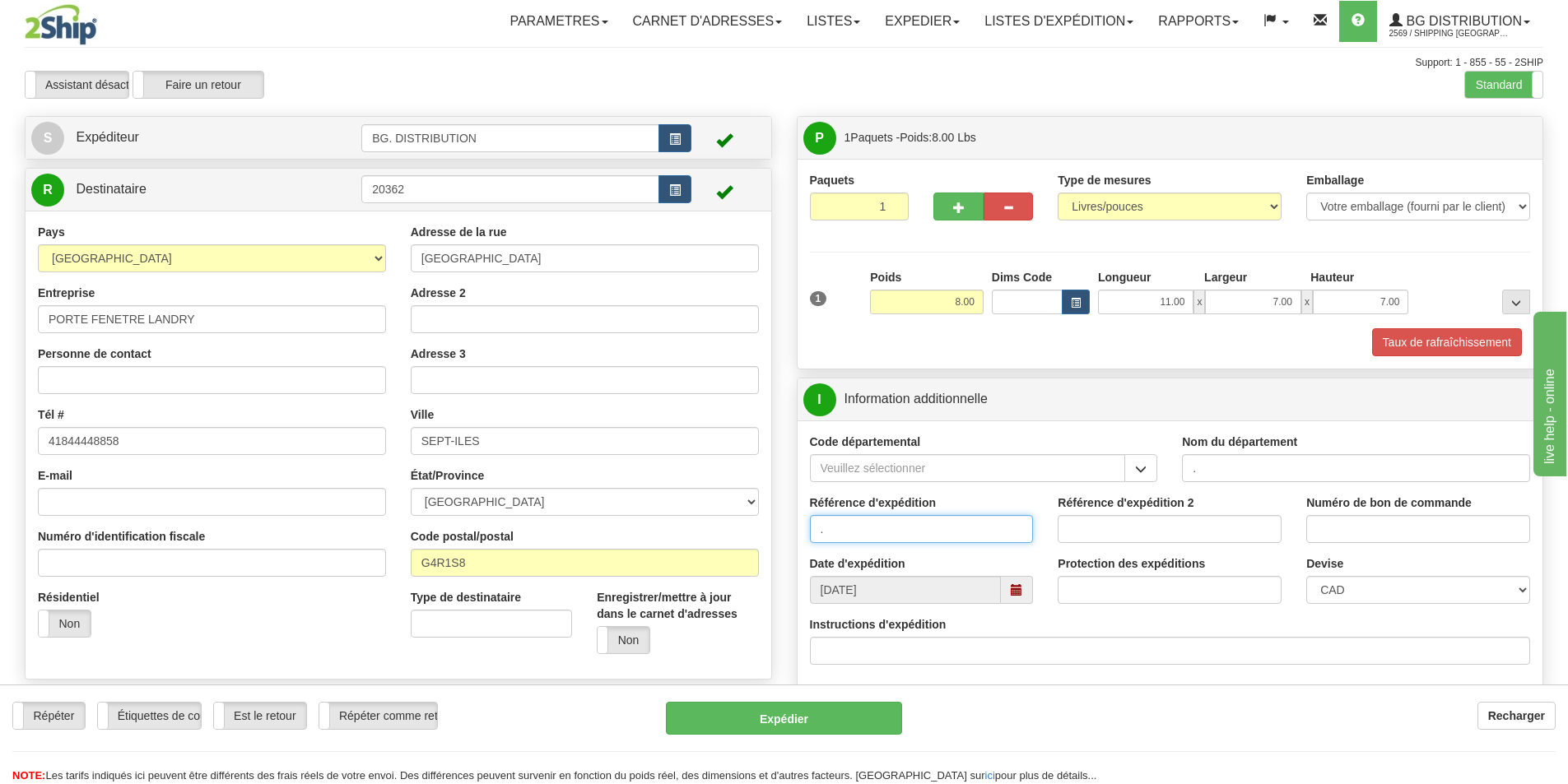
type input "."
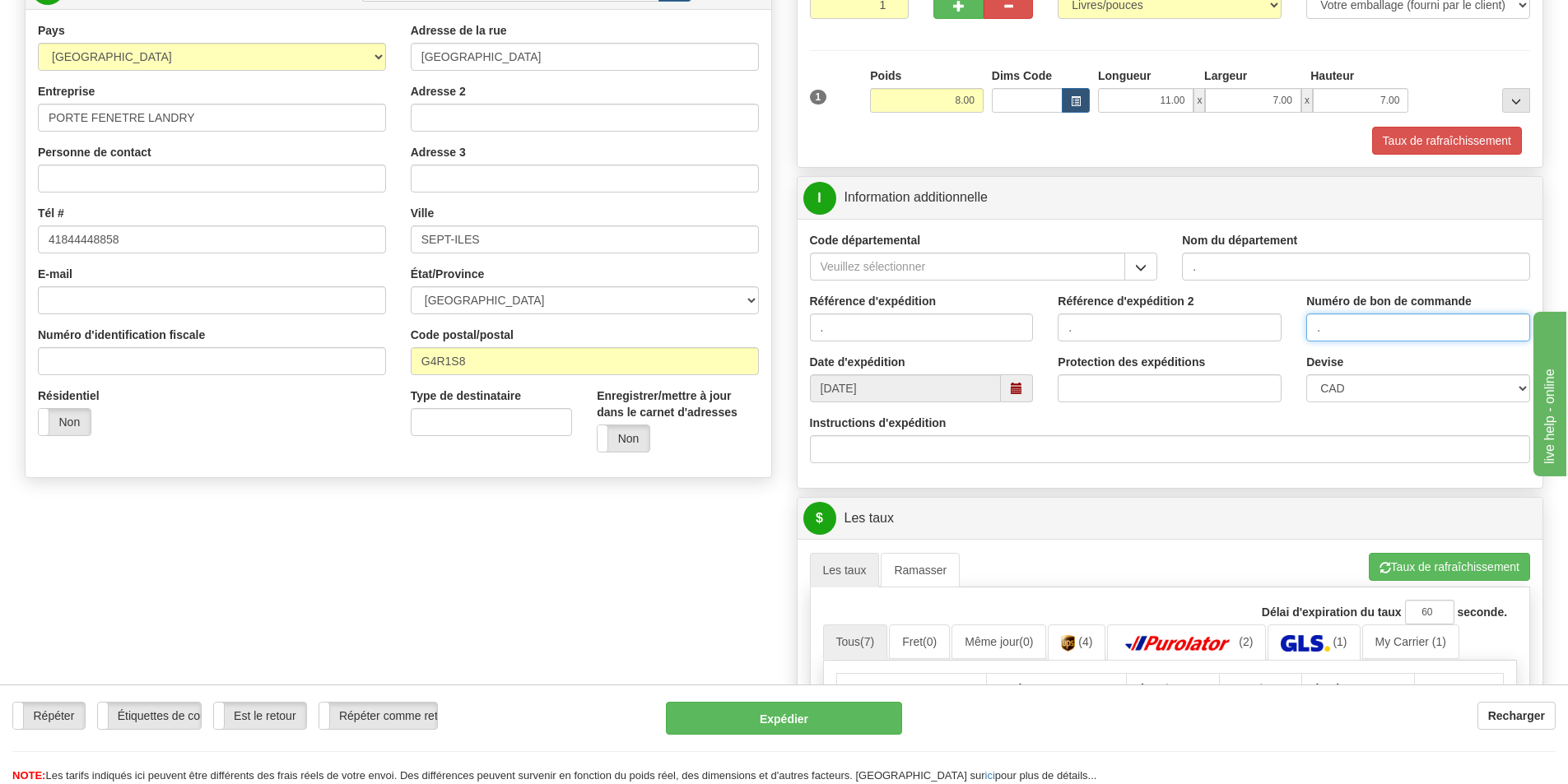
scroll to position [329, 0]
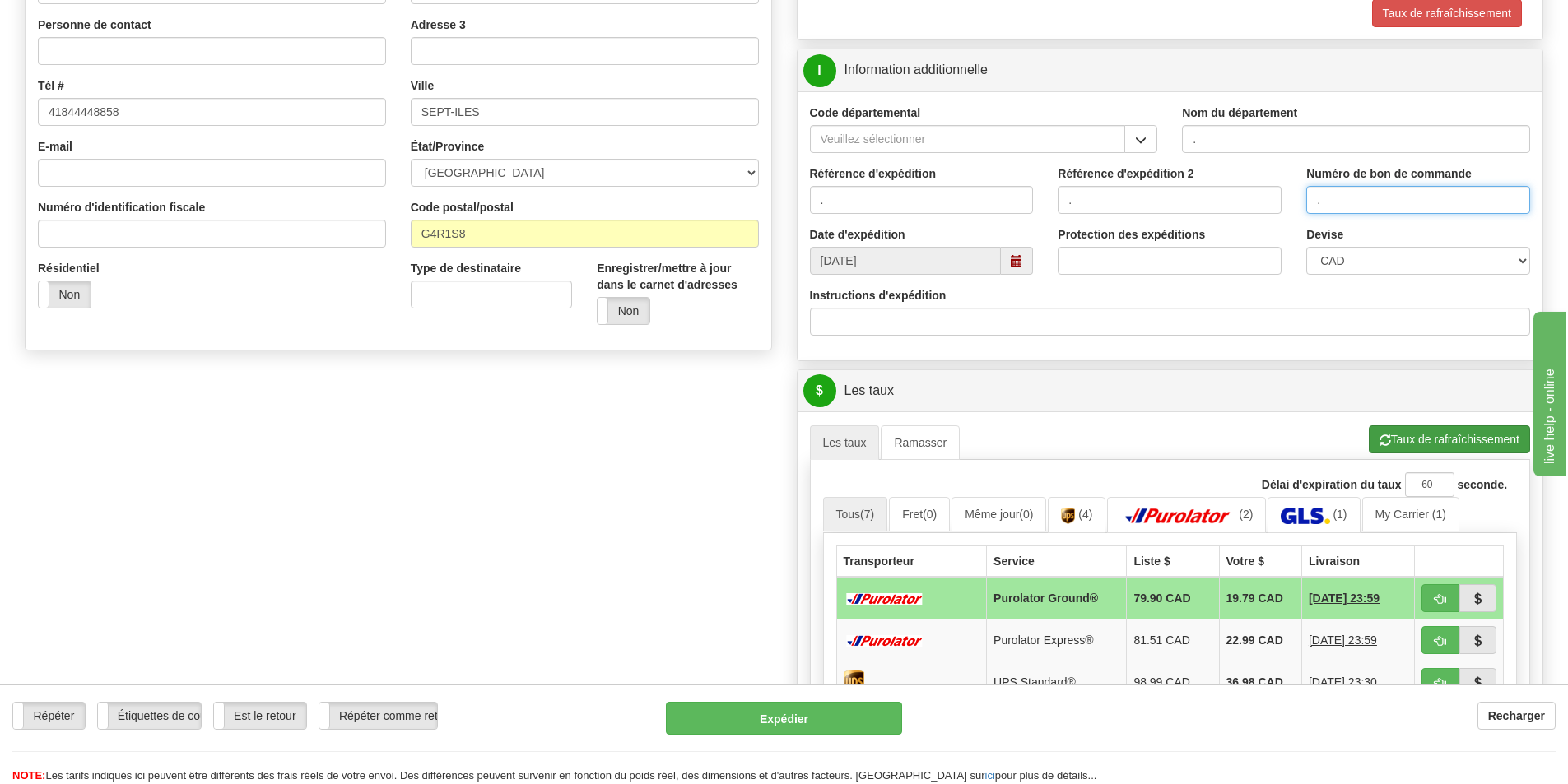
type input "."
click at [1400, 438] on button "Taux de rafraîchissement" at bounding box center [1449, 440] width 161 height 28
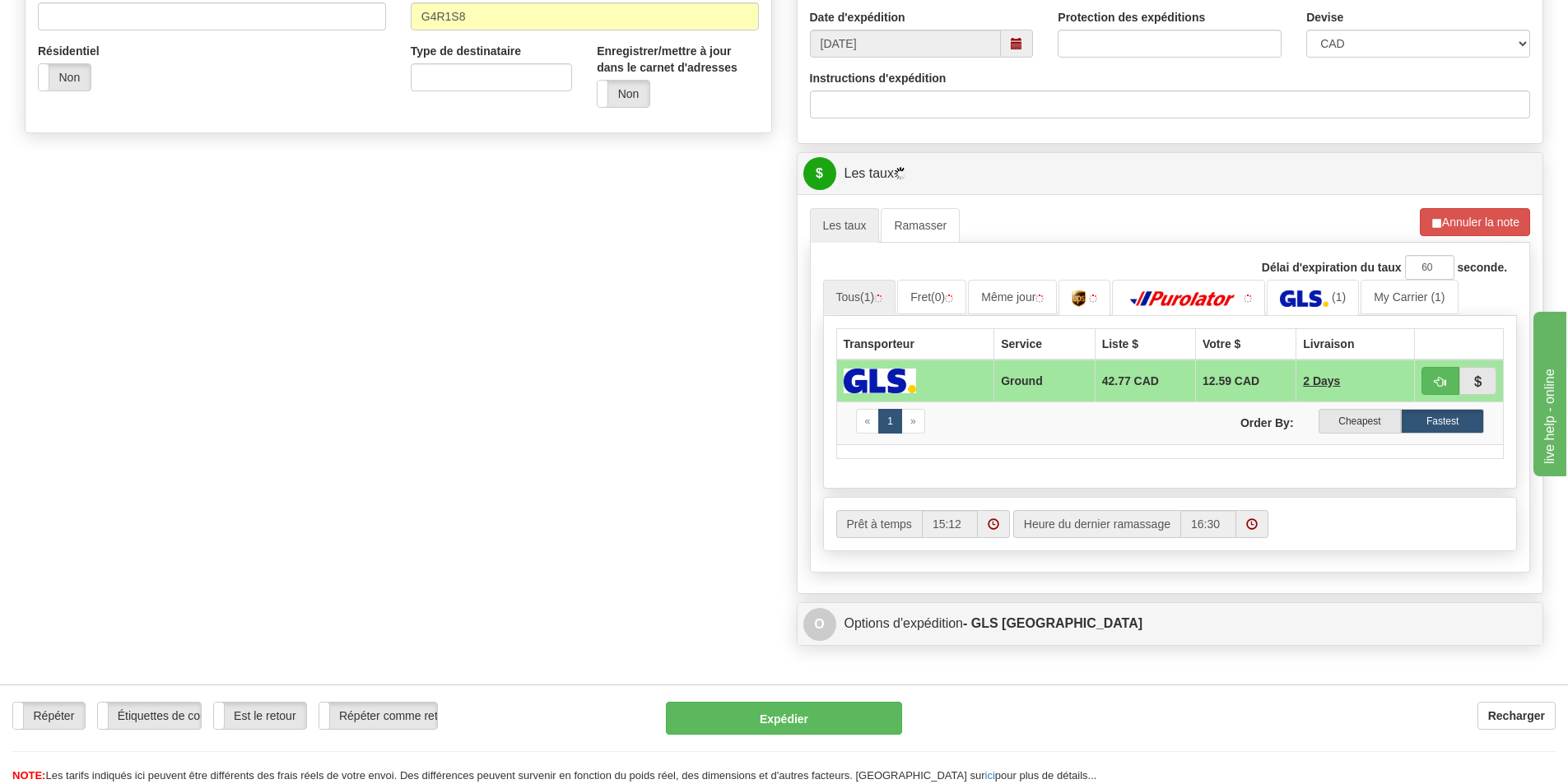
scroll to position [658, 0]
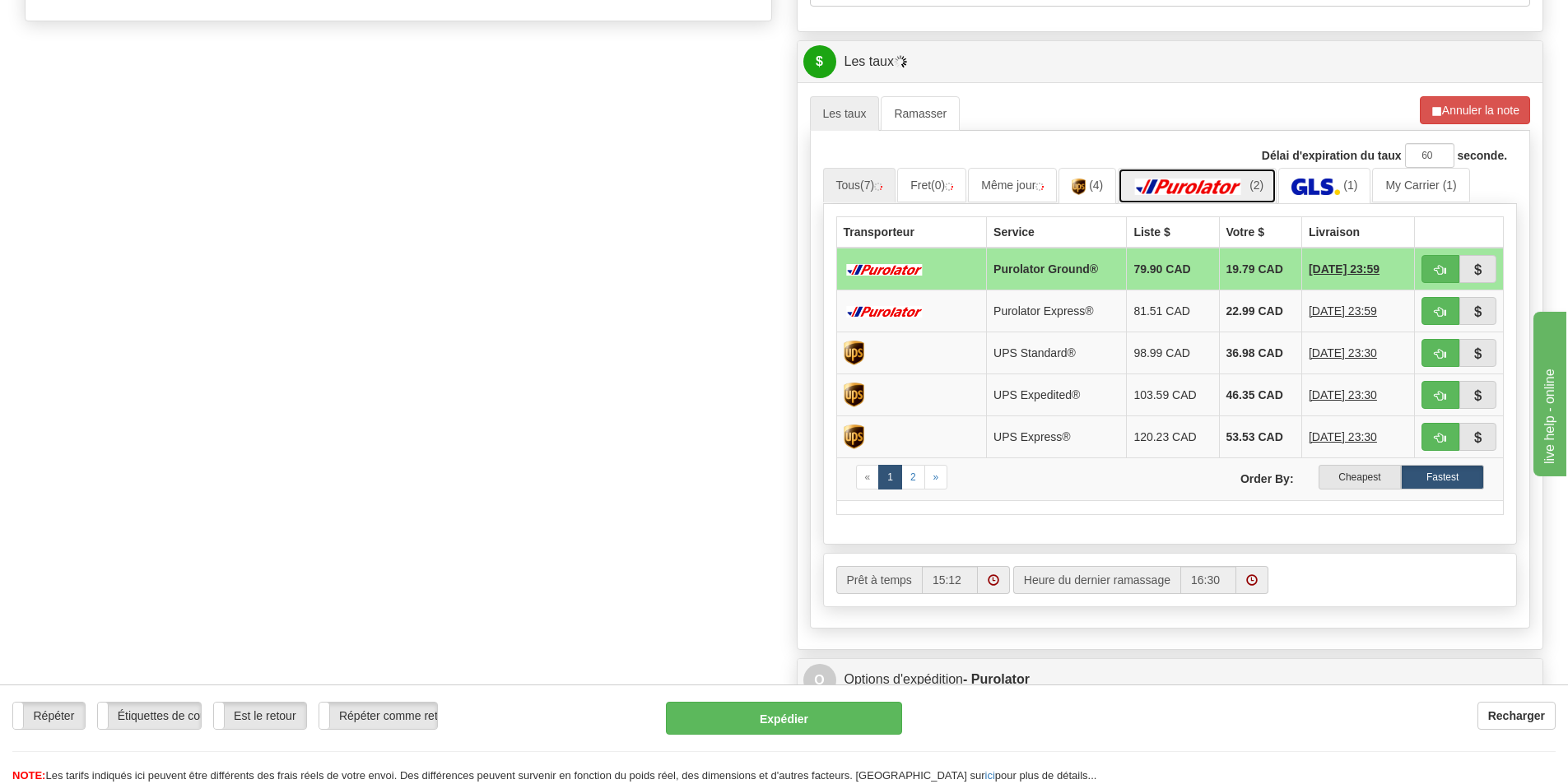
click at [1232, 194] on img at bounding box center [1188, 187] width 115 height 17
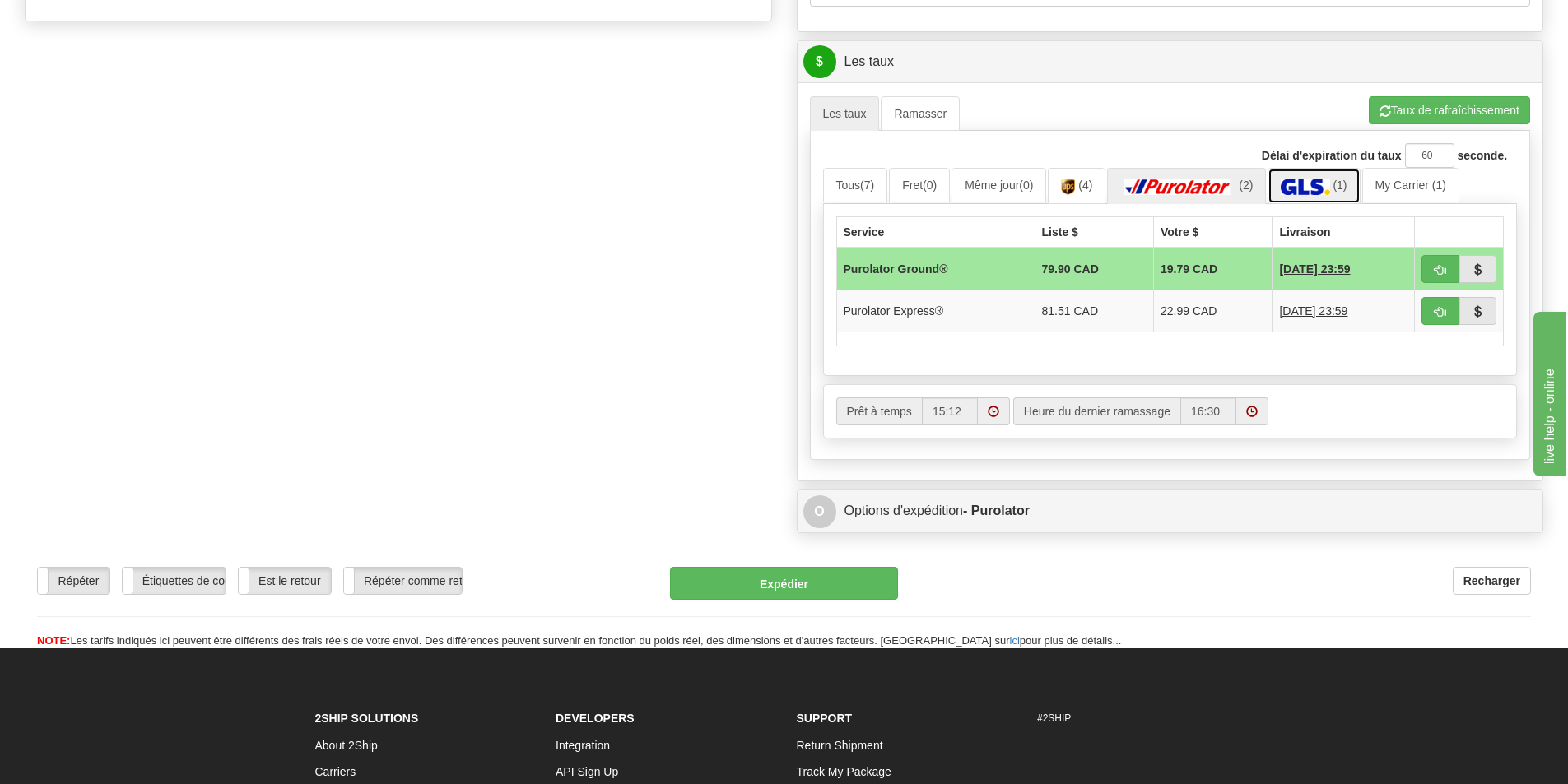
click at [1339, 178] on link "(1)" at bounding box center [1313, 185] width 92 height 36
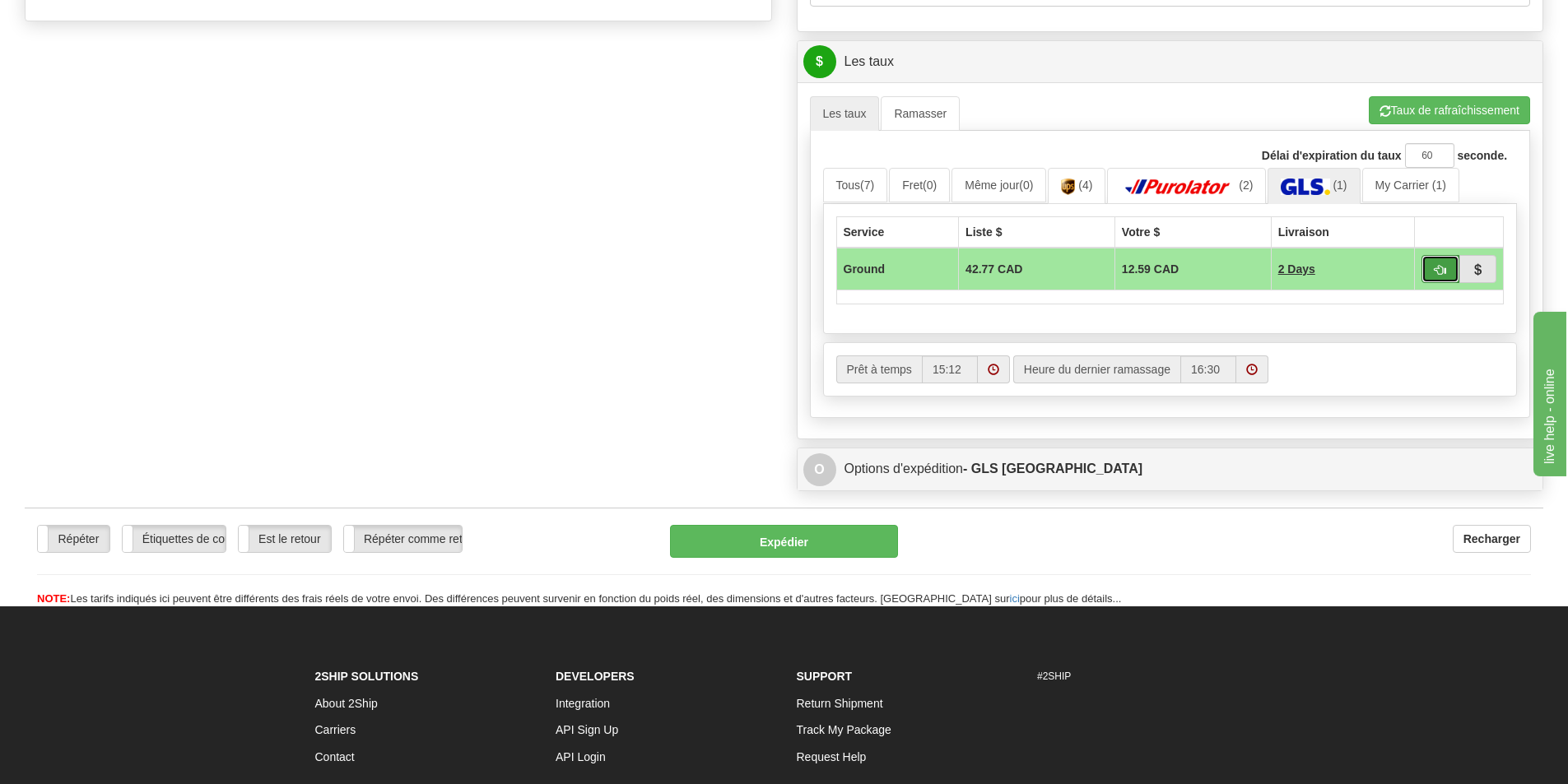
click at [1441, 266] on span "button" at bounding box center [1441, 270] width 12 height 11
type input "1"
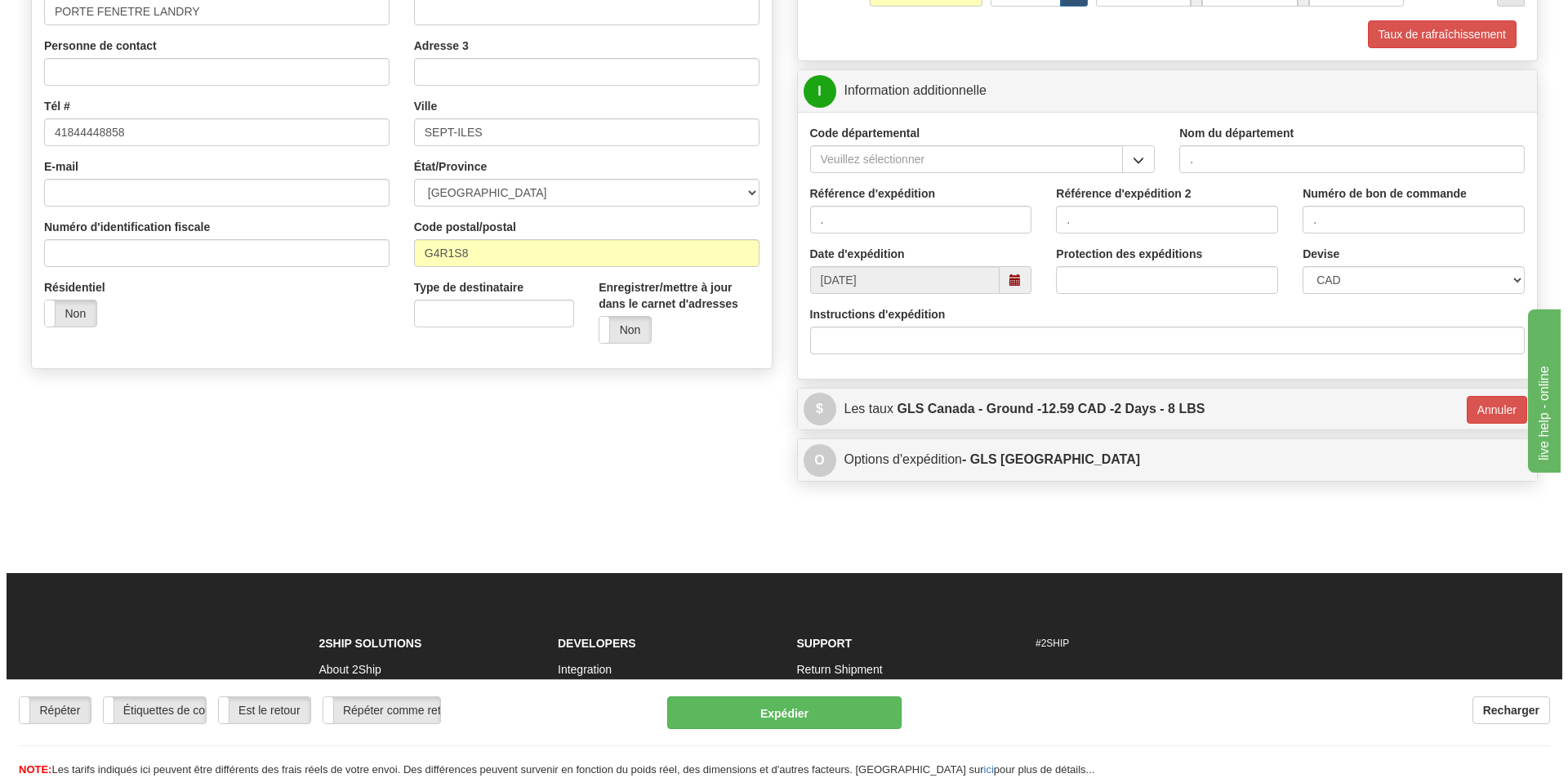
scroll to position [56, 0]
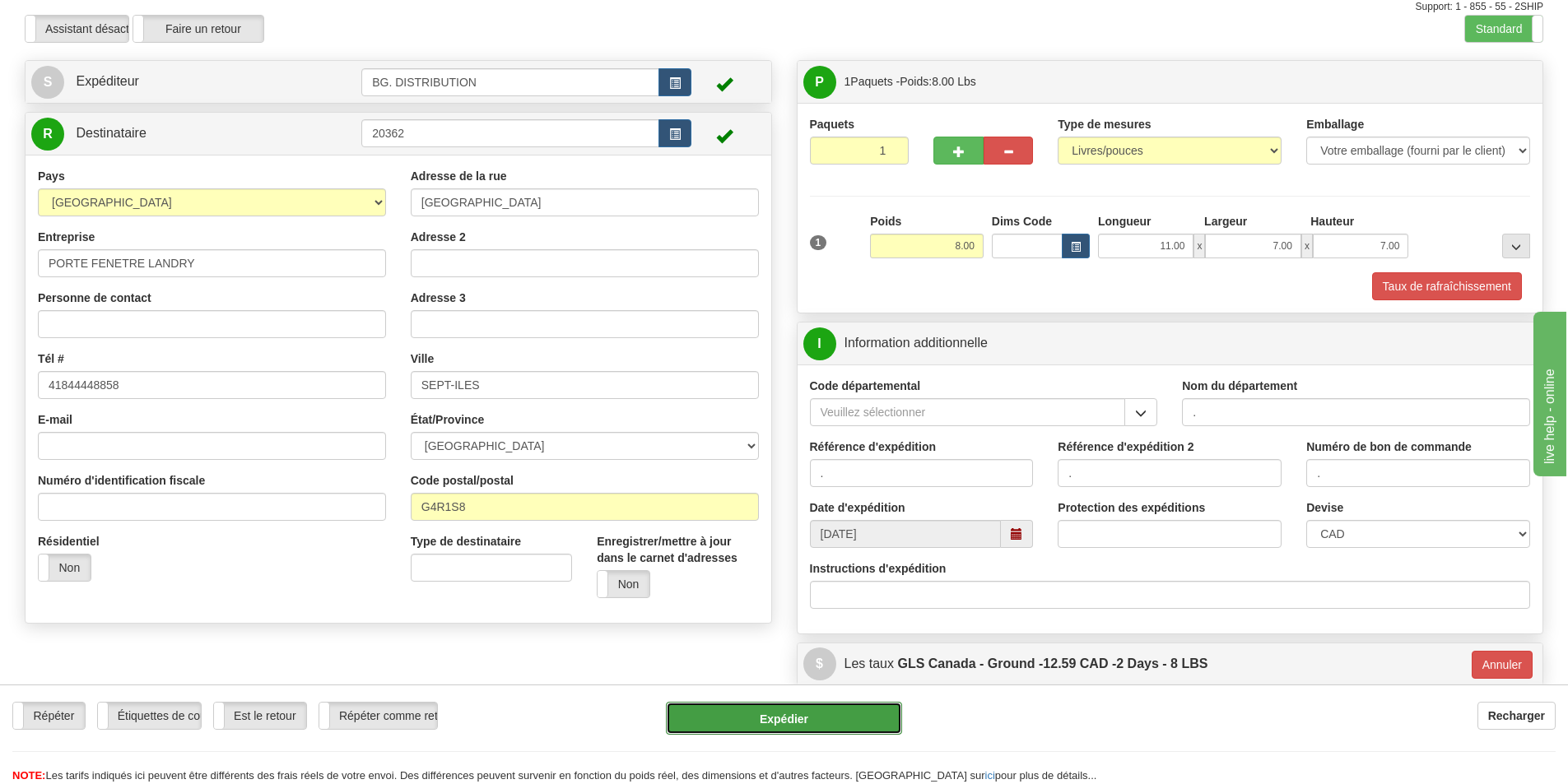
click at [801, 722] on button "Expédier" at bounding box center [784, 719] width 237 height 33
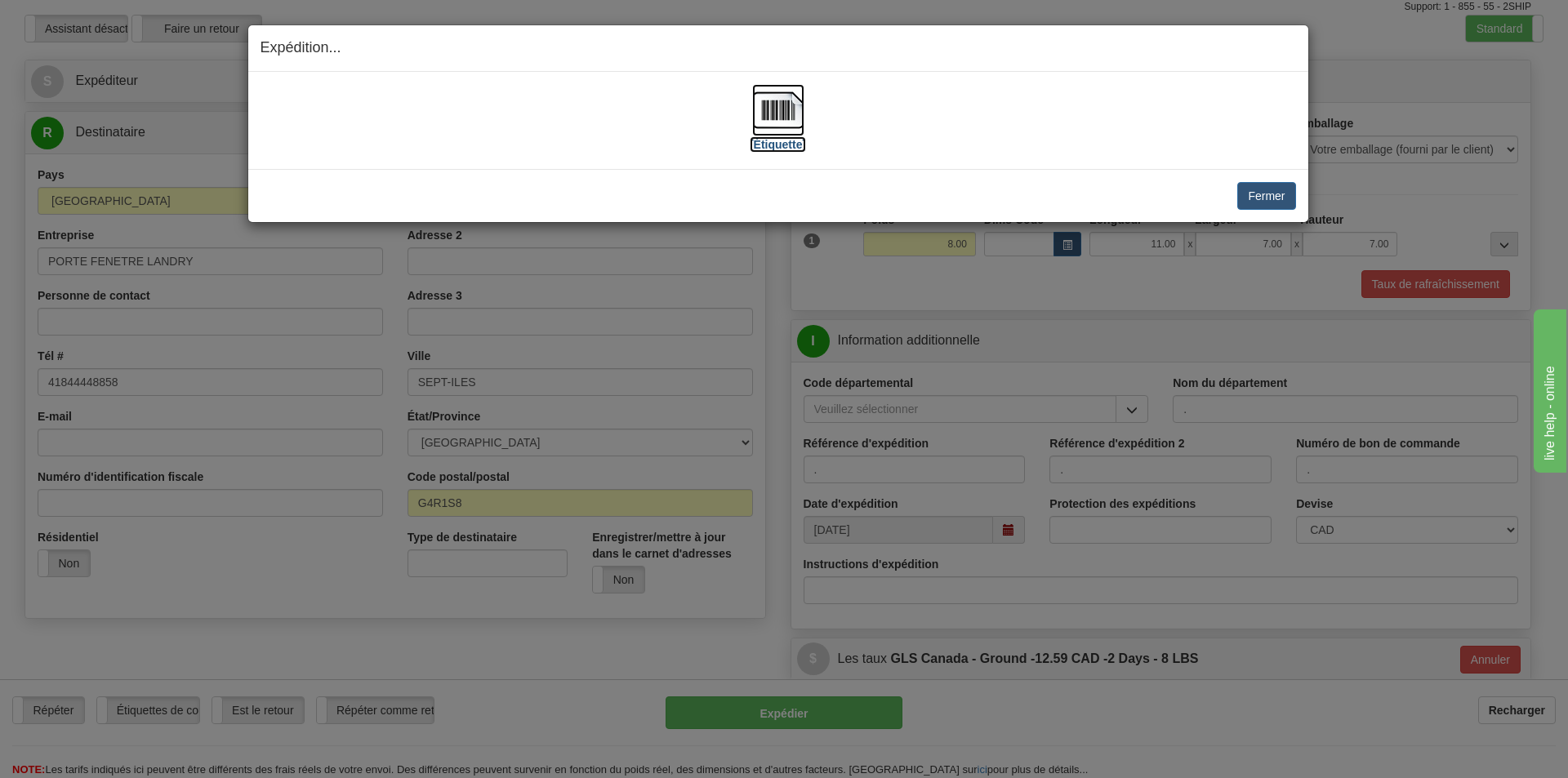
click at [775, 149] on label "[Étiquette]" at bounding box center [778, 144] width 57 height 16
